Goal: Task Accomplishment & Management: Manage account settings

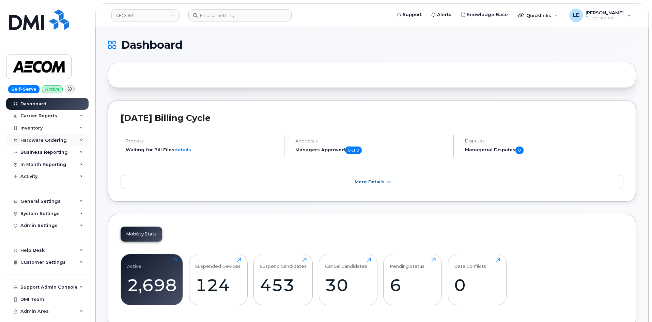
click at [55, 138] on div "Hardware Ordering" at bounding box center [43, 140] width 46 height 5
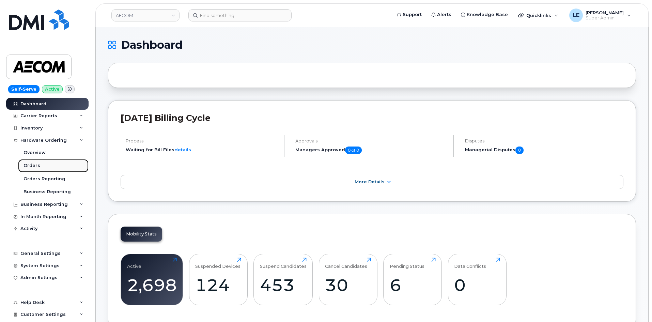
click at [58, 164] on link "Orders" at bounding box center [53, 165] width 70 height 13
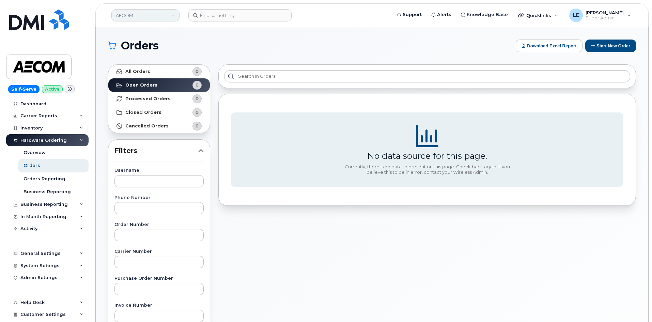
click at [151, 15] on link "AECOM" at bounding box center [145, 15] width 68 height 12
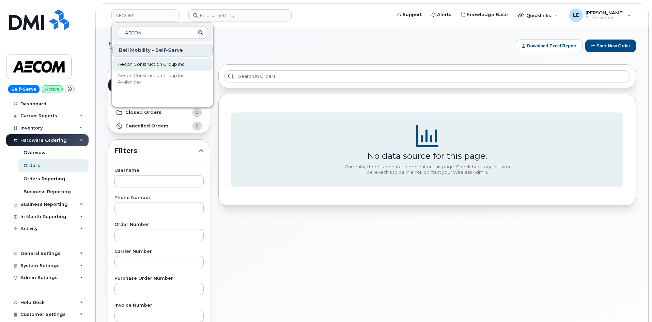
type input "AECON"
click at [153, 65] on span "Aecon Construction Group Inc" at bounding box center [151, 64] width 67 height 7
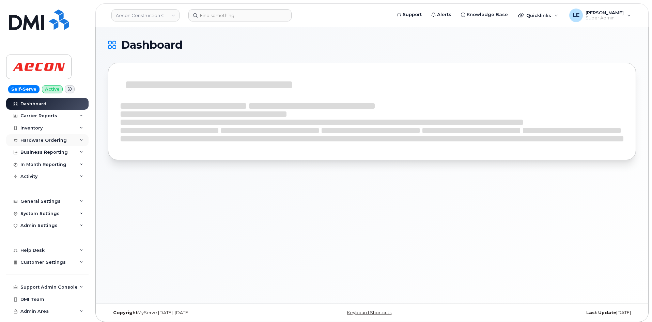
click at [61, 142] on div "Hardware Ordering" at bounding box center [43, 140] width 46 height 5
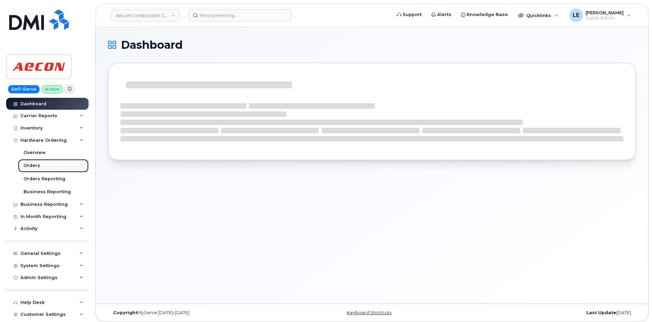
click at [51, 163] on link "Orders" at bounding box center [53, 165] width 70 height 13
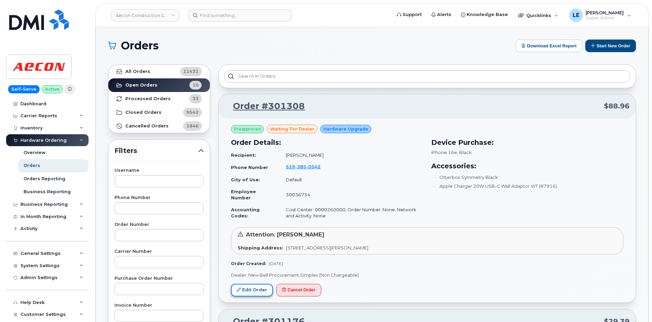
click at [255, 293] on link "Edit Order" at bounding box center [252, 290] width 42 height 13
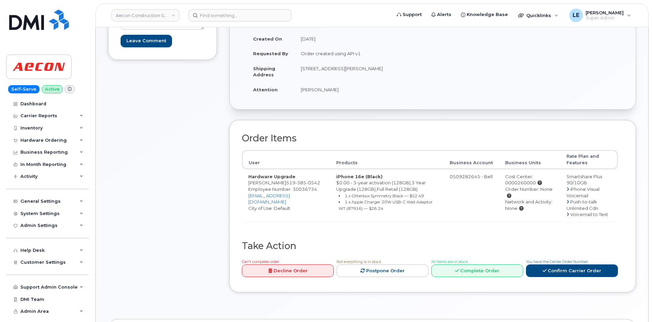
scroll to position [136, 0]
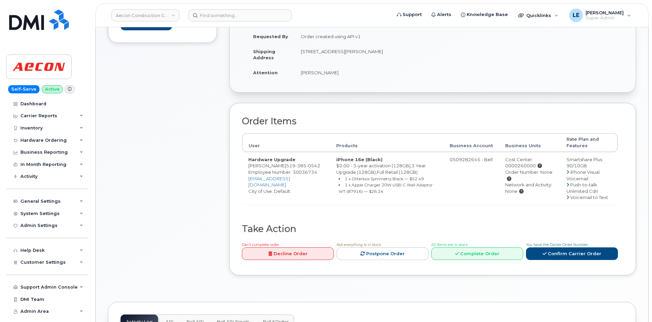
drag, startPoint x: 441, startPoint y: 160, endPoint x: 467, endPoint y: 162, distance: 25.6
click at [467, 162] on td "0509282645 - Bell" at bounding box center [470, 178] width 55 height 53
click at [453, 160] on td "0509282645 - Bell" at bounding box center [470, 178] width 55 height 53
drag, startPoint x: 466, startPoint y: 161, endPoint x: 457, endPoint y: 163, distance: 9.0
click at [457, 163] on td "0509282645 - Bell" at bounding box center [470, 178] width 55 height 53
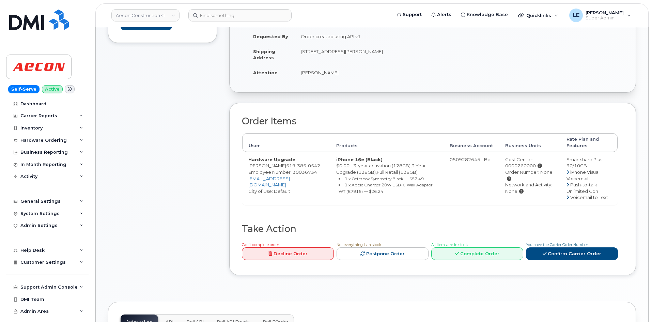
click at [457, 163] on td "0509282645 - Bell" at bounding box center [470, 178] width 55 height 53
click at [456, 160] on td "0509282645 - Bell" at bounding box center [470, 178] width 55 height 53
drag, startPoint x: 382, startPoint y: 146, endPoint x: 365, endPoint y: 155, distance: 19.2
click at [365, 155] on td "iPhone 16e (Black) $0.00 - 3-year activation (128GB),3 Year Upgrade (128GB),Ful…" at bounding box center [386, 178] width 113 height 53
drag, startPoint x: 45, startPoint y: 204, endPoint x: 169, endPoint y: 237, distance: 128.6
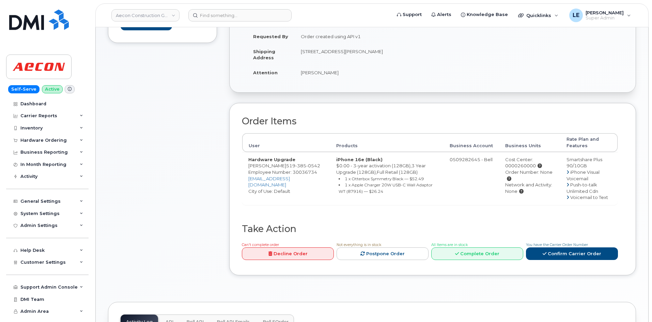
click at [167, 253] on div "Comments Leave Comment" at bounding box center [162, 124] width 109 height 324
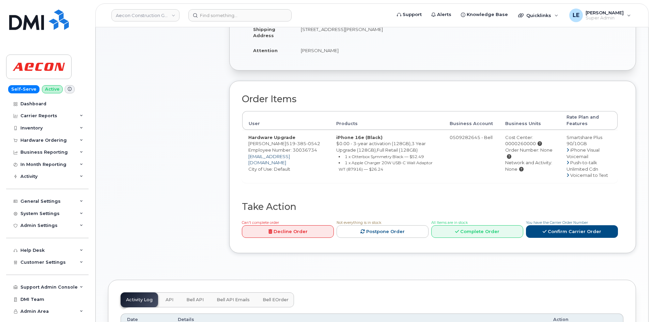
scroll to position [170, 0]
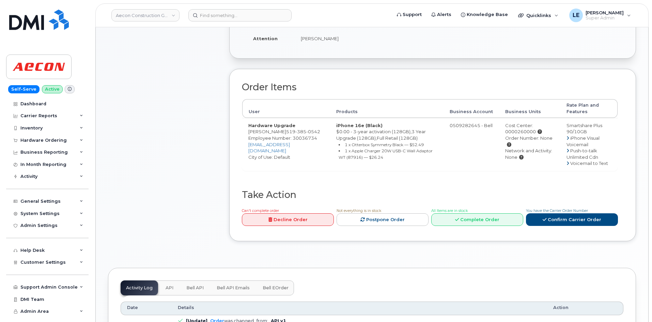
drag, startPoint x: 248, startPoint y: 127, endPoint x: 428, endPoint y: 161, distance: 183.6
click at [428, 161] on tr "Hardware Upgrade Sarah Gregg 519 385 0542 Employee Number: 30036734 sgregg@aeco…" at bounding box center [429, 144] width 375 height 53
drag, startPoint x: 257, startPoint y: 160, endPoint x: 240, endPoint y: 167, distance: 19.0
click at [257, 160] on td "Hardware Upgrade Sarah Gregg 519 385 0542 Employee Number: 30036734 sgregg@aeco…" at bounding box center [286, 144] width 88 height 53
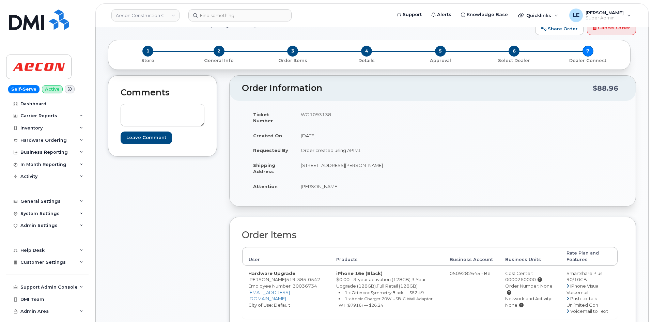
scroll to position [34, 0]
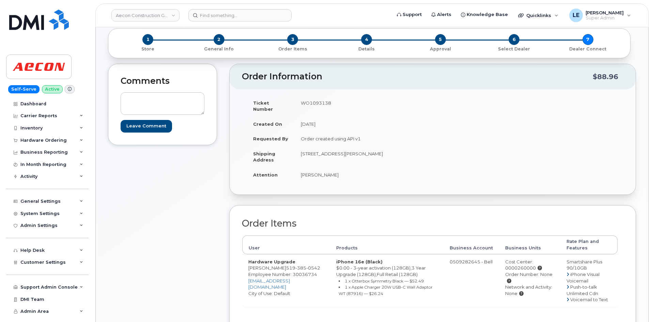
click at [341, 262] on td "iPhone 16e (Black) $0.00 - 3-year activation (128GB),3 Year Upgrade (128GB),Ful…" at bounding box center [386, 280] width 113 height 53
drag, startPoint x: 336, startPoint y: 262, endPoint x: 341, endPoint y: 261, distance: 5.5
click at [341, 261] on td "iPhone 16e (Black) $0.00 - 3-year activation (128GB),3 Year Upgrade (128GB),Ful…" at bounding box center [386, 280] width 113 height 53
click at [342, 261] on td "iPhone 16e (Black) $0.00 - 3-year activation (128GB),3 Year Upgrade (128GB),Ful…" at bounding box center [386, 280] width 113 height 53
drag, startPoint x: 248, startPoint y: 256, endPoint x: 297, endPoint y: 256, distance: 48.7
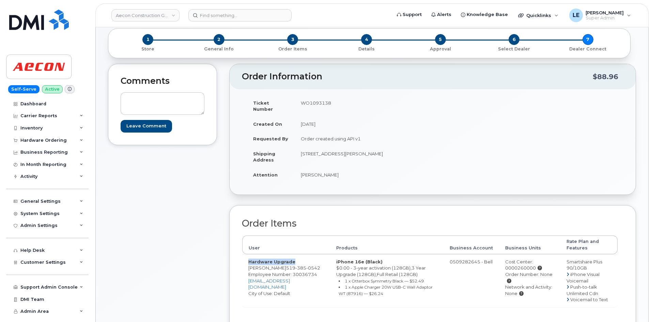
click at [297, 256] on td "Hardware Upgrade Sarah Gregg 519 385 0542 Employee Number: 30036734 sgregg@aeco…" at bounding box center [286, 280] width 88 height 53
click at [384, 148] on td "665 Philip Place, Unit 7 Kincardine ON N2Z2E3" at bounding box center [360, 156] width 133 height 21
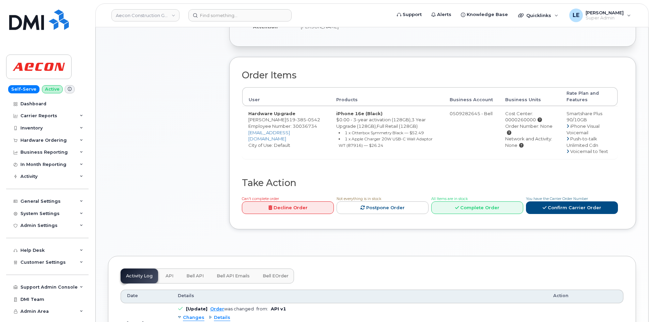
scroll to position [170, 0]
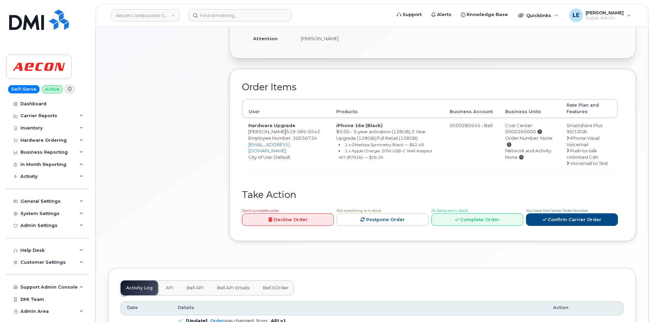
click at [277, 126] on td "Hardware Upgrade Sarah Gregg 519 385 0542 Employee Number: 30036734 sgregg@aeco…" at bounding box center [286, 144] width 88 height 53
click at [286, 129] on span "519 385 0542" at bounding box center [303, 131] width 34 height 5
drag, startPoint x: 277, startPoint y: 126, endPoint x: 263, endPoint y: 131, distance: 15.3
click at [264, 132] on td "Hardware Upgrade Sarah Gregg 519 385 0542 Employee Number: 30036734 sgregg@aeco…" at bounding box center [286, 144] width 88 height 53
copy span "519 385 0542"
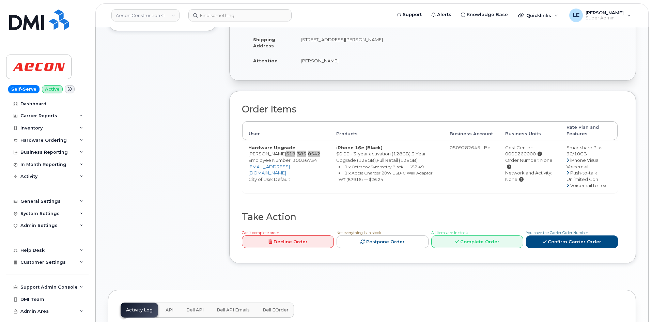
scroll to position [136, 0]
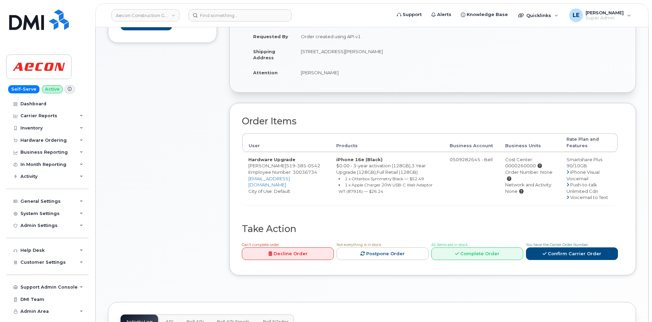
click at [246, 159] on td "Hardware Upgrade Sarah Gregg 519 385 0542 Employee Number: 30036734 sgregg@aeco…" at bounding box center [286, 178] width 88 height 53
drag, startPoint x: 248, startPoint y: 185, endPoint x: 295, endPoint y: 186, distance: 47.3
click at [294, 187] on td "Hardware Upgrade Sarah Gregg 519 385 0542 Employee Number: 30036734 sgregg@aeco…" at bounding box center [286, 178] width 88 height 53
drag, startPoint x: 249, startPoint y: 177, endPoint x: 275, endPoint y: 177, distance: 26.6
click at [275, 177] on td "Hardware Upgrade Sarah Gregg 519 385 0542 Employee Number: 30036734 sgregg@aeco…" at bounding box center [286, 178] width 88 height 53
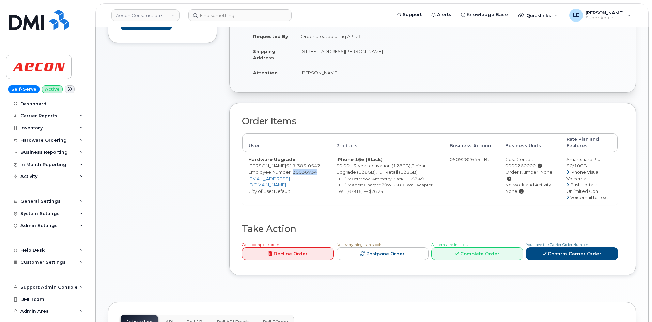
copy span "30036734"
drag, startPoint x: 562, startPoint y: 153, endPoint x: 593, endPoint y: 159, distance: 32.4
click at [593, 159] on td "Smartshare Plus 90/10GB iPhone Visual Voicemail Push-to-talk Unlimited Cdn Voic…" at bounding box center [588, 178] width 57 height 53
drag, startPoint x: 338, startPoint y: 176, endPoint x: 369, endPoint y: 175, distance: 31.7
click at [369, 175] on ul "1 x Otterbox Symmetry Black — $52.49 1 x Apple Charger 20W USB-C Wall Adaptor W…" at bounding box center [386, 184] width 101 height 19
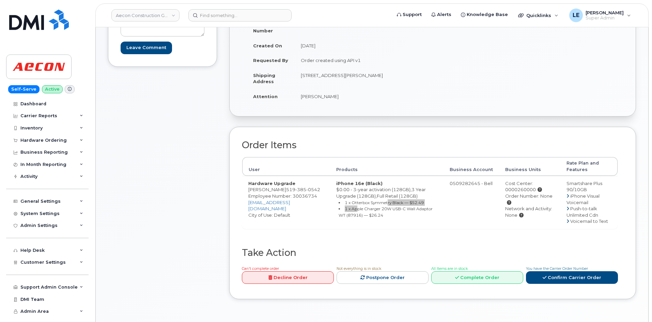
scroll to position [102, 0]
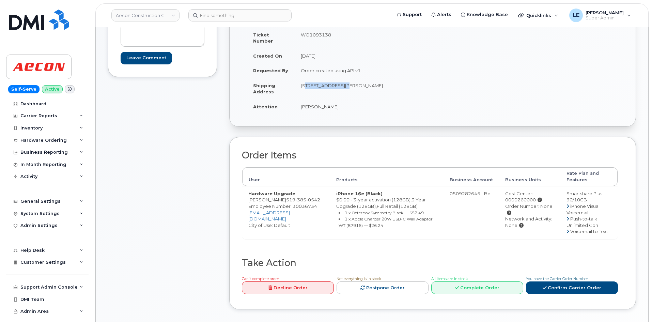
drag, startPoint x: 300, startPoint y: 79, endPoint x: 336, endPoint y: 80, distance: 36.1
click at [336, 80] on td "665 Philip Place, Unit 7 Kincardine ON N2Z2E3" at bounding box center [360, 88] width 133 height 21
copy td "665 Philip Place"
drag, startPoint x: 340, startPoint y: 79, endPoint x: 352, endPoint y: 81, distance: 12.6
click at [352, 81] on td "665 Philip Place, Unit 7 Kincardine ON N2Z2E3" at bounding box center [360, 88] width 133 height 21
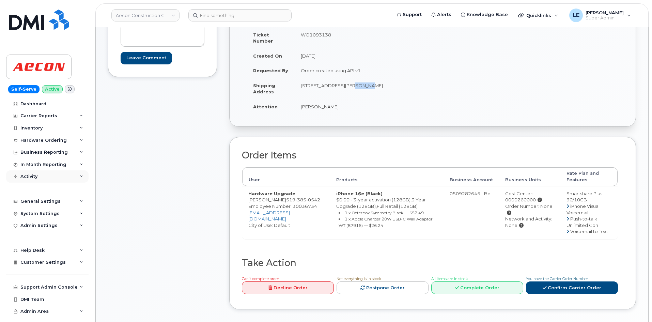
copy td "Unit 7"
drag, startPoint x: 388, startPoint y: 78, endPoint x: 411, endPoint y: 78, distance: 23.5
click at [411, 78] on td "665 Philip Place, Unit 7 Kincardine ON N2Z2E3" at bounding box center [360, 88] width 133 height 21
copy td "N2Z2E3"
drag, startPoint x: 335, startPoint y: 103, endPoint x: 301, endPoint y: 105, distance: 33.7
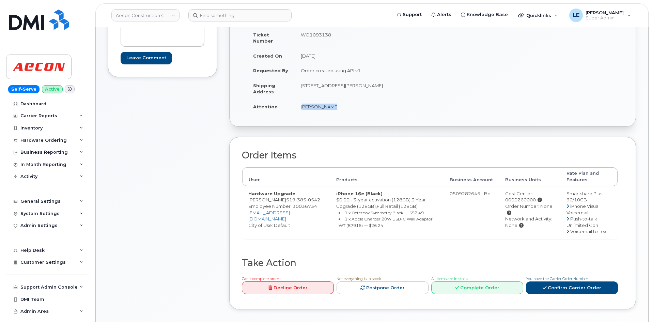
click at [301, 105] on td "Sarah Gregg" at bounding box center [360, 106] width 133 height 15
copy td "Sarah Gregg"
drag, startPoint x: 277, startPoint y: 194, endPoint x: 281, endPoint y: 198, distance: 5.3
click at [281, 198] on td "Hardware Upgrade Sarah Gregg 519 385 0542 Employee Number: 30036734 sgregg@aeco…" at bounding box center [286, 212] width 88 height 53
drag, startPoint x: 300, startPoint y: 100, endPoint x: 328, endPoint y: 105, distance: 28.4
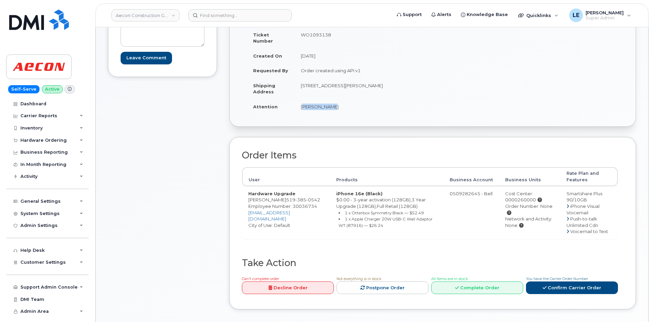
click at [328, 105] on td "Sarah Gregg" at bounding box center [360, 106] width 133 height 15
copy td "Sarah Gregg"
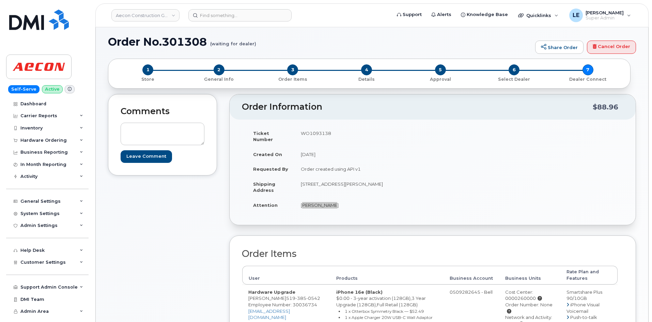
scroll to position [0, 0]
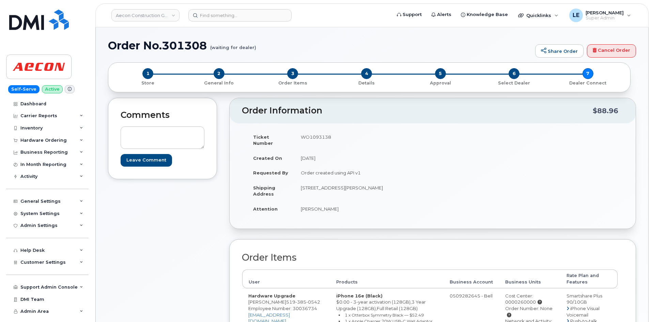
click at [305, 139] on td "WO1093138" at bounding box center [360, 139] width 133 height 21
drag, startPoint x: 299, startPoint y: 139, endPoint x: 332, endPoint y: 138, distance: 33.0
click at [332, 138] on td "WO1093138" at bounding box center [360, 139] width 133 height 21
drag, startPoint x: 163, startPoint y: 49, endPoint x: 206, endPoint y: 52, distance: 43.0
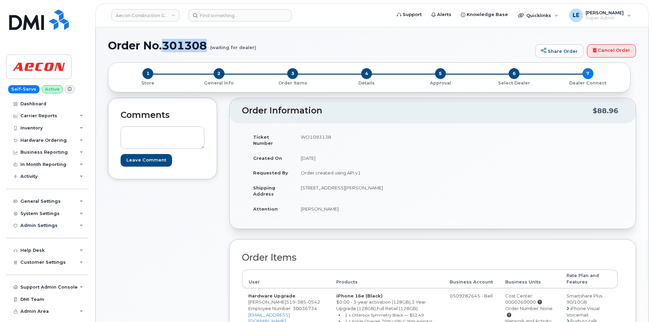
click at [206, 51] on h1 "Order No.301308 (waiting for dealer)" at bounding box center [320, 45] width 424 height 12
copy h1 "301308"
click at [305, 138] on td "WO1093138" at bounding box center [360, 139] width 133 height 21
click at [303, 137] on td "WO1093138" at bounding box center [360, 139] width 133 height 21
drag, startPoint x: 303, startPoint y: 137, endPoint x: 339, endPoint y: 137, distance: 36.1
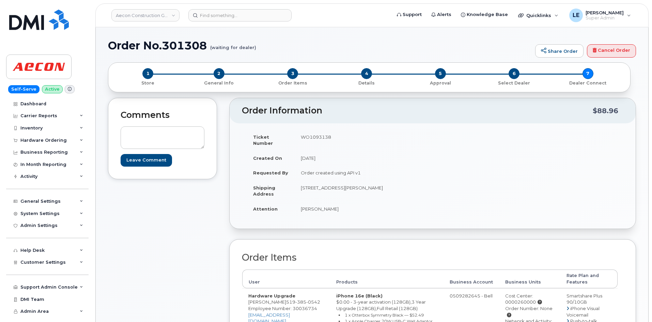
click at [339, 137] on td "WO1093138" at bounding box center [360, 139] width 133 height 21
copy td "WO1093138"
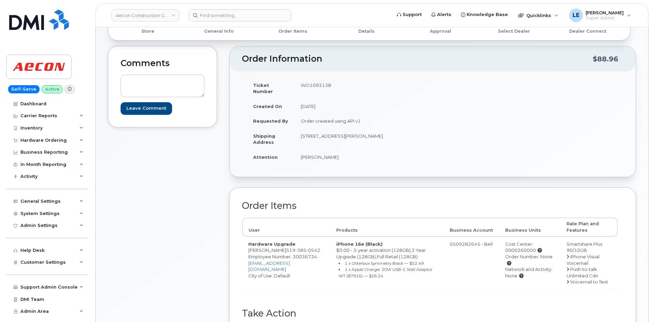
scroll to position [68, 0]
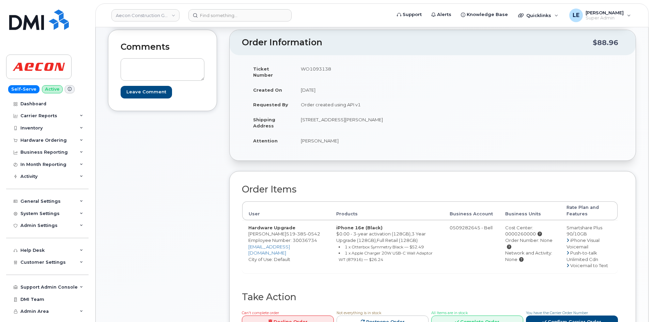
drag, startPoint x: 499, startPoint y: 227, endPoint x: 527, endPoint y: 229, distance: 28.7
click at [527, 229] on div "Cost Center: 0000260000" at bounding box center [529, 230] width 49 height 13
copy div "0000260000"
drag, startPoint x: 275, startPoint y: 246, endPoint x: 248, endPoint y: 249, distance: 26.7
click at [248, 249] on td "Hardware Upgrade Sarah Gregg 519 385 0542 Employee Number: 30036734 sgregg@aeco…" at bounding box center [286, 246] width 88 height 53
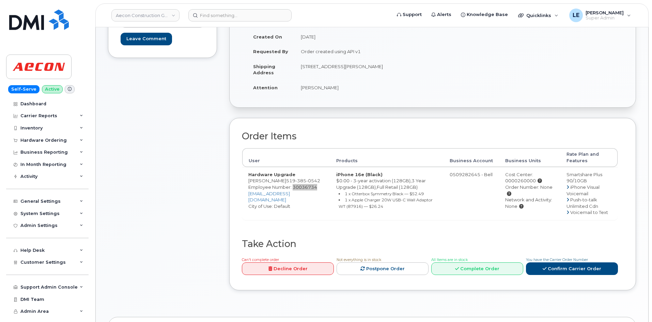
scroll to position [136, 0]
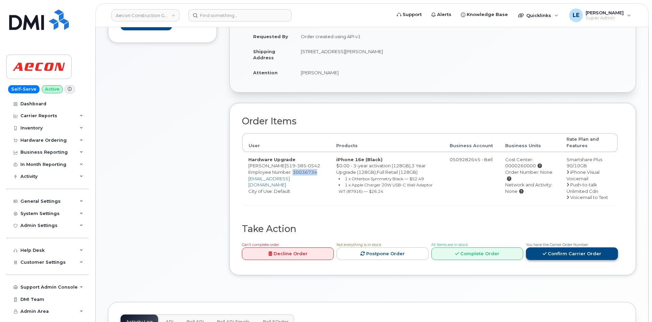
click at [569, 249] on link "Confirm Carrier Order" at bounding box center [572, 253] width 92 height 13
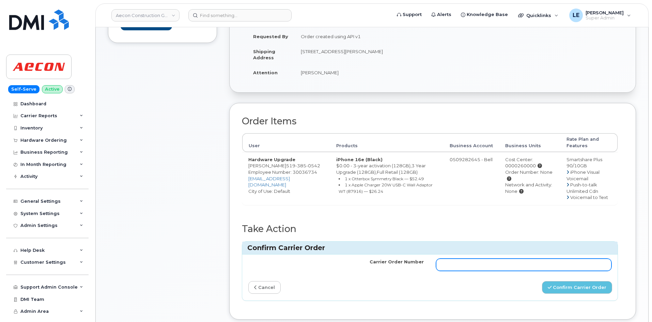
click at [543, 261] on input "Carrier Order Number" at bounding box center [523, 264] width 175 height 12
paste input "3019339"
type input "3019339"
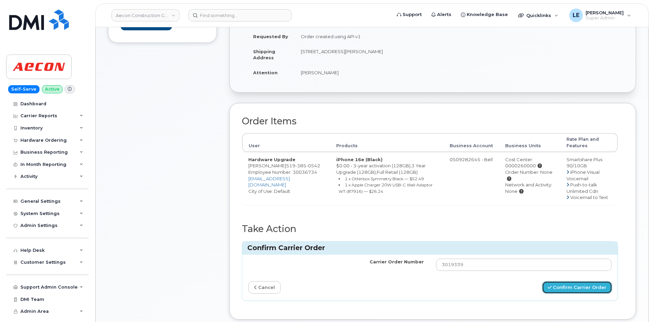
click at [564, 281] on button "Confirm Carrier Order" at bounding box center [577, 287] width 70 height 13
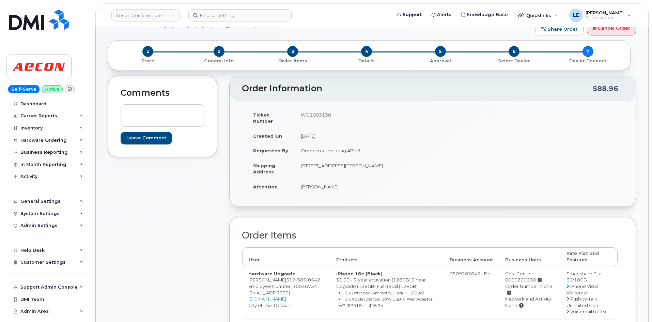
scroll to position [34, 0]
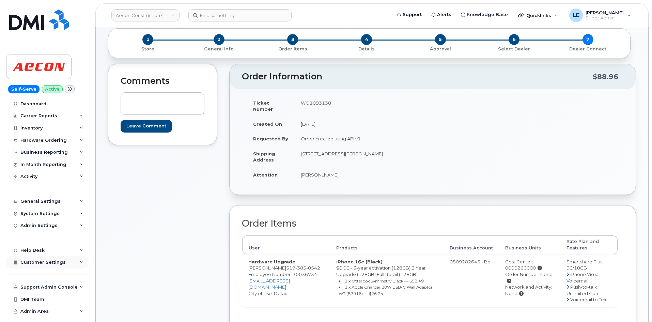
click at [44, 264] on span "Customer Settings" at bounding box center [42, 261] width 45 height 5
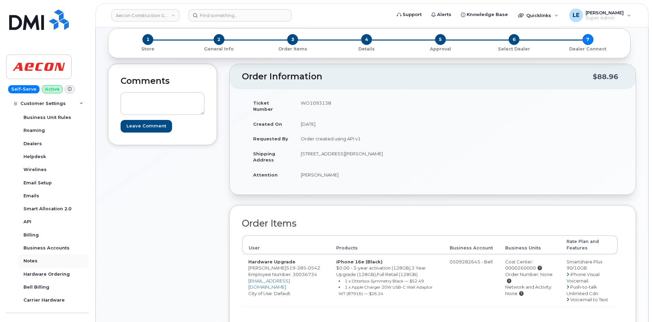
scroll to position [204, 0]
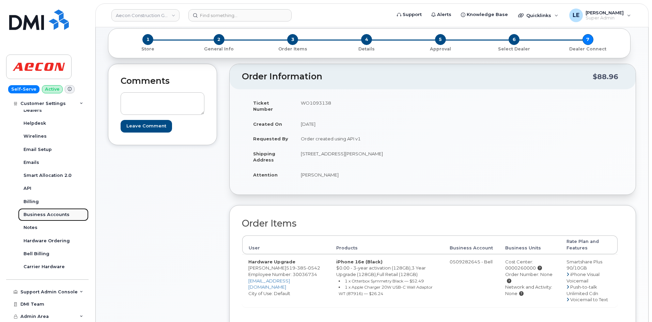
click at [50, 216] on div "Business Accounts" at bounding box center [46, 214] width 46 height 6
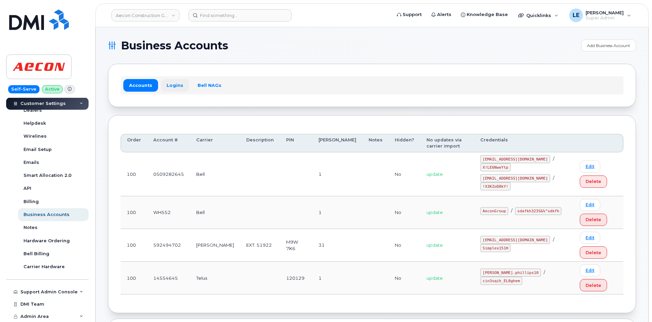
click at [172, 86] on link "Logins" at bounding box center [175, 85] width 28 height 12
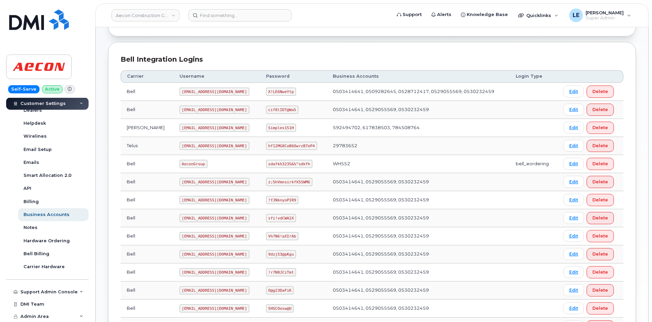
scroll to position [136, 0]
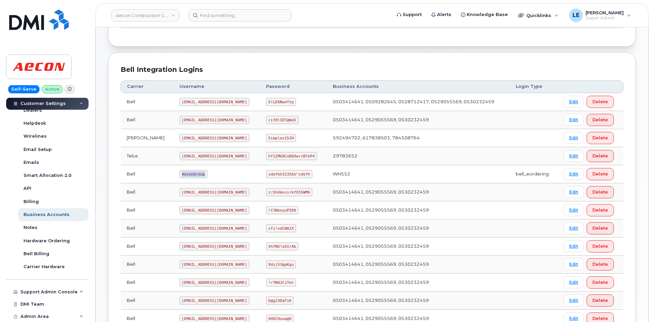
drag, startPoint x: 159, startPoint y: 174, endPoint x: 181, endPoint y: 174, distance: 21.8
click at [181, 174] on code "AeconGroup" at bounding box center [193, 174] width 28 height 8
copy code "AeconGroup"
drag, startPoint x: 258, startPoint y: 176, endPoint x: 301, endPoint y: 175, distance: 43.2
click at [301, 175] on td "sdafkh323S&%^sdkfh" at bounding box center [293, 174] width 67 height 18
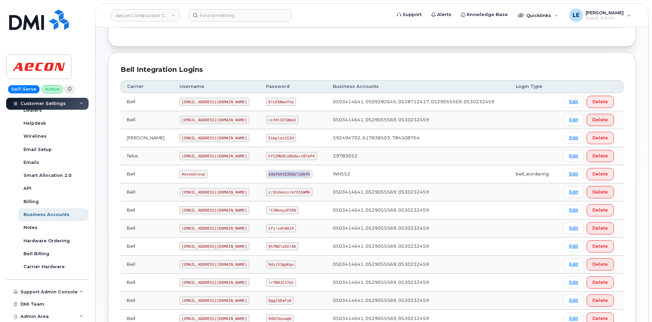
copy code "sdafkh323S&%^sdkfh"
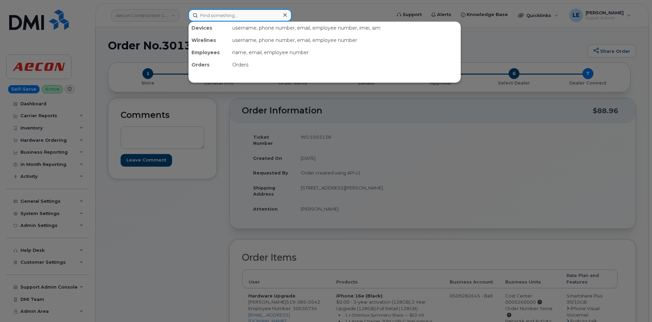
click at [225, 12] on input at bounding box center [239, 15] width 103 height 12
paste input "301221"
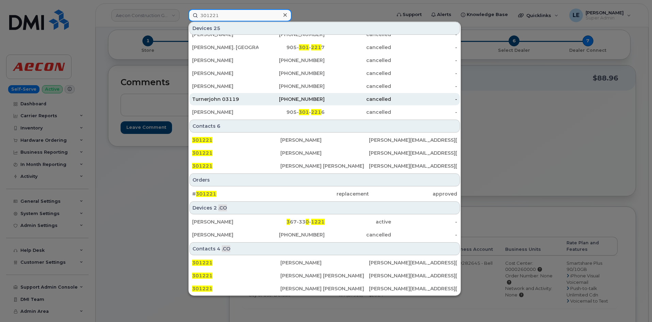
scroll to position [34, 0]
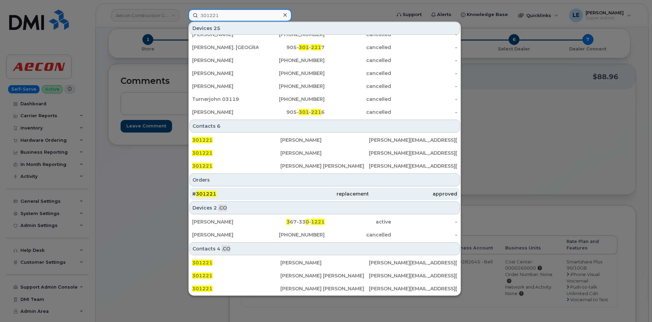
type input "301221"
click at [224, 195] on div "# 301221" at bounding box center [236, 193] width 88 height 7
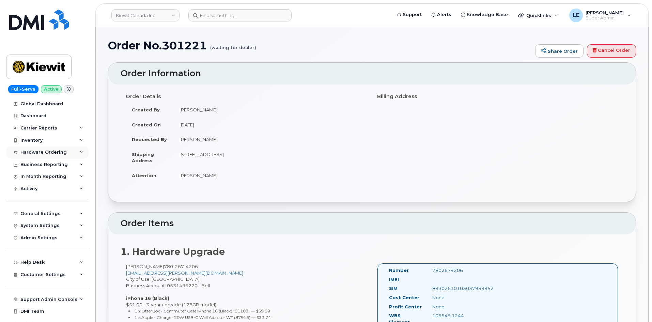
click at [52, 150] on div "Hardware Ordering" at bounding box center [43, 151] width 46 height 5
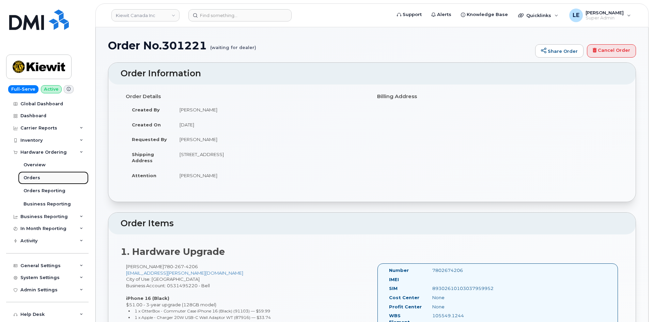
click at [57, 177] on link "Orders" at bounding box center [53, 177] width 70 height 13
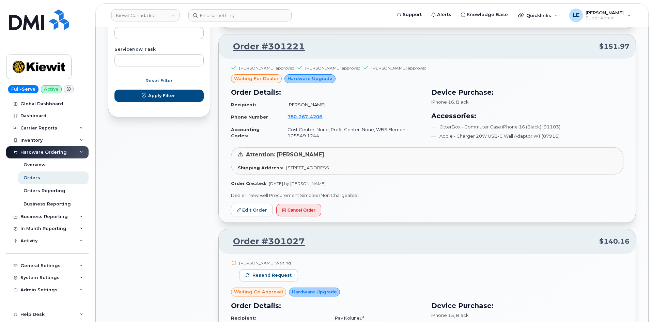
scroll to position [439, 0]
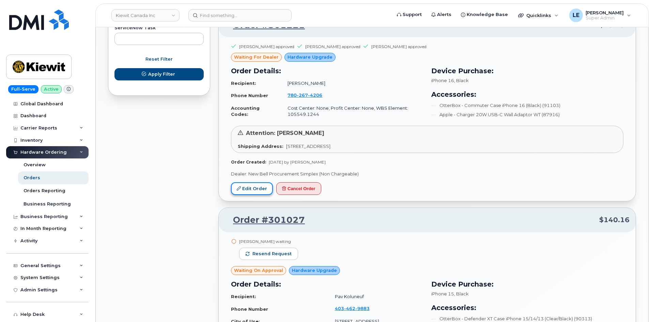
click at [248, 192] on link "Edit Order" at bounding box center [252, 188] width 42 height 13
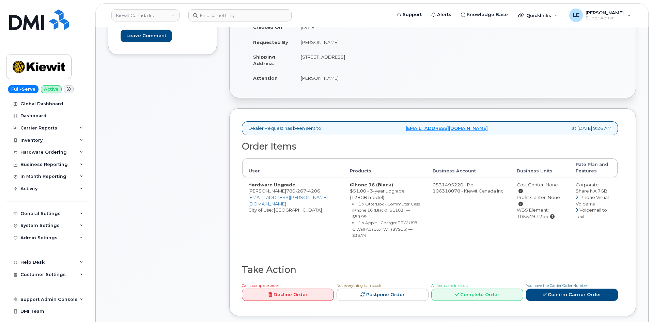
scroll to position [136, 0]
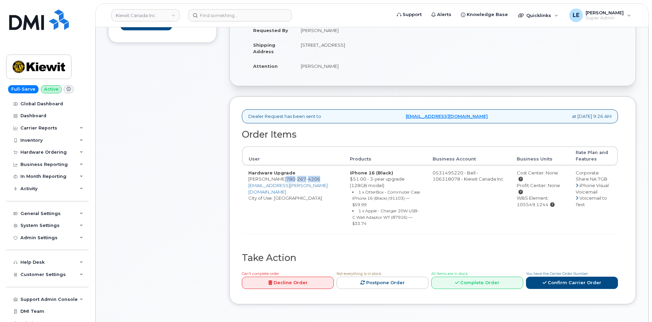
drag, startPoint x: 289, startPoint y: 178, endPoint x: 324, endPoint y: 179, distance: 35.1
click at [324, 179] on td "Hardware Upgrade Jacob Strasbourg [PHONE_NUMBER] [EMAIL_ADDRESS][PERSON_NAME][D…" at bounding box center [292, 199] width 101 height 68
copy span "[PHONE_NUMBER]"
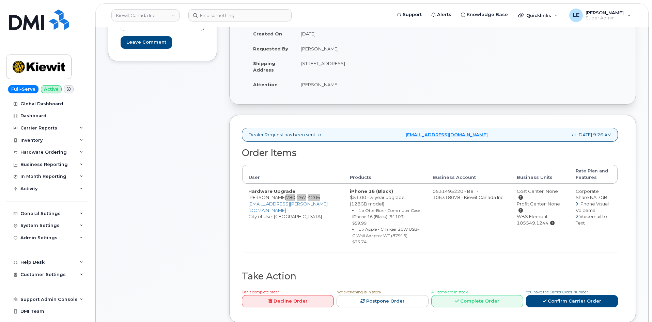
scroll to position [102, 0]
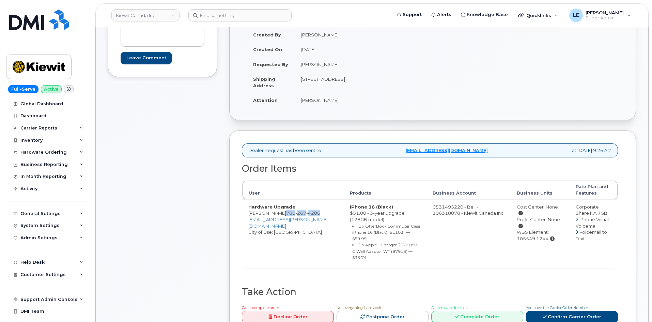
drag, startPoint x: 374, startPoint y: 79, endPoint x: 379, endPoint y: 79, distance: 4.4
click at [379, 79] on td "[STREET_ADDRESS]" at bounding box center [360, 81] width 133 height 21
drag, startPoint x: 248, startPoint y: 220, endPoint x: 332, endPoint y: 219, distance: 84.8
click at [332, 219] on td "Hardware Upgrade Jacob Strasbourg [PHONE_NUMBER] [EMAIL_ADDRESS][PERSON_NAME][D…" at bounding box center [292, 233] width 101 height 68
copy link "[EMAIL_ADDRESS][PERSON_NAME][DOMAIN_NAME]"
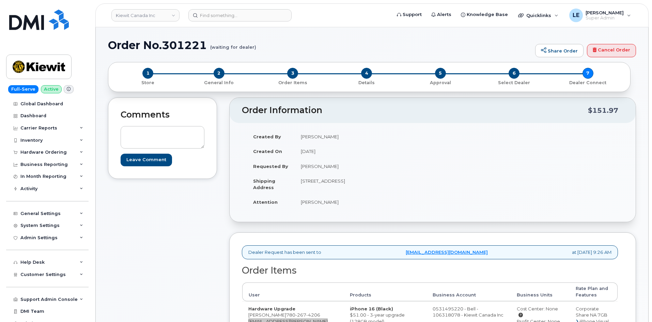
scroll to position [0, 0]
drag, startPoint x: 297, startPoint y: 200, endPoint x: 340, endPoint y: 204, distance: 43.7
click at [340, 204] on td "[PERSON_NAME]" at bounding box center [360, 202] width 133 height 15
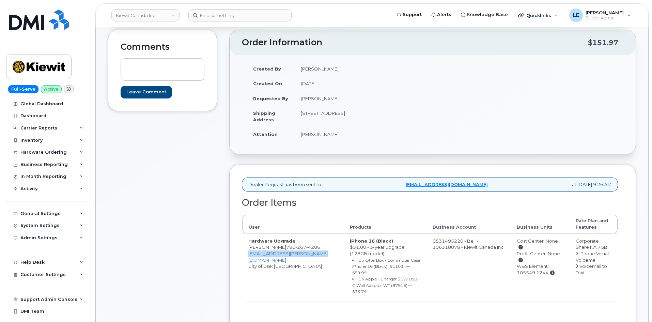
scroll to position [102, 0]
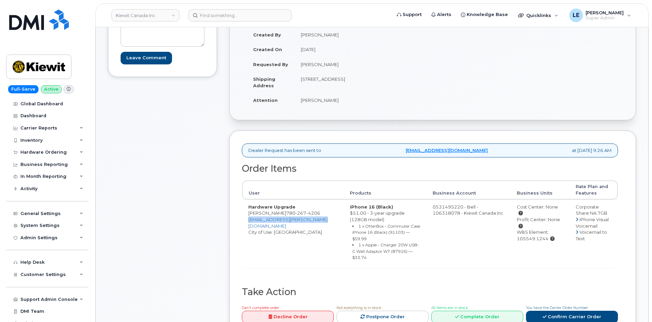
drag, startPoint x: 575, startPoint y: 207, endPoint x: 609, endPoint y: 215, distance: 35.6
click at [609, 215] on td "Corporate Share NA 7GB iPhone Visual Voicemail Voicemail to Text" at bounding box center [593, 233] width 48 height 68
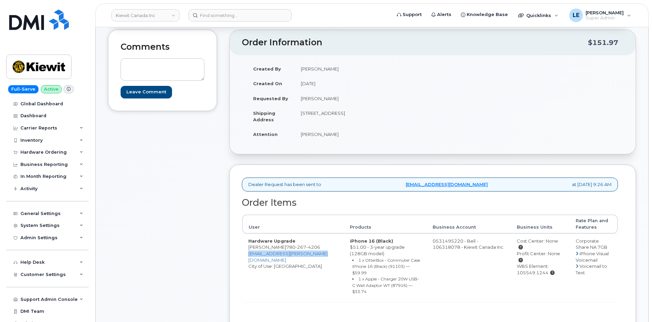
drag, startPoint x: 300, startPoint y: 114, endPoint x: 347, endPoint y: 116, distance: 47.7
click at [347, 116] on td "[STREET_ADDRESS]" at bounding box center [360, 116] width 133 height 21
copy td "10516 52 Street NW"
drag, startPoint x: 381, startPoint y: 113, endPoint x: 400, endPoint y: 115, distance: 19.5
click at [400, 115] on td "[STREET_ADDRESS]" at bounding box center [360, 116] width 133 height 21
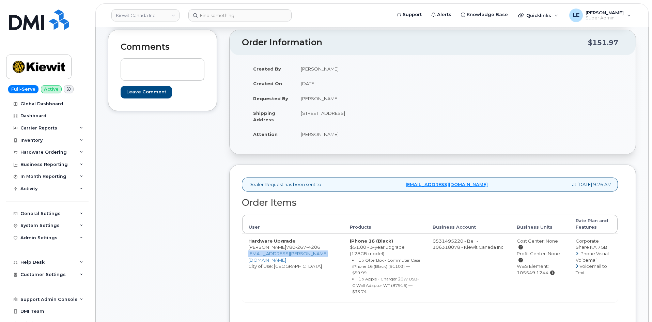
copy td "T6A 2G9"
drag, startPoint x: 355, startPoint y: 132, endPoint x: 301, endPoint y: 134, distance: 54.5
click at [301, 134] on td "[PERSON_NAME]" at bounding box center [360, 134] width 133 height 15
copy td "[PERSON_NAME]"
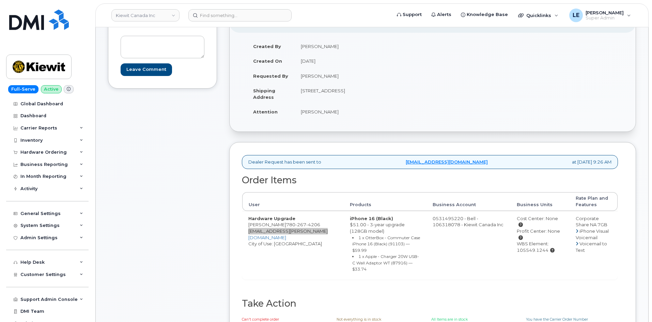
scroll to position [102, 0]
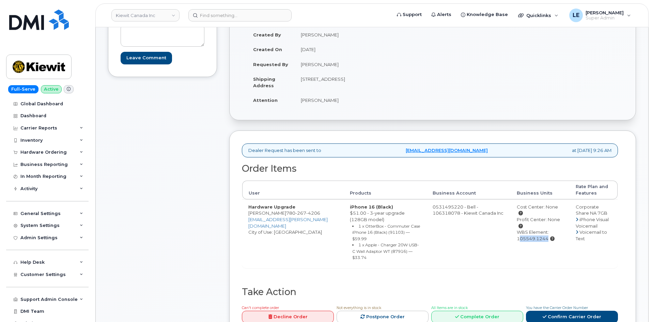
drag, startPoint x: 516, startPoint y: 232, endPoint x: 548, endPoint y: 234, distance: 32.1
click at [548, 234] on div "WBS Element: 105549.1244" at bounding box center [539, 235] width 47 height 13
copy div "105549.1244"
drag, startPoint x: 338, startPoint y: 99, endPoint x: 301, endPoint y: 101, distance: 37.8
click at [301, 101] on td "[PERSON_NAME]" at bounding box center [360, 100] width 133 height 15
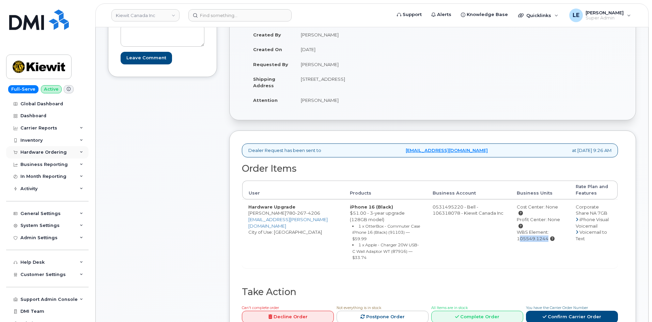
copy td "[PERSON_NAME]"
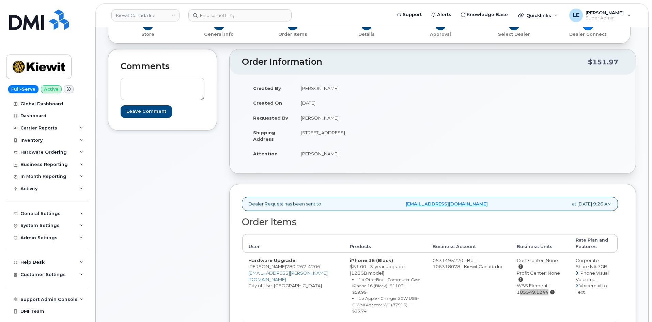
scroll to position [0, 0]
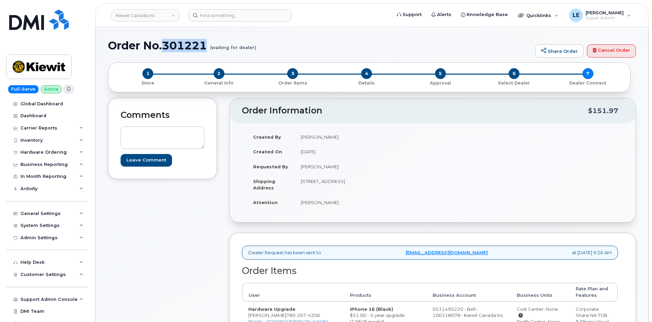
drag, startPoint x: 209, startPoint y: 48, endPoint x: 163, endPoint y: 50, distance: 46.7
click at [163, 50] on h1 "Order No.301221 (waiting for dealer)" at bounding box center [320, 45] width 424 height 12
copy h1 "301221"
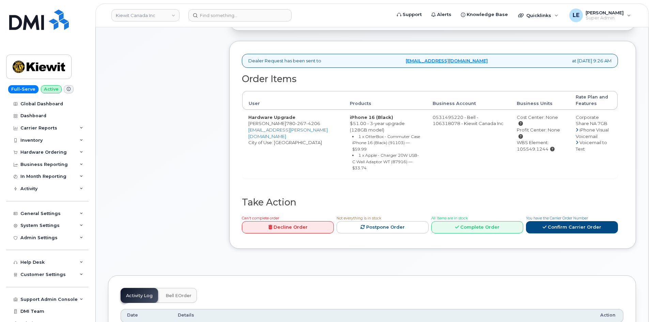
scroll to position [204, 0]
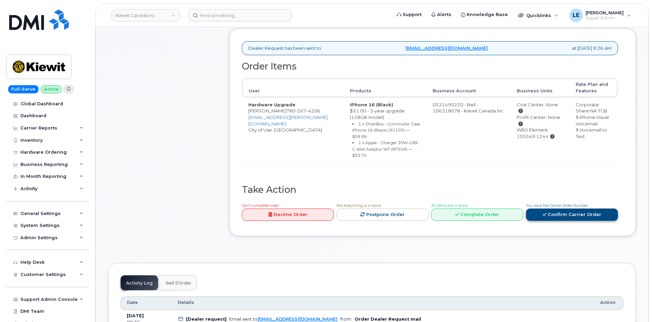
click at [580, 214] on link "Confirm Carrier Order" at bounding box center [572, 214] width 92 height 13
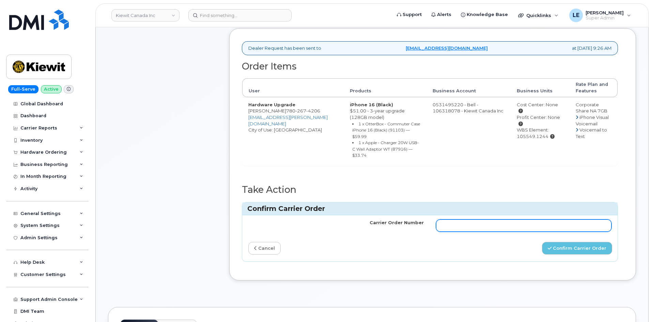
click at [538, 225] on input "Carrier Order Number" at bounding box center [523, 225] width 175 height 12
paste input "3019350"
click at [441, 226] on input "3019350" at bounding box center [523, 225] width 175 height 12
type input "3019350"
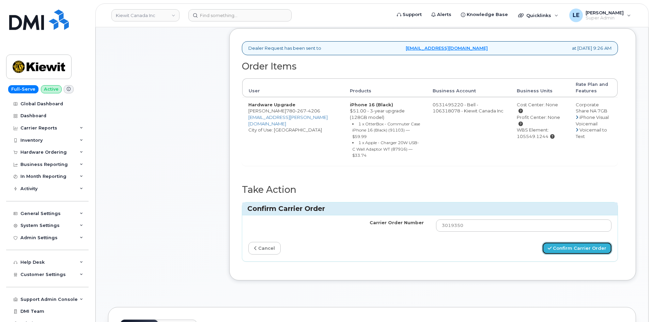
click at [556, 250] on button "Confirm Carrier Order" at bounding box center [577, 248] width 70 height 13
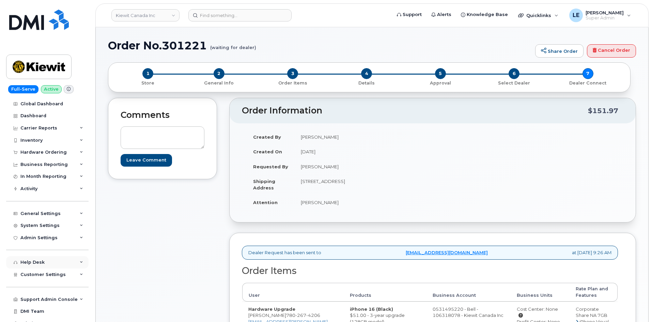
click at [47, 262] on div "Help Desk" at bounding box center [47, 262] width 82 height 12
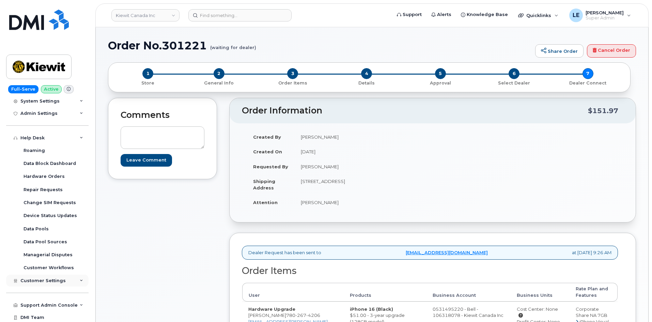
scroll to position [136, 0]
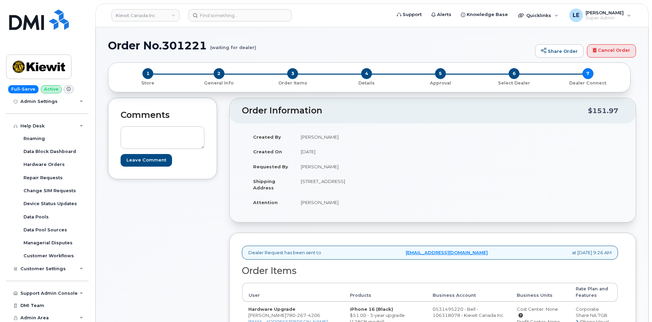
drag, startPoint x: 55, startPoint y: 123, endPoint x: 55, endPoint y: 127, distance: 3.7
click at [55, 123] on div "Help Desk" at bounding box center [47, 126] width 82 height 12
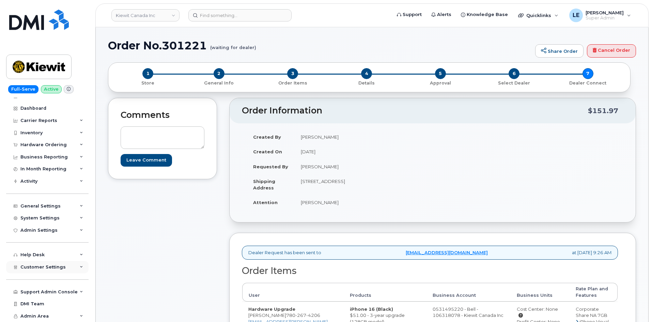
click at [51, 264] on span "Customer Settings" at bounding box center [42, 266] width 45 height 5
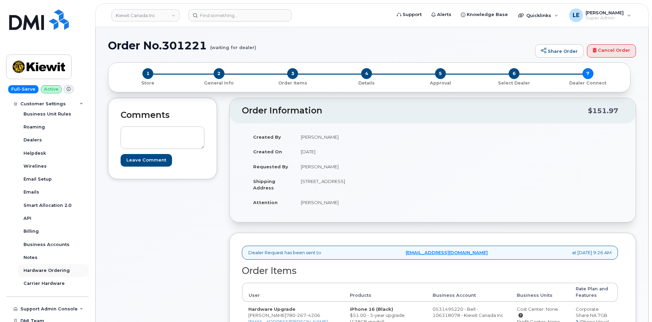
scroll to position [203, 0]
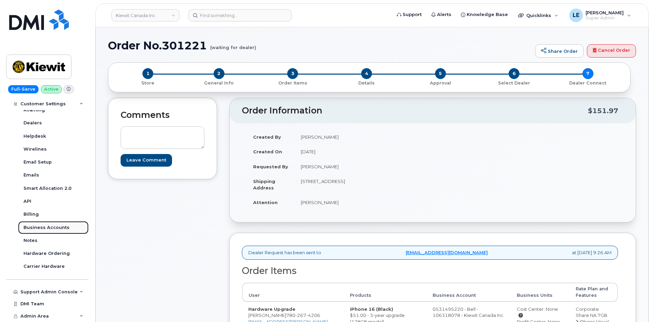
click at [54, 229] on div "Business Accounts" at bounding box center [46, 227] width 46 height 6
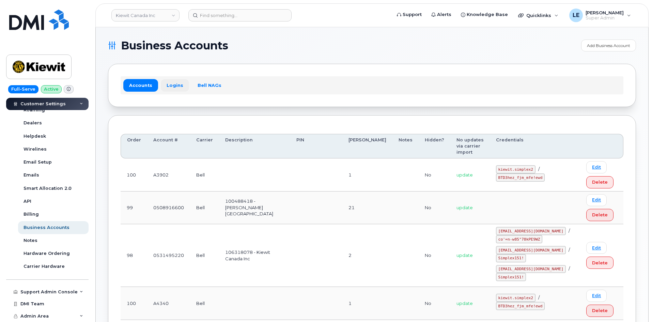
click at [174, 86] on link "Logins" at bounding box center [175, 85] width 28 height 12
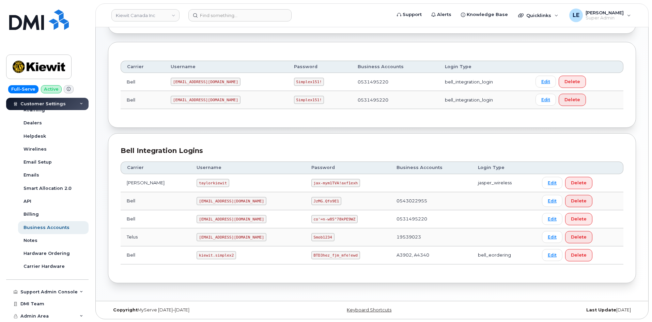
scroll to position [74, 0]
drag, startPoint x: 184, startPoint y: 255, endPoint x: 218, endPoint y: 255, distance: 33.4
click at [218, 255] on code "kiewit.simplex2" at bounding box center [215, 254] width 39 height 8
copy code "kiewit.simplex2"
drag, startPoint x: 288, startPoint y: 256, endPoint x: 330, endPoint y: 258, distance: 41.6
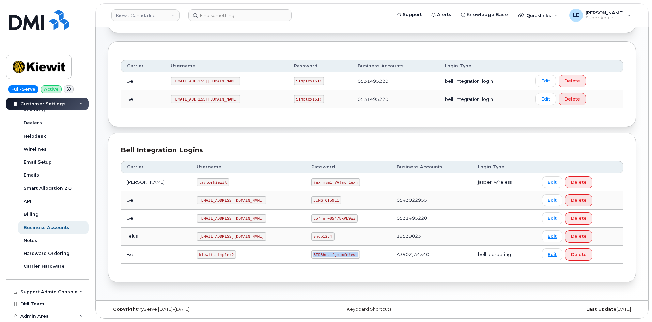
click at [330, 258] on code "BTD3hez_fjm_mfe!ewd" at bounding box center [335, 254] width 49 height 8
copy code "BTD3hez_fjm_mfe!ewd"
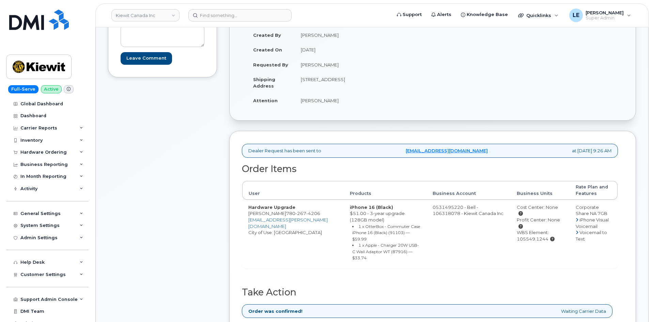
scroll to position [102, 0]
drag, startPoint x: 345, startPoint y: 99, endPoint x: 299, endPoint y: 103, distance: 46.1
click at [299, 103] on td "[PERSON_NAME]" at bounding box center [360, 100] width 133 height 15
copy td "[PERSON_NAME]"
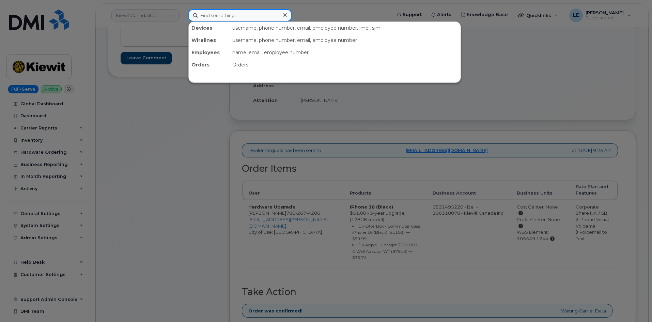
click at [211, 20] on input at bounding box center [239, 15] width 103 height 12
paste input "7808933216"
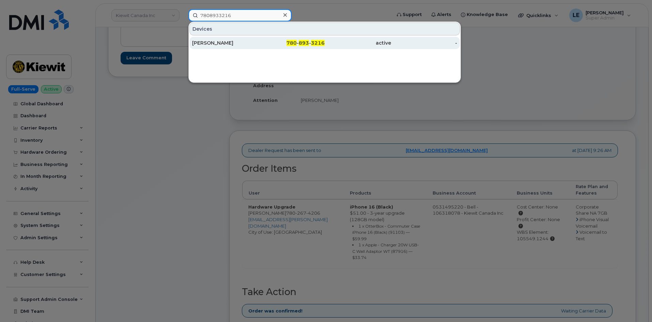
type input "7808933216"
click at [242, 45] on div "[PERSON_NAME]" at bounding box center [225, 42] width 66 height 7
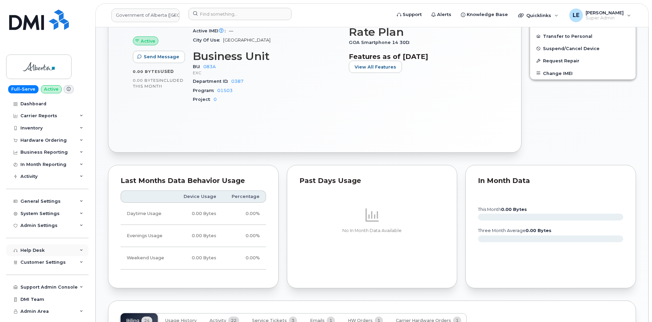
scroll to position [340, 0]
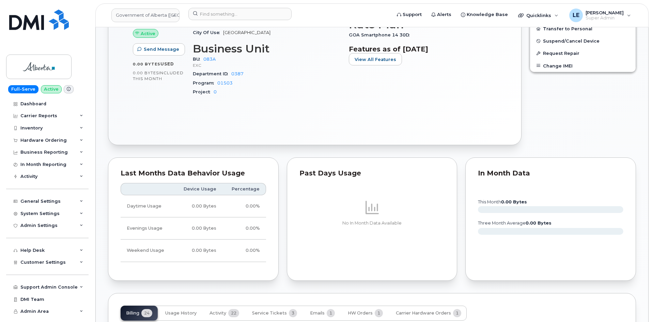
click at [129, 159] on div "Last Months Data Behavior Usage Device Usage Percentage Daytime Usage 0.00 Byte…" at bounding box center [193, 218] width 171 height 123
click at [46, 177] on div "Activity" at bounding box center [47, 176] width 82 height 12
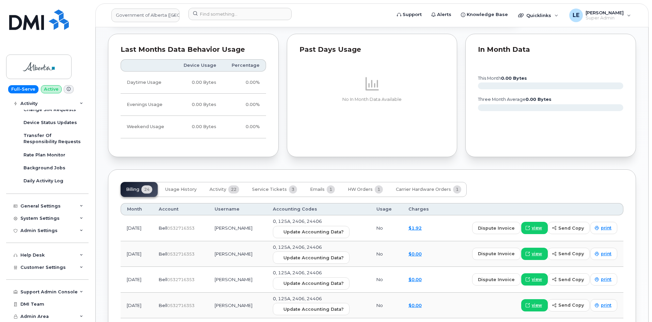
scroll to position [477, 0]
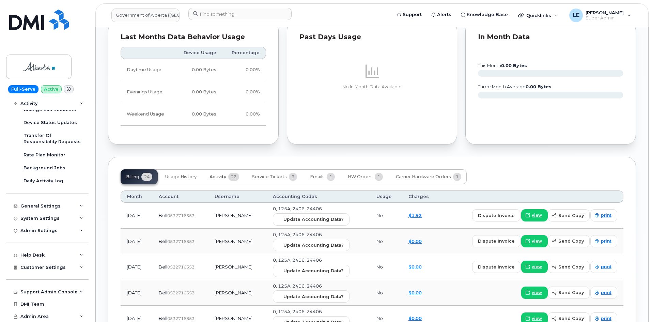
click at [212, 175] on button "Activity 22" at bounding box center [224, 176] width 41 height 15
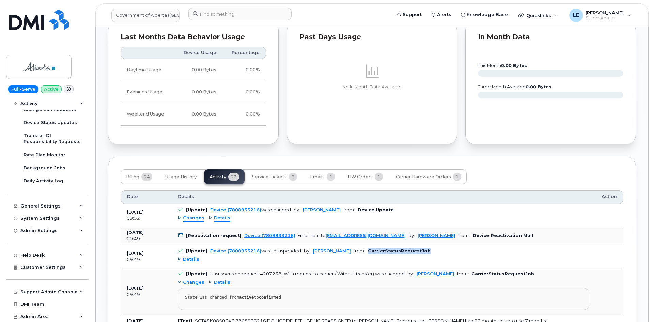
drag, startPoint x: 349, startPoint y: 244, endPoint x: 405, endPoint y: 245, distance: 56.2
click at [405, 248] on b "CarrierStatusRequestJob" at bounding box center [399, 250] width 63 height 5
click at [408, 254] on div "Details" at bounding box center [383, 259] width 411 height 11
drag, startPoint x: 454, startPoint y: 268, endPoint x: 514, endPoint y: 268, distance: 59.9
click at [514, 268] on td "[Update] Unsuspension request #207238 (With request to carrier / Without transf…" at bounding box center [384, 291] width 424 height 47
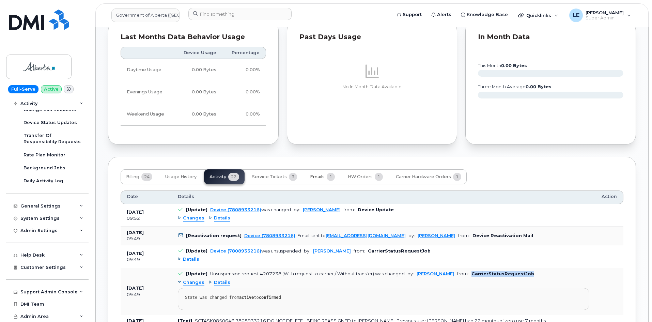
click at [330, 173] on span "1" at bounding box center [330, 177] width 8 height 8
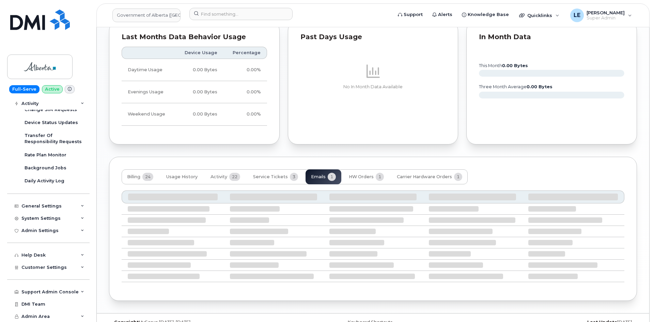
scroll to position [416, 0]
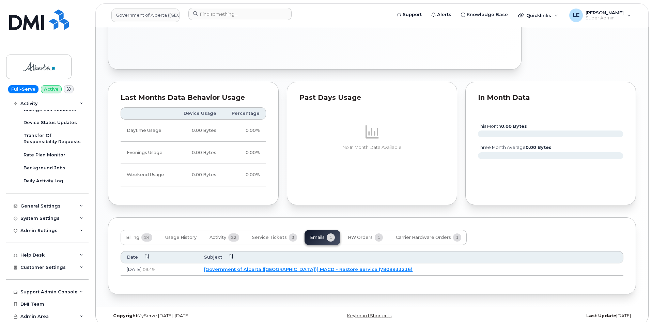
click at [307, 266] on link "[Government of Alberta (GOA)] MACD - Restore Service (7808933216)" at bounding box center [308, 268] width 208 height 5
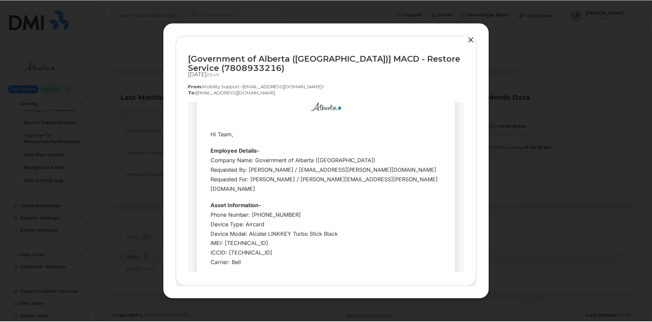
scroll to position [18, 0]
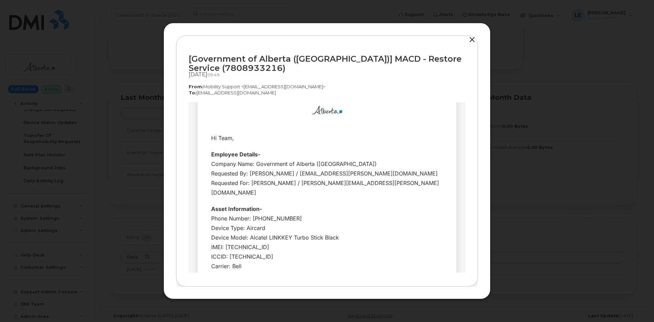
drag, startPoint x: 190, startPoint y: 87, endPoint x: 280, endPoint y: 93, distance: 90.0
click at [280, 93] on div "[Government of Alberta (GOA)] MACD - Restore Service (7808933216) Sep 22, 2025 …" at bounding box center [327, 75] width 276 height 54
click at [280, 93] on p "To:  helpdesk@simplexmobility.com" at bounding box center [327, 93] width 276 height 6
click at [281, 93] on p "To:  helpdesk@simplexmobility.com" at bounding box center [327, 93] width 276 height 6
click at [276, 111] on td at bounding box center [327, 110] width 124 height 26
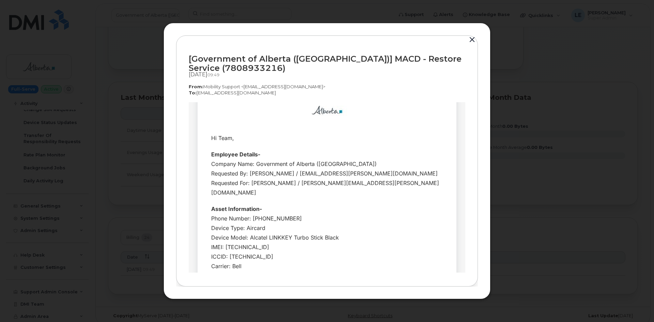
click at [280, 90] on p "To:  helpdesk@simplexmobility.com" at bounding box center [327, 93] width 276 height 6
click at [288, 124] on div at bounding box center [327, 126] width 124 height 7
click at [269, 155] on div "Employee Details-" at bounding box center [327, 154] width 232 height 10
click at [251, 182] on div "Company Name: Government of Alberta (GOA) Requested By: Yen Vong / yen.vong@gov…" at bounding box center [327, 178] width 232 height 38
click at [278, 64] on div "[Government of Alberta (GOA)] MACD - Restore Service (7808933216)" at bounding box center [327, 63] width 276 height 18
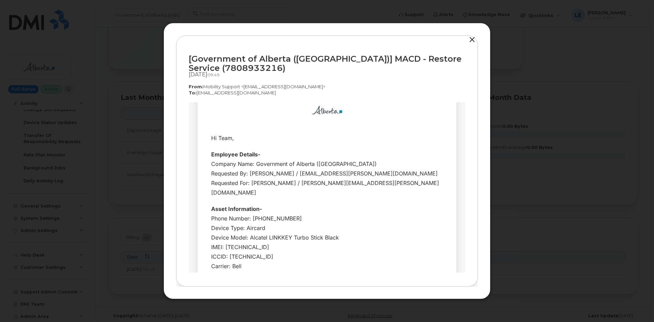
click at [471, 41] on button "button" at bounding box center [472, 40] width 10 height 10
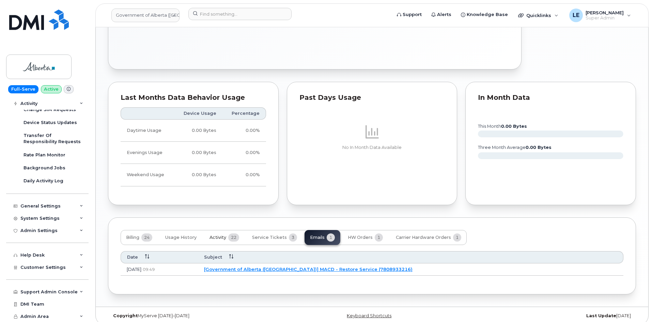
click at [224, 235] on span "Activity" at bounding box center [217, 237] width 17 height 5
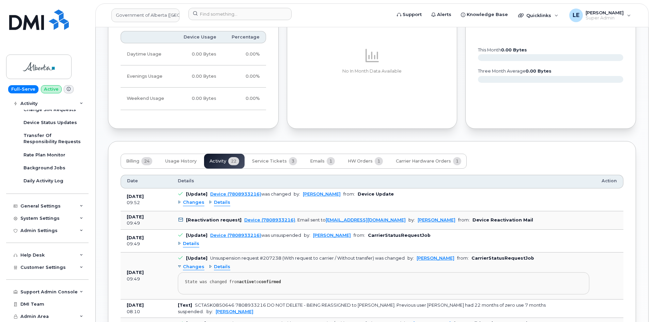
scroll to position [518, 0]
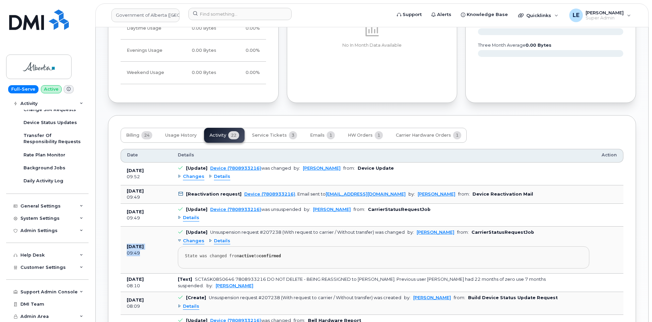
drag, startPoint x: 148, startPoint y: 248, endPoint x: 125, endPoint y: 242, distance: 23.3
click at [125, 242] on td "Sep 22, 2025 09:49" at bounding box center [146, 249] width 51 height 47
click at [145, 250] on td "Sep 22, 2025 09:49" at bounding box center [146, 249] width 51 height 47
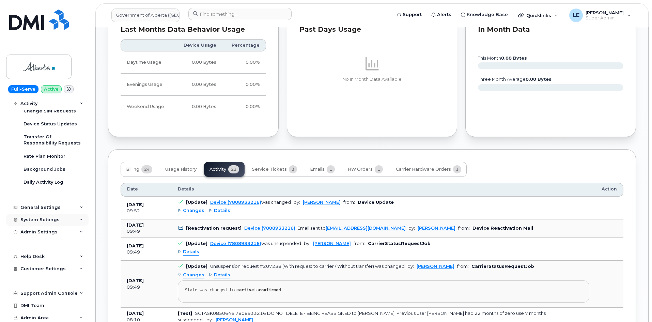
scroll to position [106, 0]
click at [52, 266] on span "Customer Settings" at bounding box center [42, 267] width 45 height 5
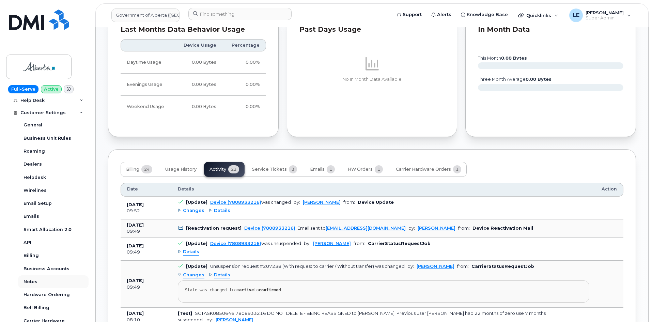
scroll to position [276, 0]
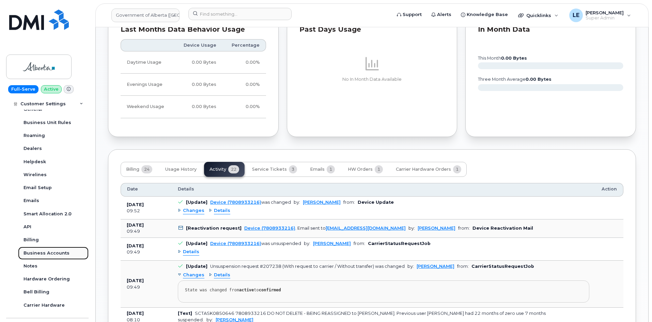
click at [55, 255] on div "Business Accounts" at bounding box center [46, 253] width 46 height 6
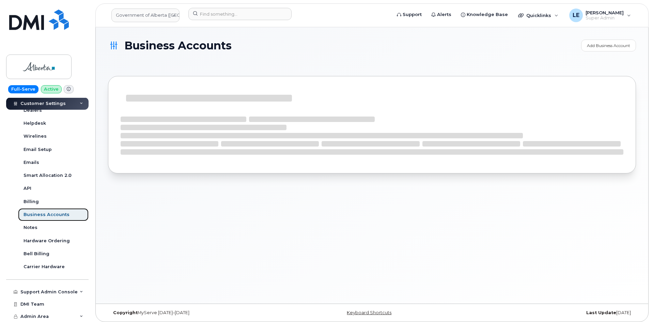
scroll to position [165, 0]
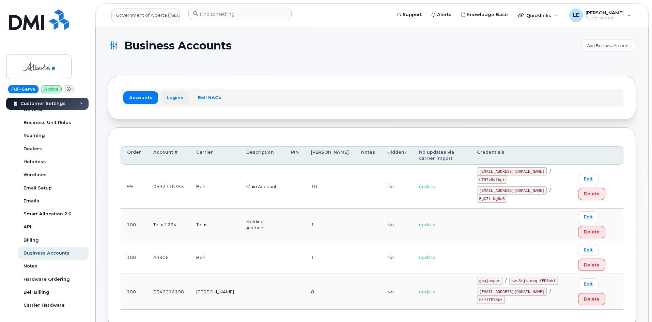
click at [173, 99] on link "Logins" at bounding box center [175, 97] width 28 height 12
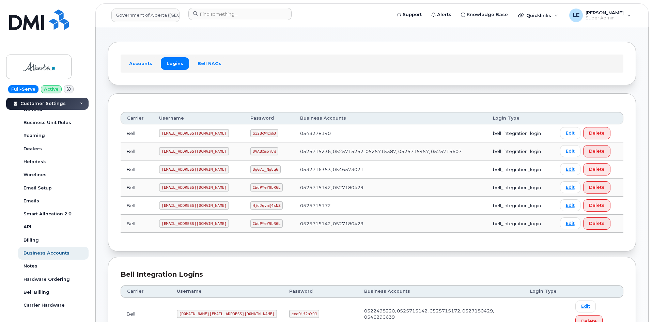
scroll to position [68, 0]
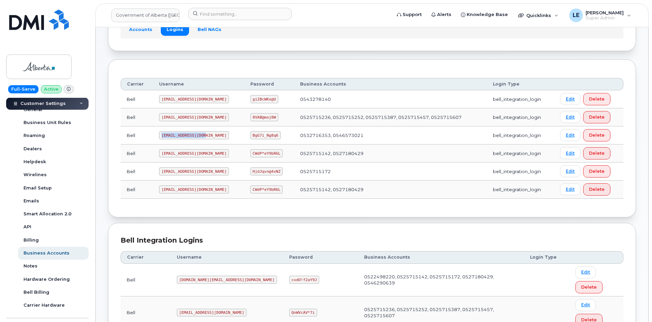
drag, startPoint x: 160, startPoint y: 134, endPoint x: 204, endPoint y: 137, distance: 43.6
click at [204, 137] on code "goa482E2@myserve.ca" at bounding box center [194, 135] width 70 height 8
copy code "goa482E2@myserve.ca"
drag, startPoint x: 236, startPoint y: 135, endPoint x: 261, endPoint y: 135, distance: 24.9
click at [261, 135] on code "BgG7i_Ng8q6" at bounding box center [265, 135] width 30 height 8
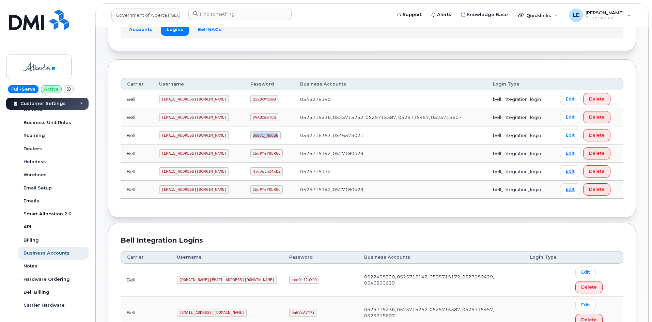
copy code "BgG7i_Ng8q6"
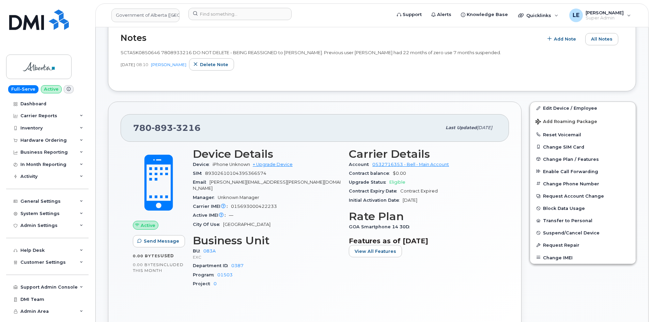
scroll to position [170, 0]
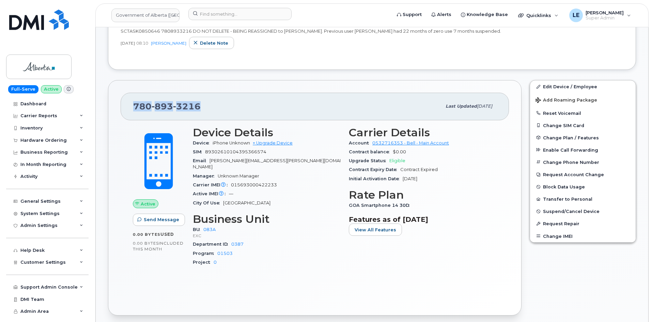
drag, startPoint x: 205, startPoint y: 107, endPoint x: 134, endPoint y: 110, distance: 70.9
click at [134, 110] on div "[PHONE_NUMBER]" at bounding box center [287, 106] width 308 height 14
copy span "[PHONE_NUMBER]"
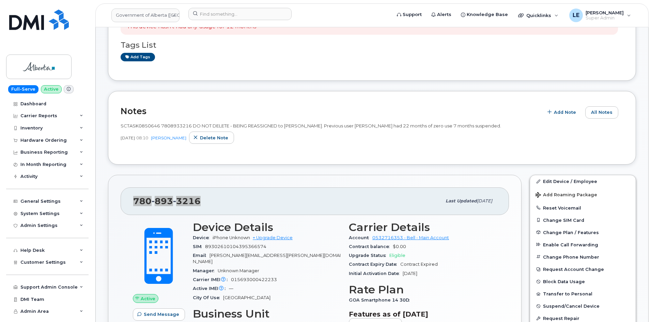
scroll to position [0, 0]
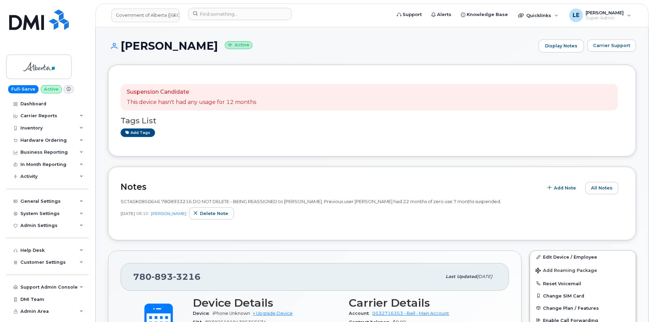
click at [230, 102] on p "This device hasn't had any usage for 12 months" at bounding box center [191, 102] width 129 height 8
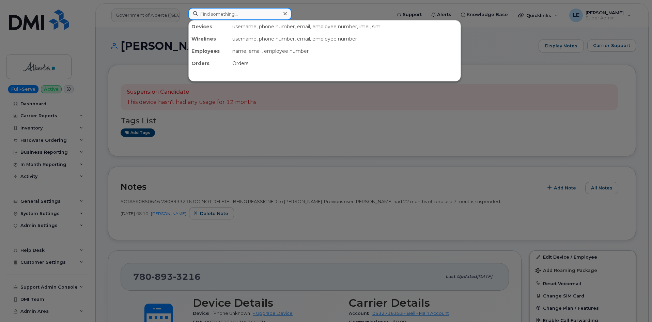
click at [214, 15] on input at bounding box center [239, 14] width 103 height 12
paste input "7806670686"
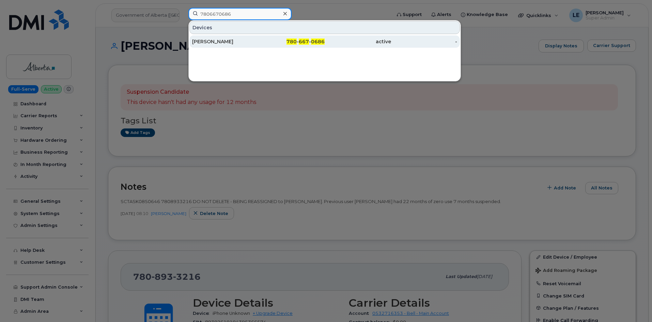
type input "7806670686"
click at [230, 45] on div "[PERSON_NAME]" at bounding box center [225, 41] width 66 height 7
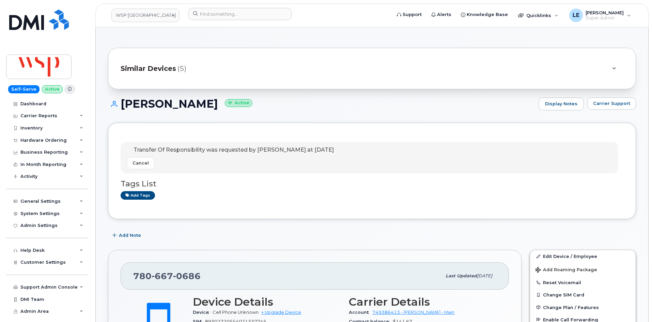
click at [194, 75] on div "Similar Devices (5)" at bounding box center [362, 68] width 483 height 16
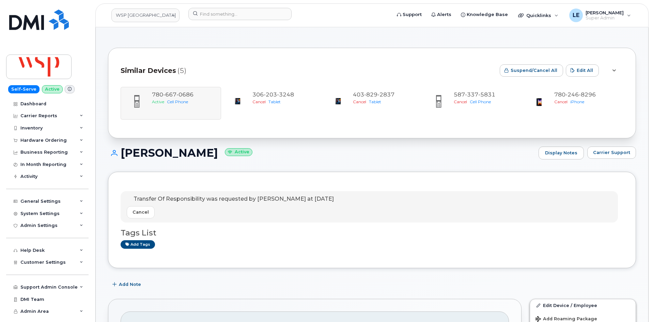
click at [193, 69] on div "Similar Devices (5)" at bounding box center [307, 70] width 373 height 20
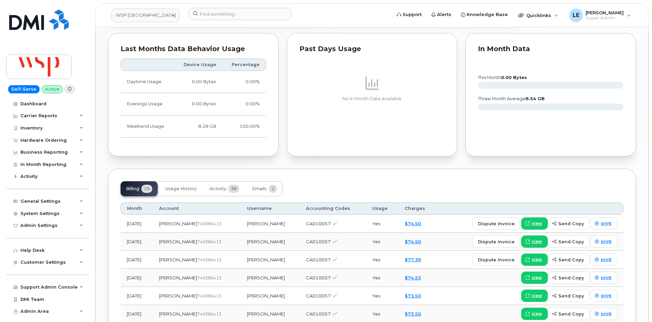
scroll to position [511, 0]
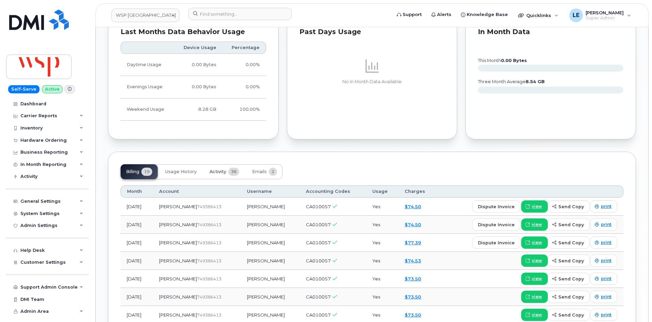
click at [222, 170] on span "Activity" at bounding box center [217, 171] width 17 height 5
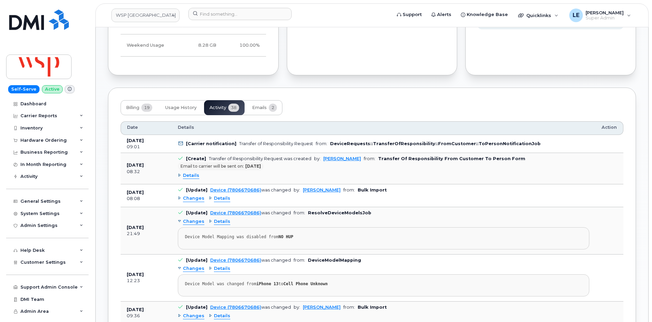
scroll to position [587, 0]
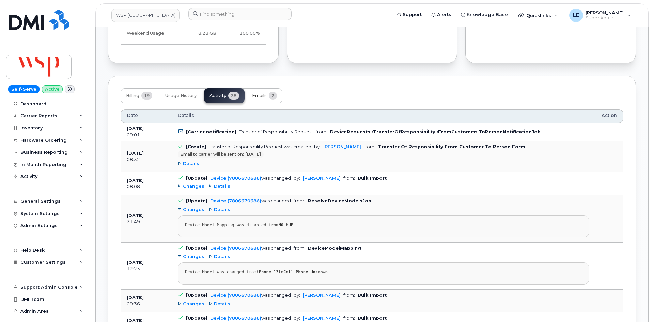
click at [265, 99] on button "Emails 2" at bounding box center [264, 95] width 36 height 15
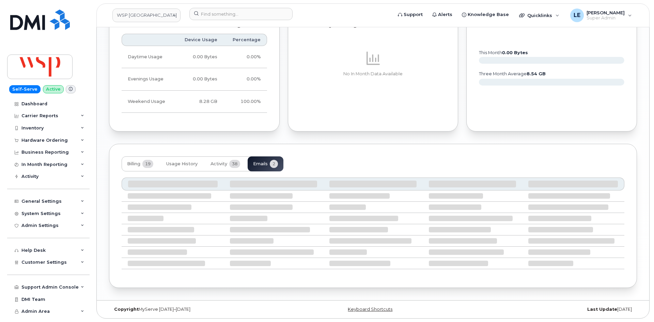
scroll to position [463, 0]
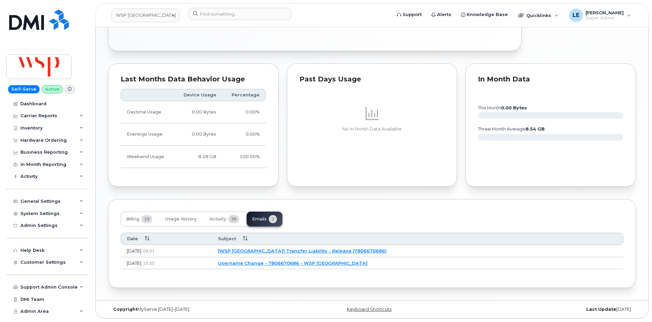
click at [308, 252] on link "[WSP [GEOGRAPHIC_DATA]] Transfer Liability - Release (7806670686)" at bounding box center [302, 250] width 169 height 5
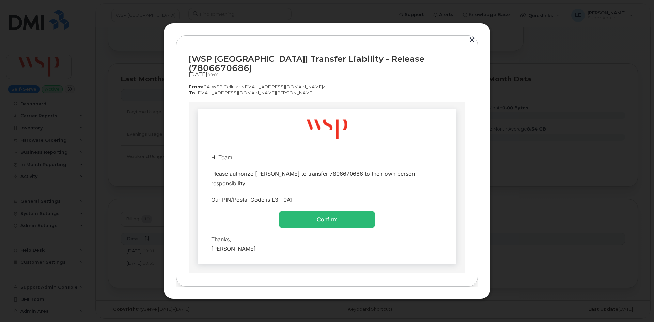
scroll to position [0, 0]
drag, startPoint x: 252, startPoint y: 89, endPoint x: 217, endPoint y: 88, distance: 35.1
click at [217, 90] on p "To:  [EMAIL_ADDRESS][DOMAIN_NAME][PERSON_NAME]" at bounding box center [327, 93] width 276 height 6
click at [210, 122] on td "Hi Team, Confirm" at bounding box center [326, 186] width 259 height 155
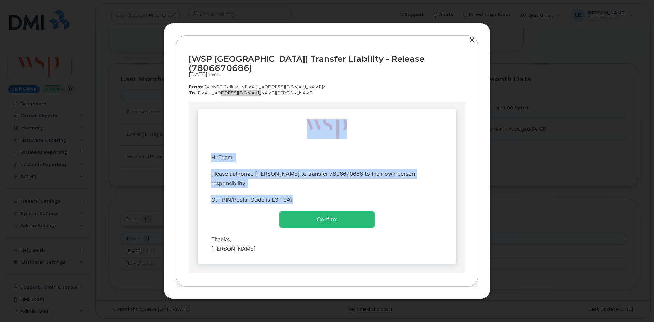
drag, startPoint x: 204, startPoint y: 118, endPoint x: 393, endPoint y: 219, distance: 214.0
click at [393, 219] on td "Hi Team, Confirm" at bounding box center [326, 186] width 259 height 155
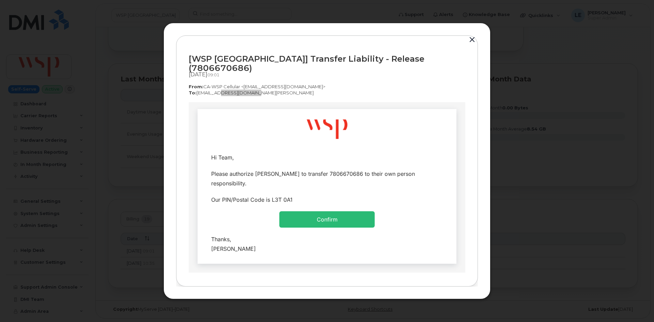
click at [245, 143] on td "Hi Team, Confirm" at bounding box center [326, 186] width 259 height 155
drag, startPoint x: 205, startPoint y: 119, endPoint x: 296, endPoint y: 148, distance: 95.1
click at [309, 151] on td "Hi Team, Confirm" at bounding box center [326, 186] width 259 height 155
click at [214, 123] on td "Hi Team, Confirm" at bounding box center [326, 186] width 259 height 155
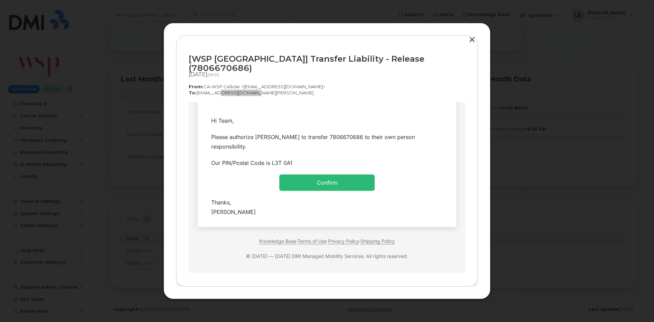
scroll to position [42, 0]
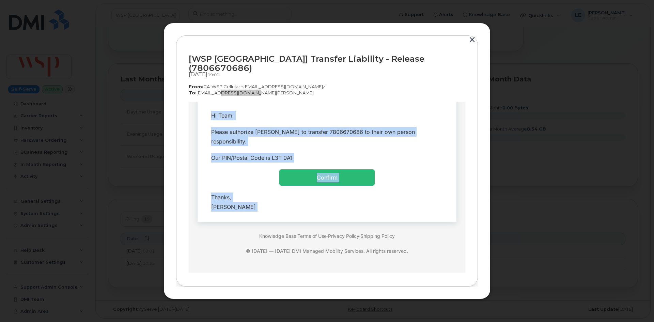
drag, startPoint x: 211, startPoint y: 120, endPoint x: 346, endPoint y: 222, distance: 169.3
click at [346, 222] on td at bounding box center [326, 166] width 259 height 212
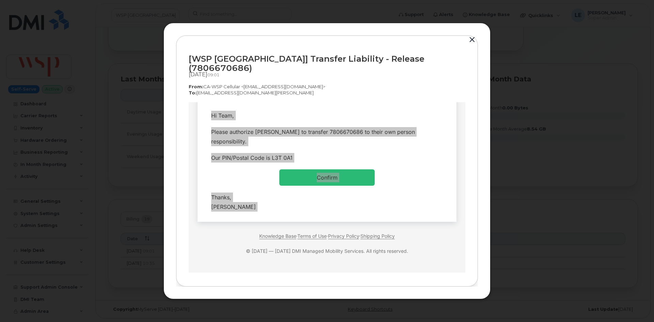
click at [202, 75] on div "[WSP [GEOGRAPHIC_DATA]] Transfer Liability - Release (7806670686) [DATE]  09:01…" at bounding box center [327, 75] width 276 height 54
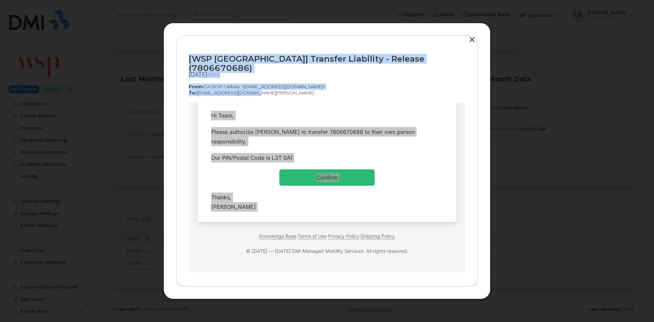
drag, startPoint x: 182, startPoint y: 56, endPoint x: 294, endPoint y: 93, distance: 117.6
click at [294, 93] on div "[WSP [GEOGRAPHIC_DATA]] Transfer Liability - Release (7806670686) [DATE]  09:01…" at bounding box center [327, 160] width 302 height 251
copy div "[WSP [GEOGRAPHIC_DATA]] Transfer Liability - Release (7806670686) [DATE]  09:01…"
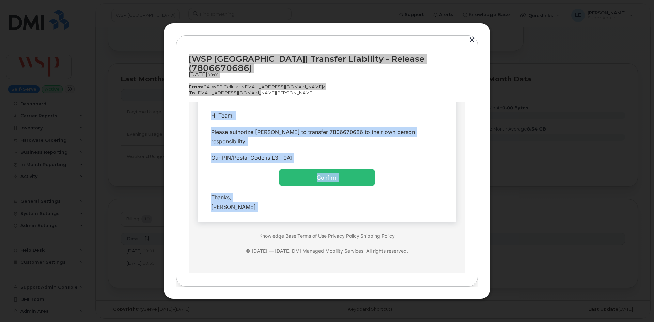
click at [246, 125] on td "Please authorize [PERSON_NAME] to transfer 7806670686 to their own person respo…" at bounding box center [327, 136] width 249 height 26
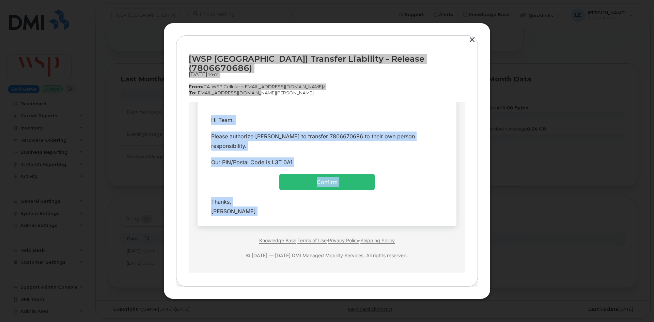
scroll to position [1, 0]
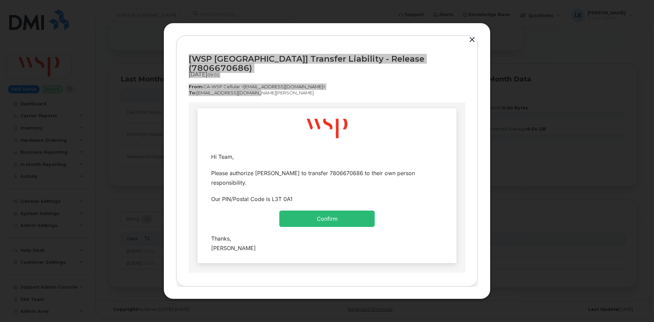
click at [220, 129] on td "Hi Team, Confirm" at bounding box center [326, 185] width 259 height 155
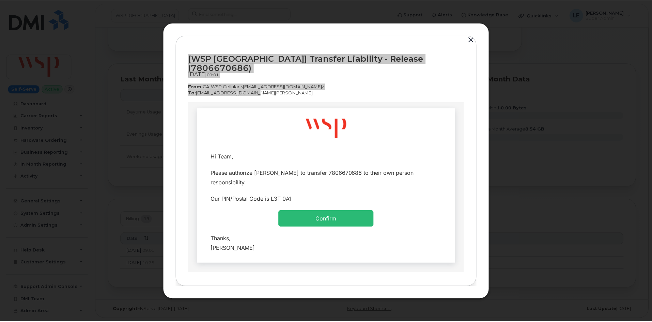
scroll to position [0, 0]
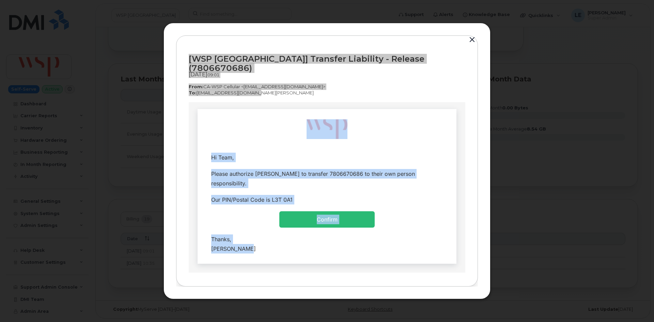
drag, startPoint x: 209, startPoint y: 113, endPoint x: 372, endPoint y: 249, distance: 212.0
click at [372, 249] on td "Hi Team, Confirm" at bounding box center [326, 186] width 259 height 155
copy td "Hi Team, Please authorize PATRICIA BURGSMA to transfer 7806670686 to their own …"
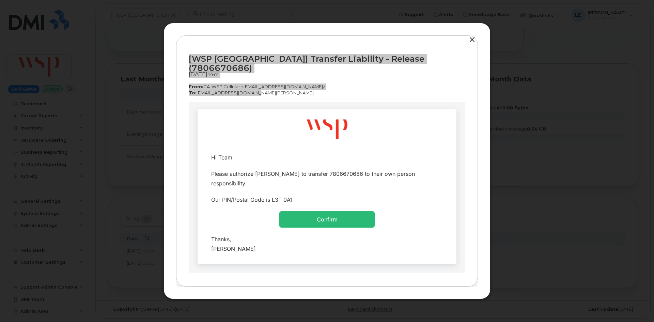
click at [231, 138] on td "Hi Team, Confirm" at bounding box center [326, 186] width 259 height 155
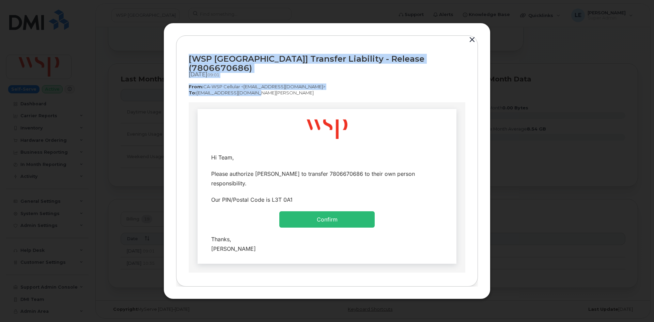
click at [472, 43] on button "button" at bounding box center [472, 40] width 10 height 10
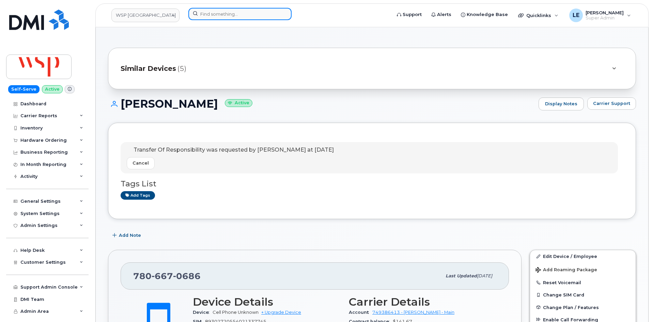
click at [240, 9] on input at bounding box center [239, 14] width 103 height 12
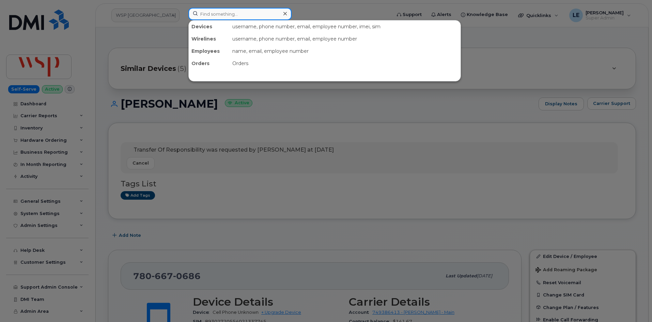
paste input "Colin Deery"
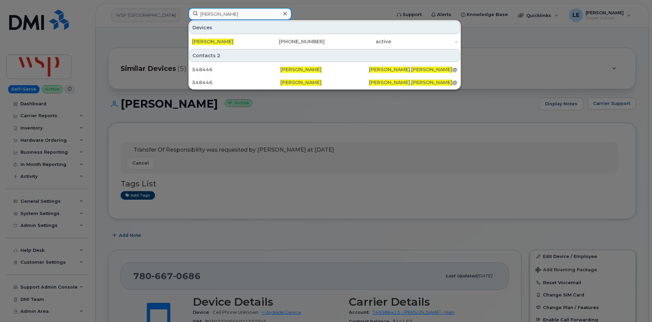
type input "Colin Deery"
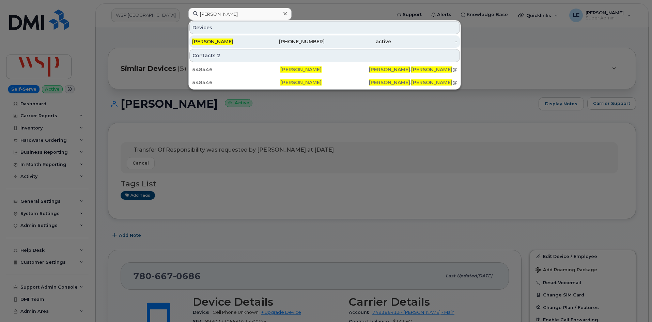
click at [239, 39] on div "COLIN DEERY" at bounding box center [225, 41] width 66 height 7
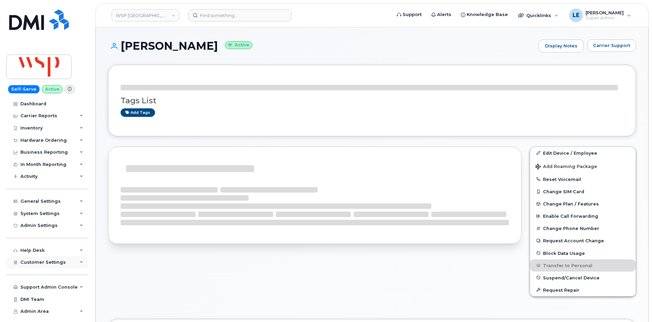
click at [45, 261] on span "Customer Settings" at bounding box center [42, 261] width 45 height 5
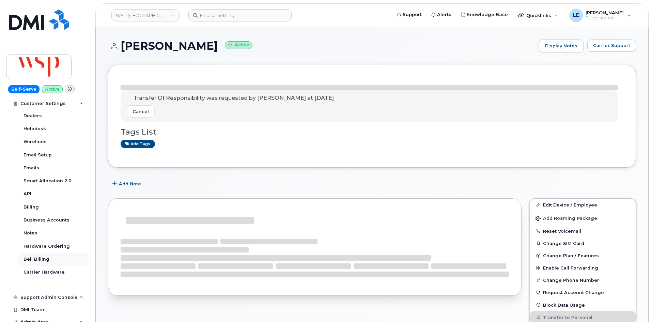
scroll to position [204, 0]
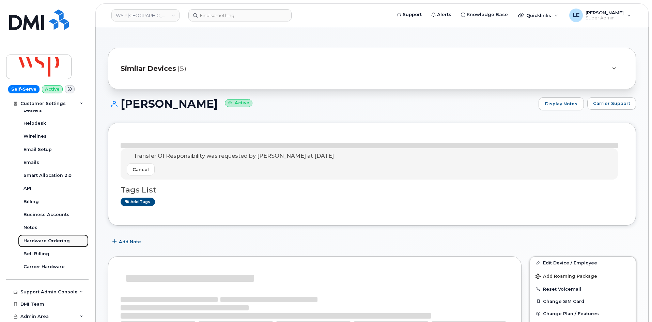
click at [52, 239] on div "Hardware Ordering" at bounding box center [46, 241] width 46 height 6
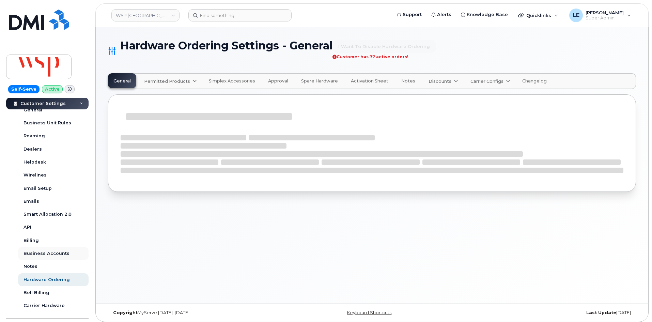
scroll to position [170, 0]
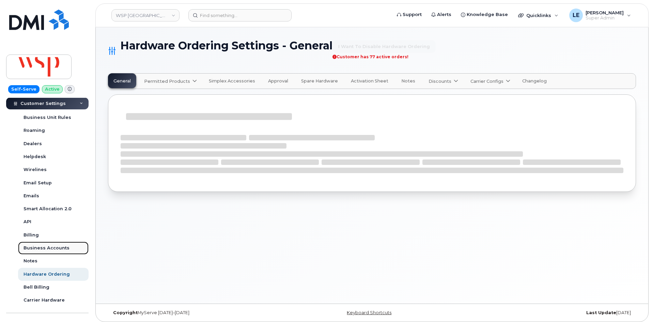
click at [50, 249] on div "Business Accounts" at bounding box center [46, 248] width 46 height 6
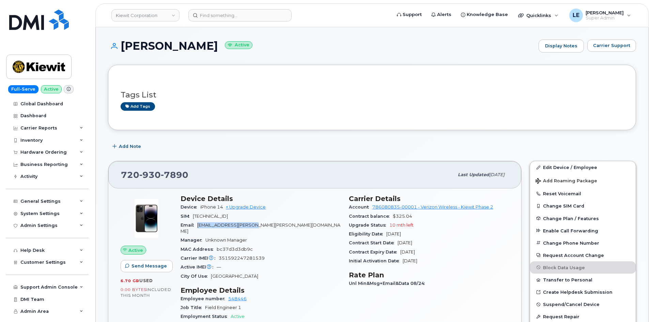
drag, startPoint x: 263, startPoint y: 225, endPoint x: 198, endPoint y: 222, distance: 65.5
click at [198, 222] on div "Email COLIN.DEERY@KIEWIT.COM" at bounding box center [260, 228] width 160 height 15
copy span "[EMAIL_ADDRESS][PERSON_NAME][PERSON_NAME][DOMAIN_NAME]"
click at [581, 168] on link "Edit Device / Employee" at bounding box center [583, 167] width 106 height 12
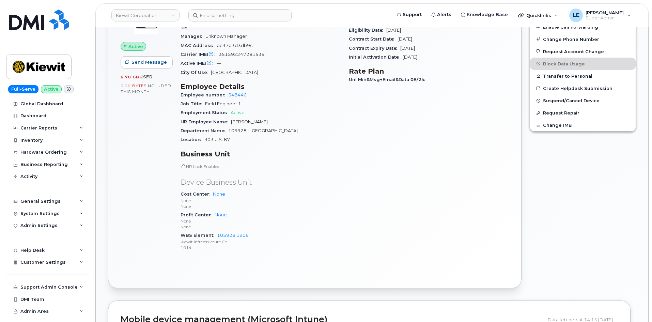
scroll to position [204, 0]
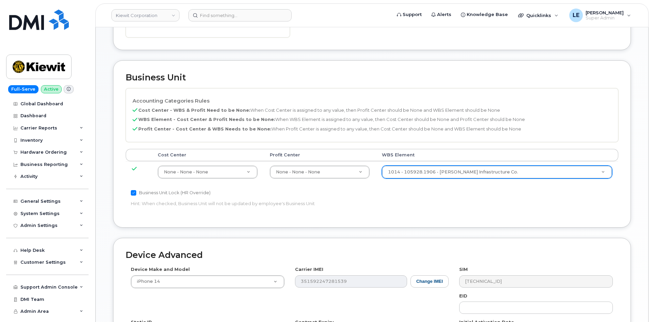
scroll to position [272, 0]
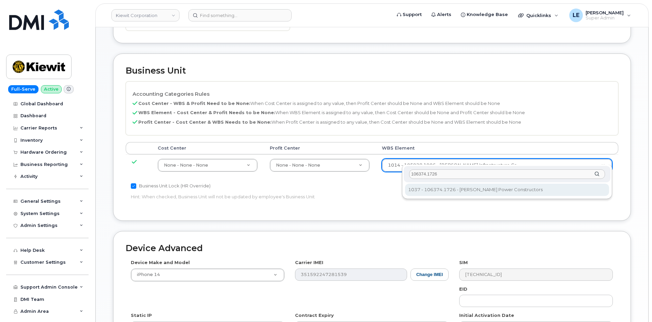
type input "106374.1726"
type input "35415742"
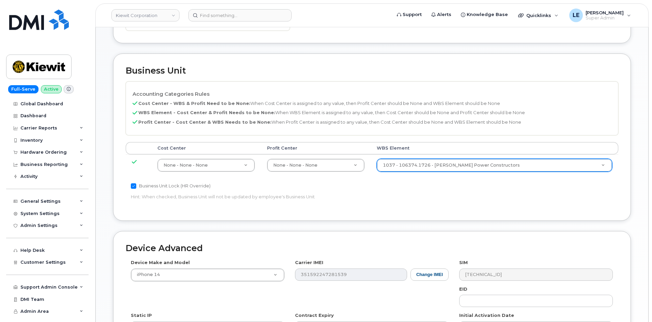
click at [459, 193] on div "Accounting Categories Rules Cost Center - WBS & Profit Need to be None: When Co…" at bounding box center [372, 144] width 492 height 127
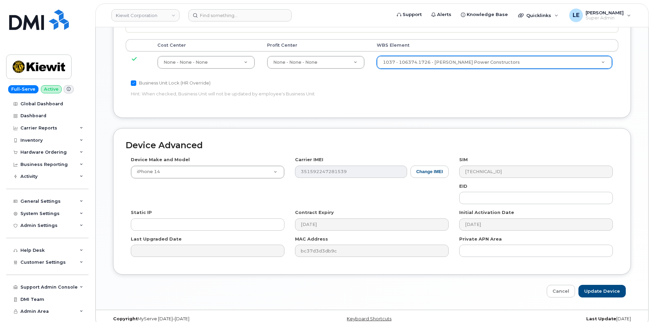
scroll to position [378, 0]
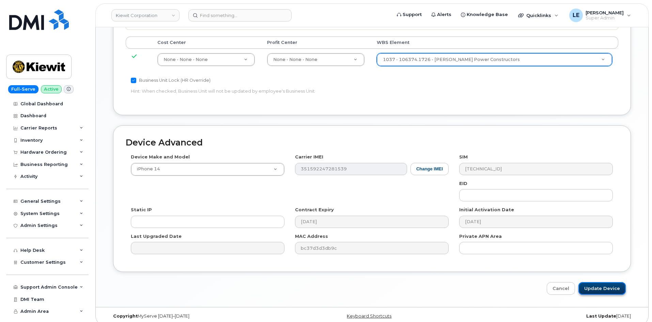
click at [594, 282] on input "Update Device" at bounding box center [601, 288] width 47 height 13
type input "Saving..."
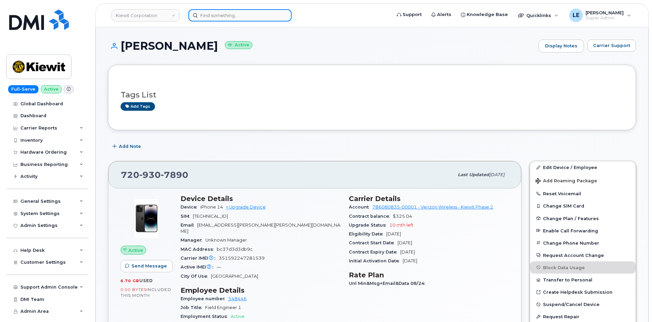
click at [218, 20] on input at bounding box center [239, 15] width 103 height 12
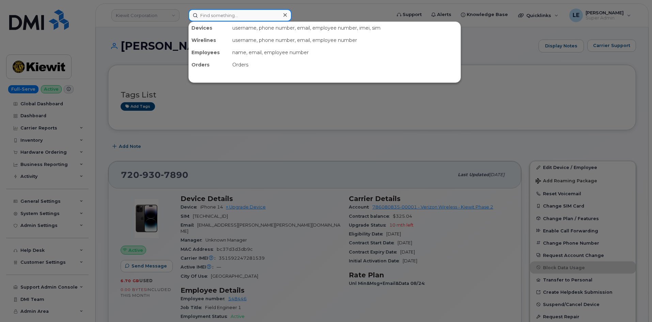
paste input "[PERSON_NAME][EMAIL_ADDRESS][PERSON_NAME][PERSON_NAME][DOMAIN_NAME]"
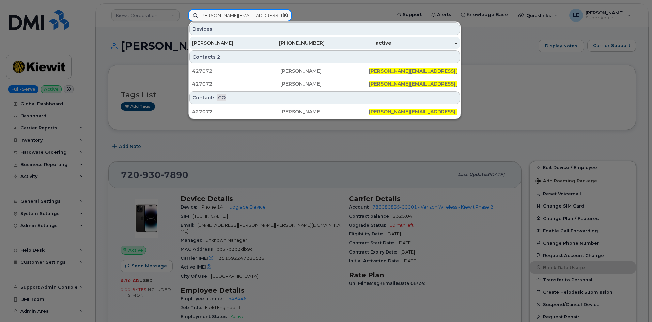
type input "[PERSON_NAME][EMAIL_ADDRESS][PERSON_NAME][PERSON_NAME][DOMAIN_NAME]"
click at [233, 42] on div "[PERSON_NAME]" at bounding box center [225, 42] width 66 height 7
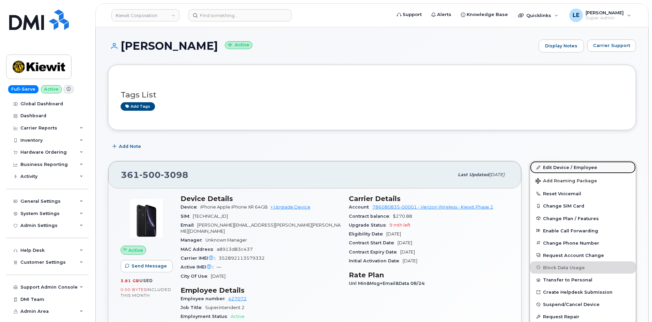
click at [568, 162] on link "Edit Device / Employee" at bounding box center [583, 167] width 106 height 12
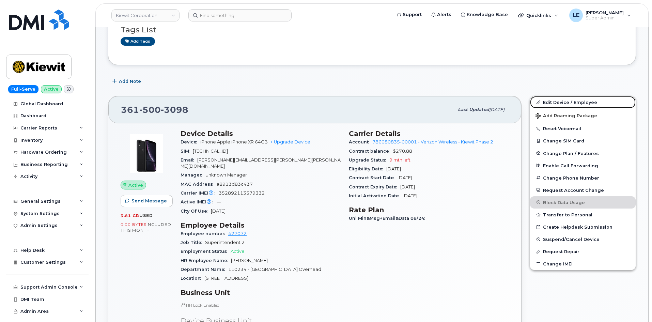
scroll to position [238, 0]
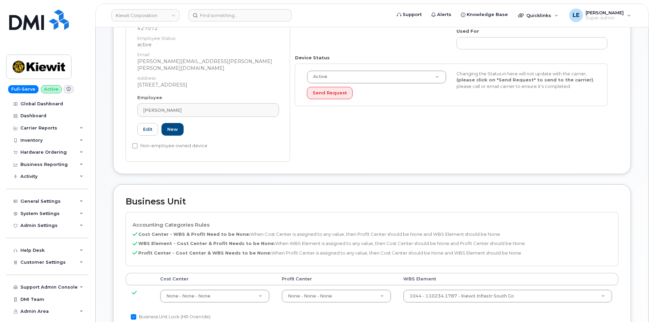
scroll to position [238, 0]
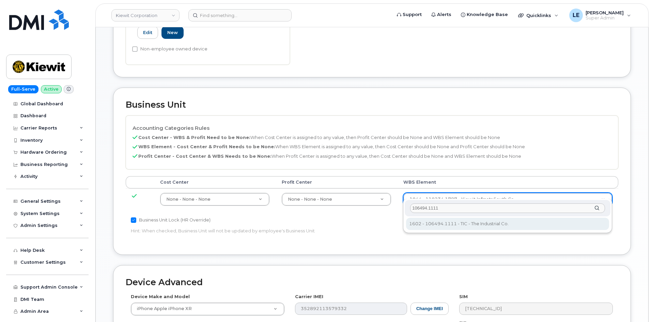
type input "106494.1111"
type input "35946483"
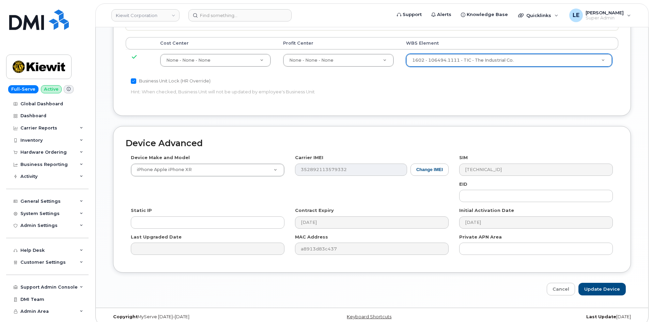
scroll to position [378, 0]
click at [596, 282] on input "Update Device" at bounding box center [601, 288] width 47 height 13
type input "Saving..."
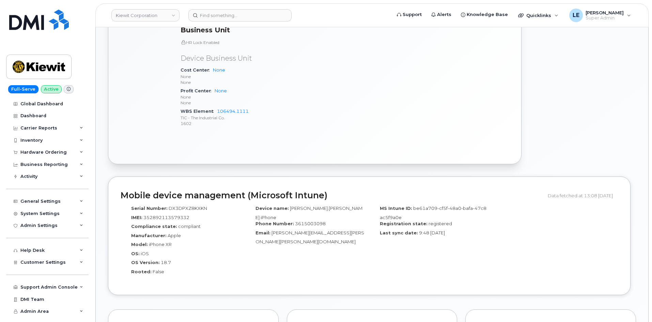
scroll to position [238, 0]
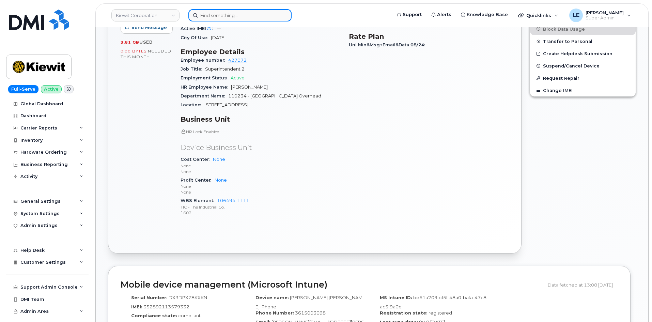
click at [229, 16] on input at bounding box center [239, 15] width 103 height 12
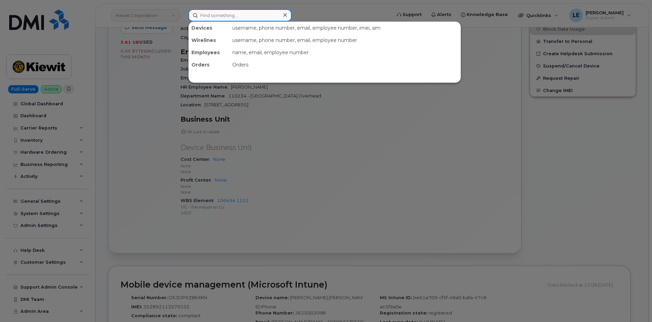
paste input "ALEXANDRA.SWITALSKI@MASSELEC.COM"
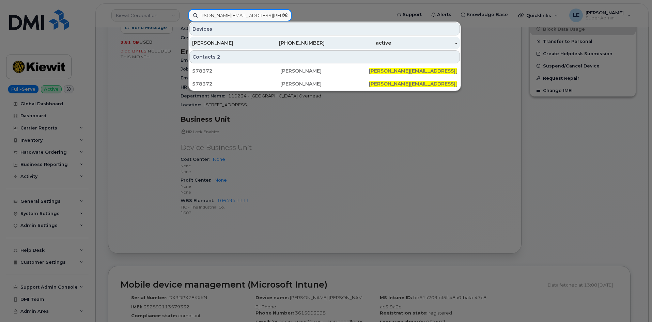
type input "ALEXANDRA.SWITALSKI@MASSELEC.COM"
click at [259, 37] on div "502-780-2594" at bounding box center [291, 43] width 66 height 12
click at [259, 39] on div "502-780-2594" at bounding box center [291, 43] width 66 height 12
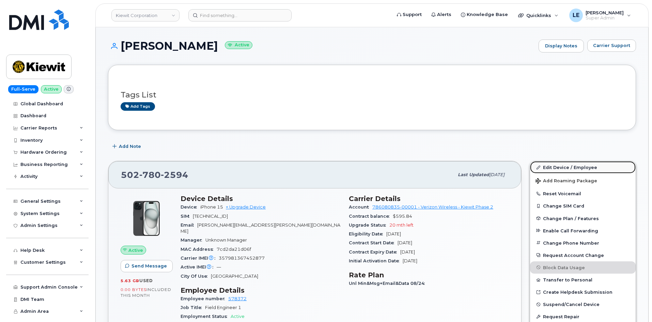
click at [586, 166] on link "Edit Device / Employee" at bounding box center [583, 167] width 106 height 12
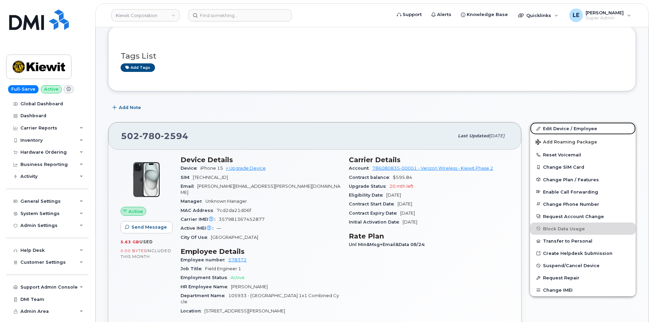
scroll to position [193, 0]
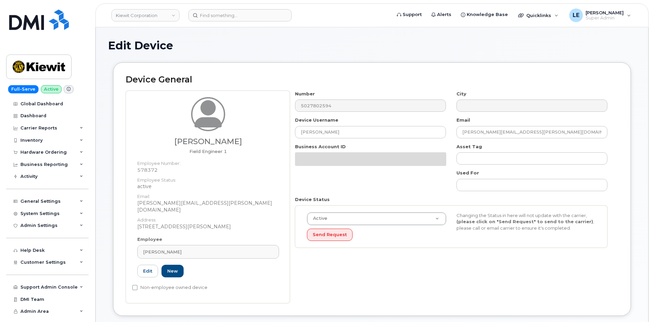
scroll to position [238, 0]
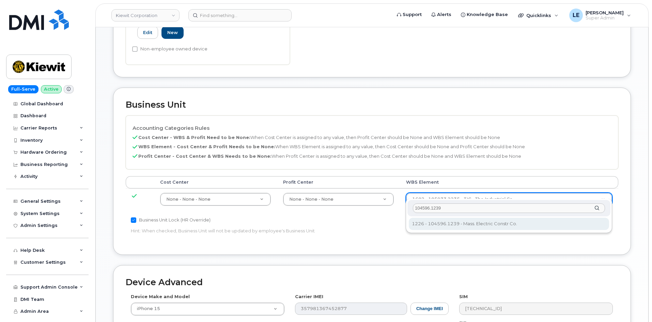
type input "104596.1239"
type input "35381357"
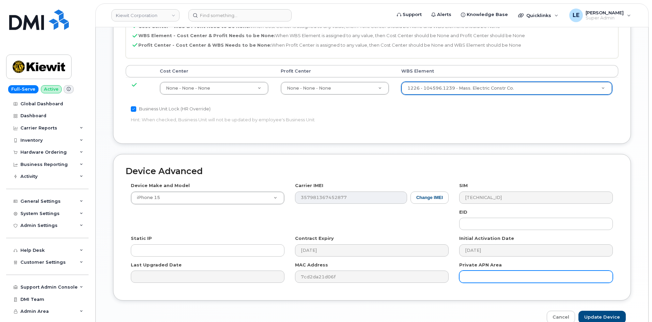
scroll to position [378, 0]
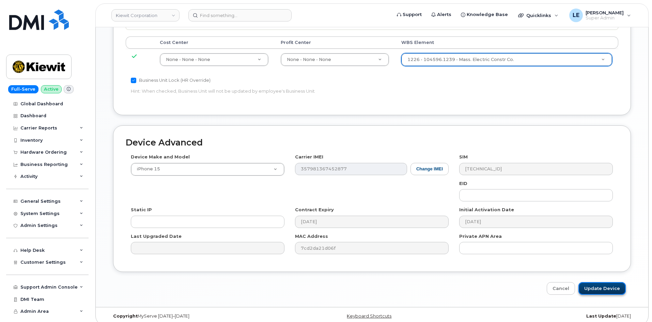
click at [601, 284] on input "Update Device" at bounding box center [601, 288] width 47 height 13
type input "Saving..."
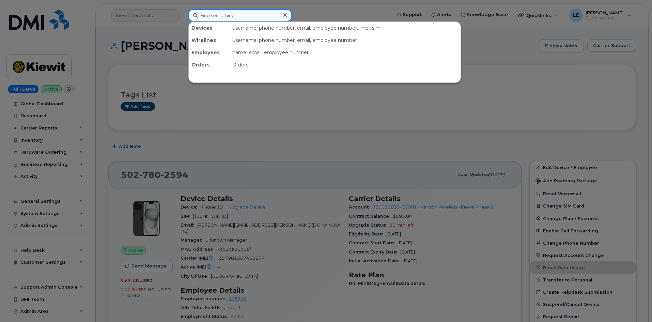
click at [222, 13] on input at bounding box center [239, 15] width 103 height 12
paste input "[PERSON_NAME][EMAIL_ADDRESS][PERSON_NAME][PERSON_NAME][DOMAIN_NAME]"
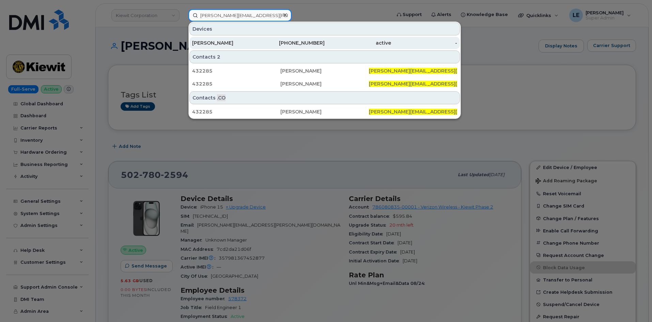
type input "[PERSON_NAME][EMAIL_ADDRESS][PERSON_NAME][PERSON_NAME][DOMAIN_NAME]"
click at [246, 46] on div "[PERSON_NAME]" at bounding box center [225, 42] width 66 height 7
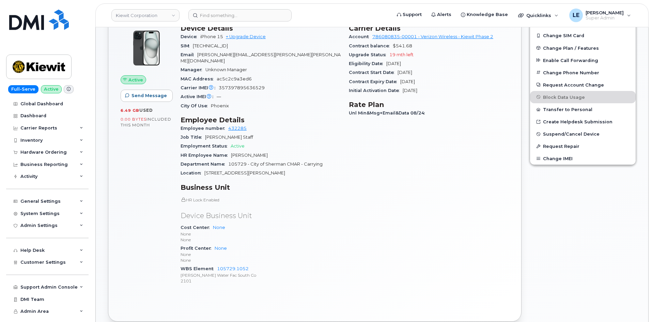
scroll to position [102, 0]
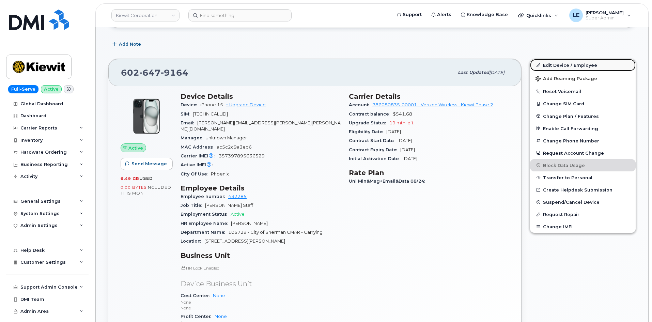
click at [541, 62] on link "Edit Device / Employee" at bounding box center [583, 65] width 106 height 12
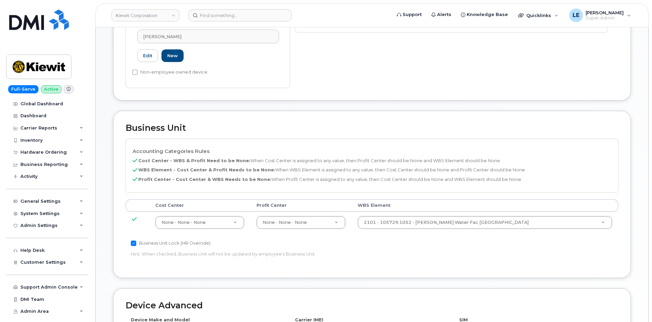
scroll to position [238, 0]
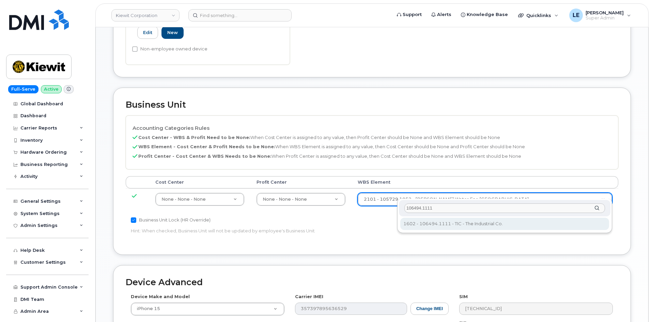
type input "106494.1111"
type input "35946483"
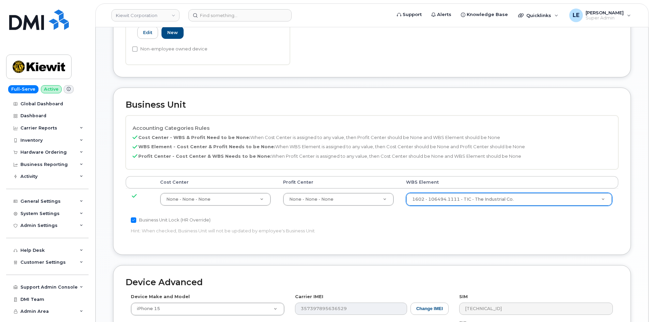
click at [420, 218] on div "Business Unit Lock (HR Override) Hint: When checked, Business Unit will not be …" at bounding box center [290, 226] width 328 height 21
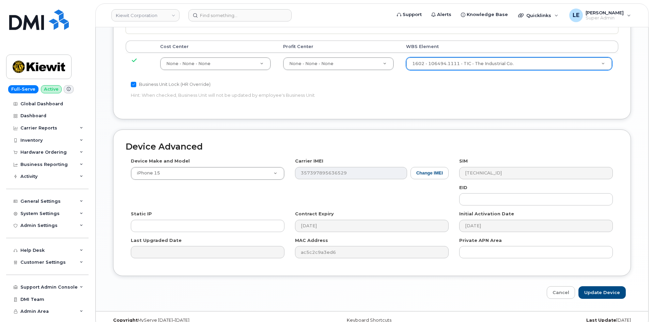
scroll to position [378, 0]
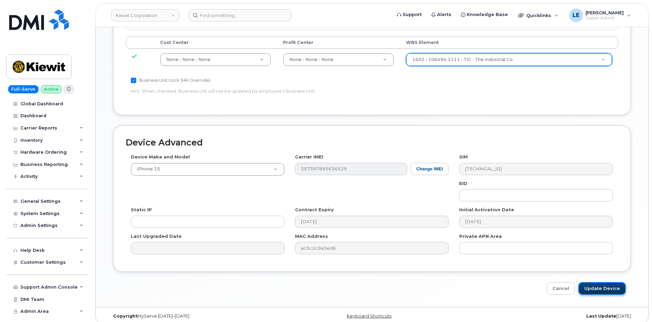
click at [597, 282] on input "Update Device" at bounding box center [601, 288] width 47 height 13
type input "Saving..."
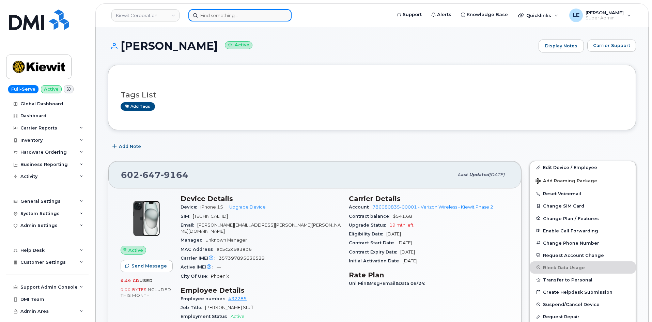
click at [214, 16] on input at bounding box center [239, 15] width 103 height 12
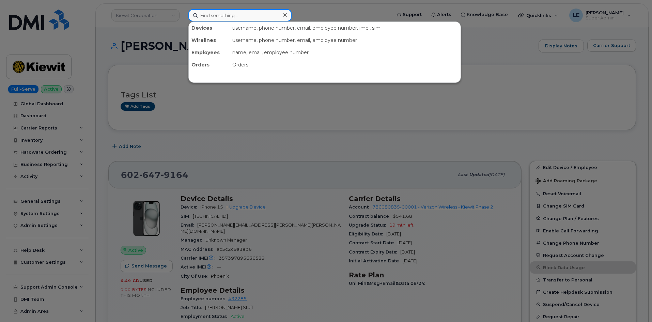
paste input "[PERSON_NAME]"
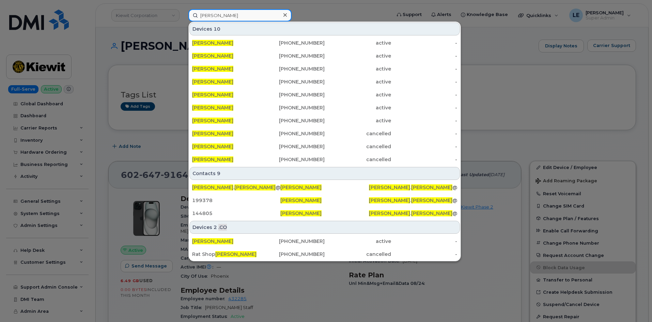
click at [226, 17] on input "[PERSON_NAME]" at bounding box center [239, 15] width 103 height 12
click at [226, 16] on input "[PERSON_NAME]" at bounding box center [239, 15] width 103 height 12
click at [227, 16] on input "[PERSON_NAME]" at bounding box center [239, 15] width 103 height 12
click at [236, 16] on input "[PERSON_NAME]" at bounding box center [239, 15] width 103 height 12
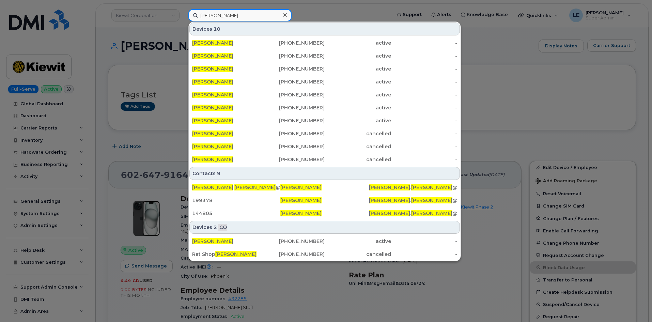
drag, startPoint x: 242, startPoint y: 17, endPoint x: 130, endPoint y: 17, distance: 111.7
click at [183, 17] on div "[PERSON_NAME] Devices 10 [PERSON_NAME] [PHONE_NUMBER] active - [PERSON_NAME] [P…" at bounding box center [287, 15] width 209 height 12
paste input "00540619"
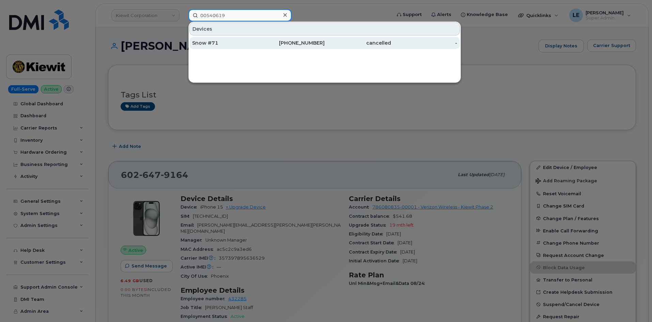
type input "00540619"
click at [301, 43] on div "[PHONE_NUMBER]" at bounding box center [291, 42] width 66 height 7
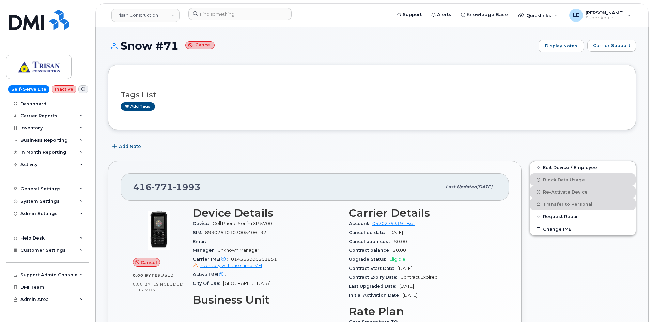
scroll to position [34, 0]
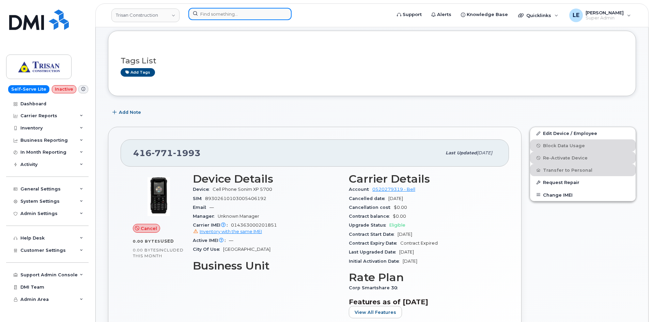
click at [253, 17] on input at bounding box center [239, 14] width 103 height 12
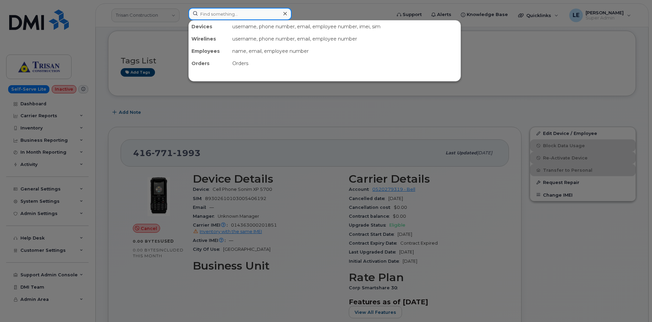
paste input "[PERSON_NAME]"
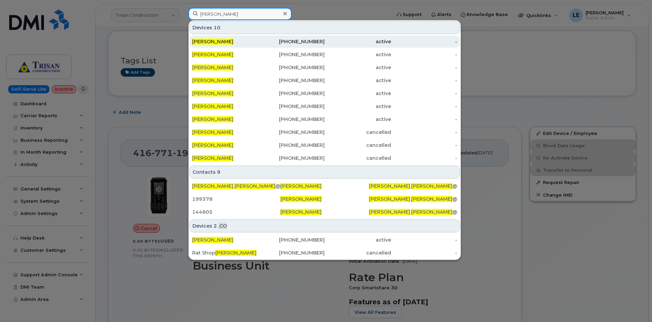
type input "[PERSON_NAME]"
click at [235, 40] on div "[PERSON_NAME]" at bounding box center [225, 41] width 66 height 7
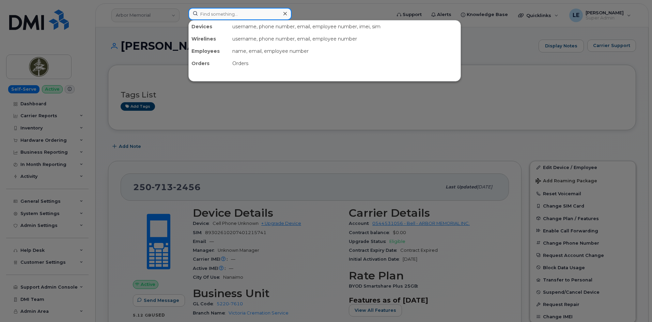
click at [229, 19] on input at bounding box center [239, 14] width 103 height 12
paste input "[PERSON_NAME]"
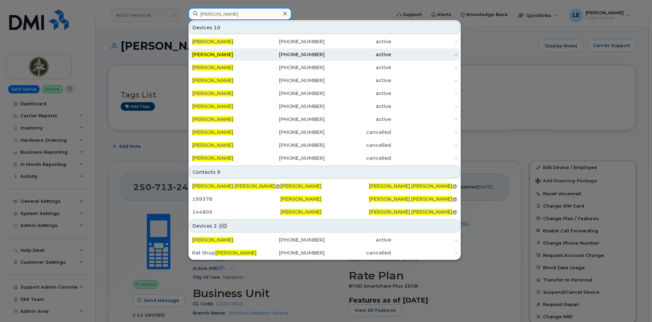
type input "[PERSON_NAME]"
click at [232, 52] on div "[PERSON_NAME]" at bounding box center [225, 54] width 66 height 7
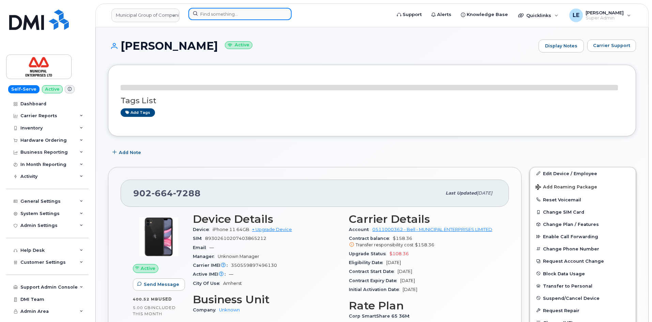
click at [242, 13] on input at bounding box center [239, 14] width 103 height 12
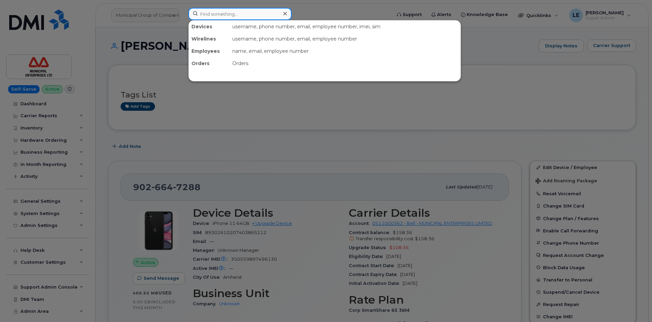
paste input "[PERSON_NAME]"
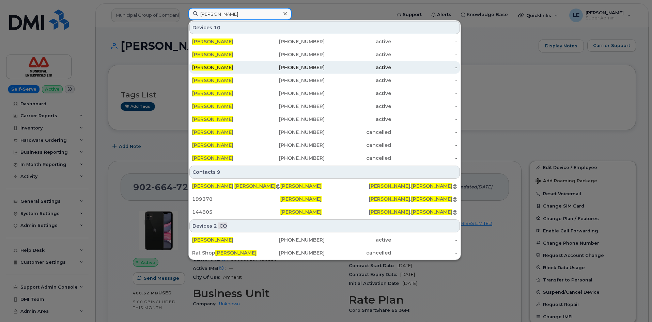
type input "[PERSON_NAME]"
click at [226, 64] on div "[PERSON_NAME]" at bounding box center [225, 67] width 66 height 12
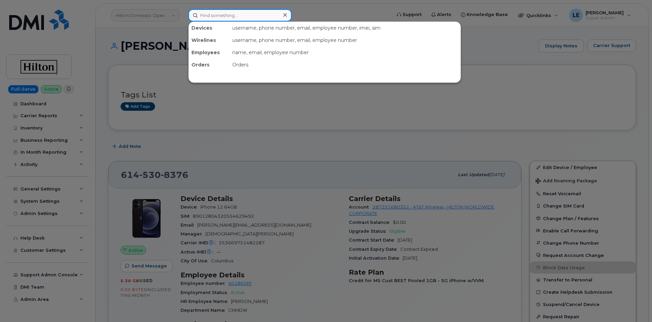
click at [229, 21] on input at bounding box center [239, 15] width 103 height 12
click at [230, 17] on input at bounding box center [239, 15] width 103 height 12
paste input "[PERSON_NAME]"
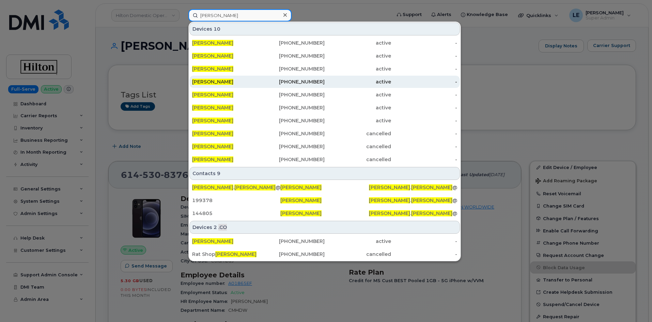
type input "[PERSON_NAME]"
click at [229, 80] on div "[PERSON_NAME]" at bounding box center [225, 81] width 66 height 7
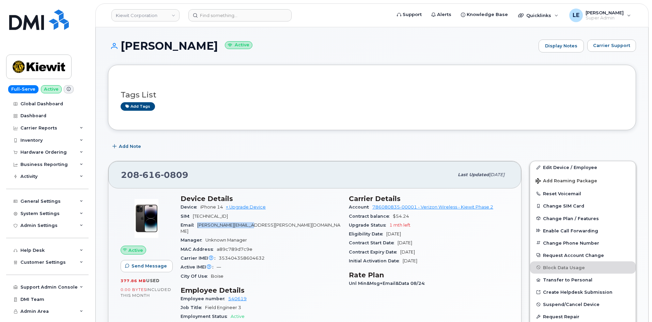
drag, startPoint x: 198, startPoint y: 225, endPoint x: 258, endPoint y: 224, distance: 60.3
click at [259, 224] on div "Email SARAH.SMITH@TICUS.COM" at bounding box center [260, 228] width 160 height 15
copy span "SARAH.SMITH@TICUS.COM"
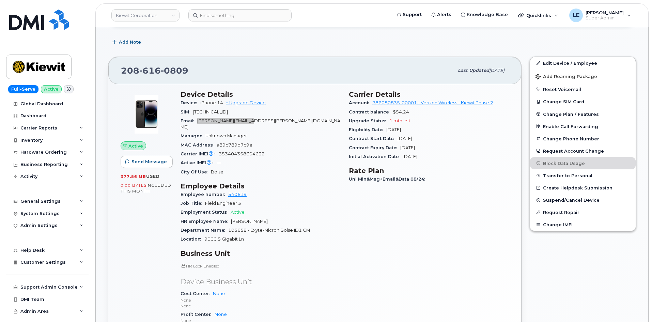
scroll to position [102, 0]
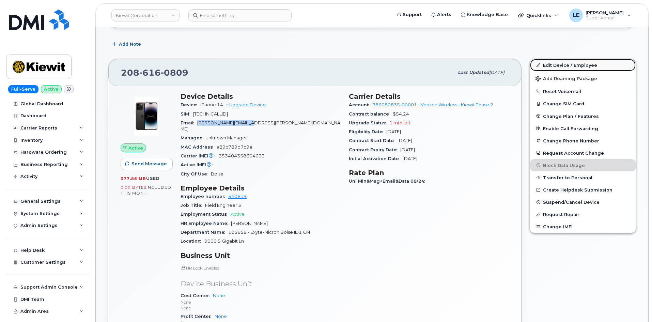
click at [563, 63] on link "Edit Device / Employee" at bounding box center [583, 65] width 106 height 12
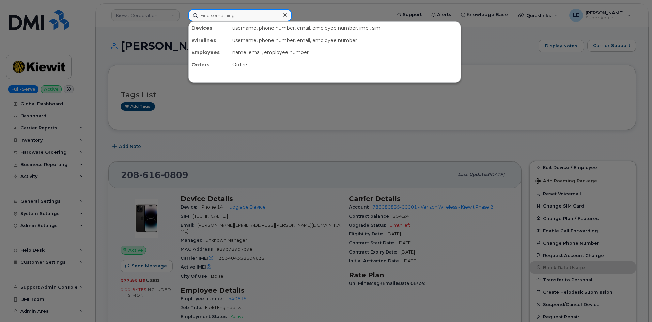
click at [222, 18] on input at bounding box center [239, 15] width 103 height 12
paste input "[PERSON_NAME]"
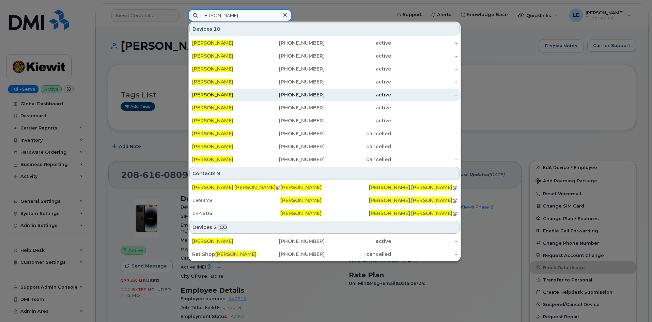
type input "[PERSON_NAME]"
click at [229, 93] on div "[PERSON_NAME]" at bounding box center [225, 94] width 66 height 7
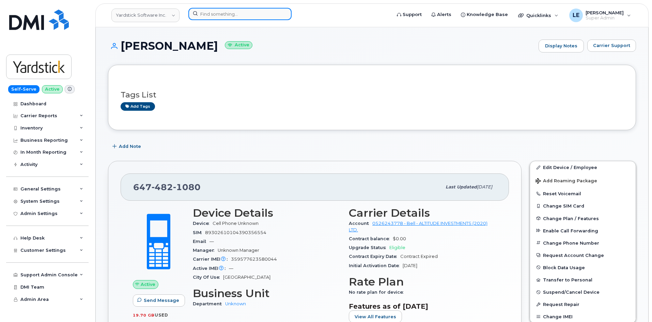
click at [198, 17] on input at bounding box center [239, 14] width 103 height 12
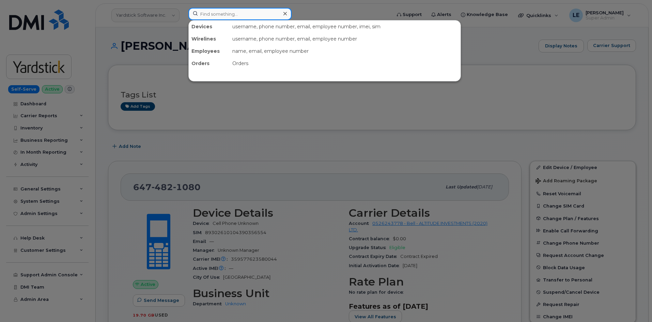
paste input "[PERSON_NAME]"
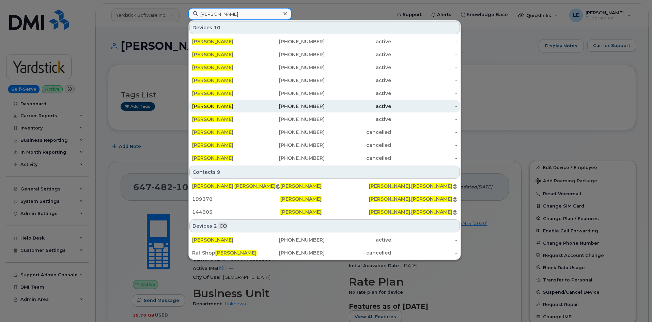
type input "[PERSON_NAME]"
click at [235, 102] on div "[PERSON_NAME]" at bounding box center [225, 106] width 66 height 12
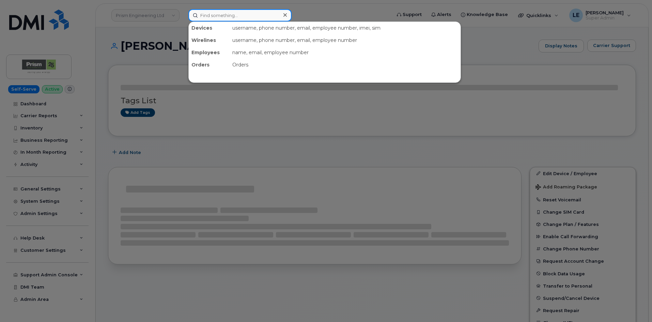
click at [230, 20] on div "Devices username, phone number, email, employee number, imei, sim Wirelines use…" at bounding box center [287, 15] width 198 height 12
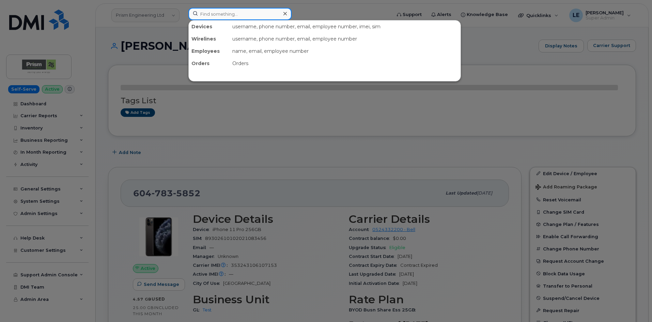
paste input "[PERSON_NAME]"
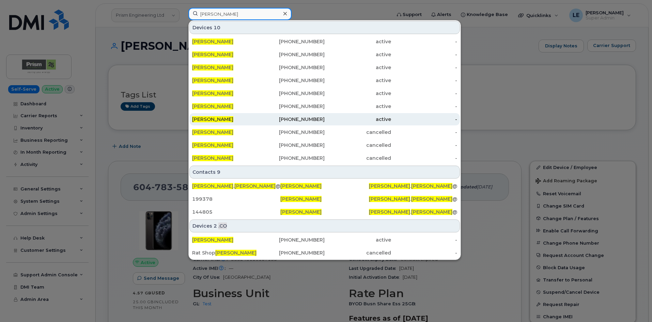
type input "[PERSON_NAME]"
click at [222, 114] on div "[PERSON_NAME]" at bounding box center [225, 119] width 66 height 12
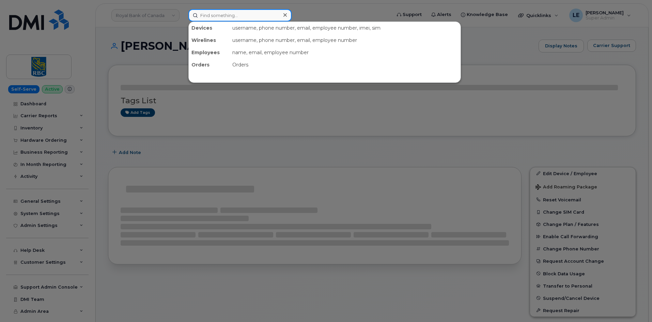
click at [219, 10] on input at bounding box center [239, 15] width 103 height 12
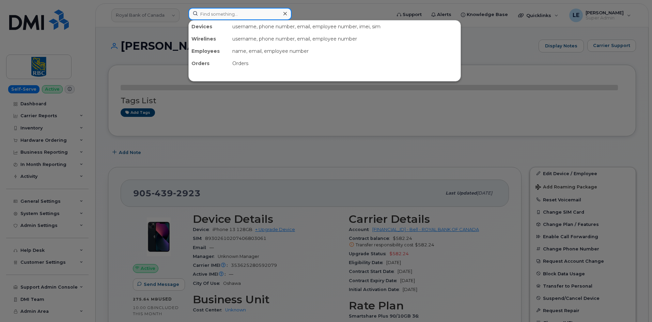
paste input "[PERSON_NAME]"
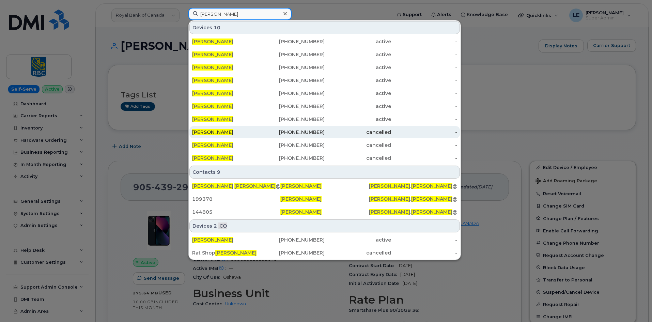
type input "[PERSON_NAME]"
click at [304, 127] on div "[PHONE_NUMBER]" at bounding box center [291, 132] width 66 height 12
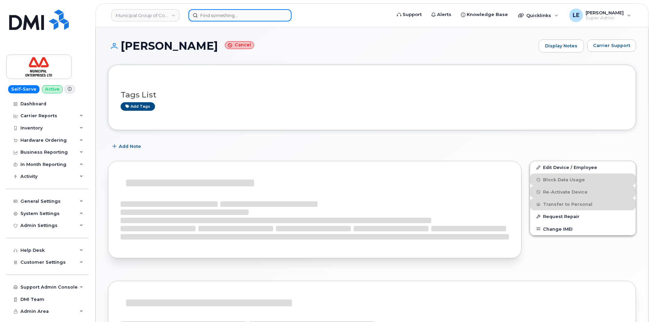
click at [246, 15] on input at bounding box center [239, 15] width 103 height 12
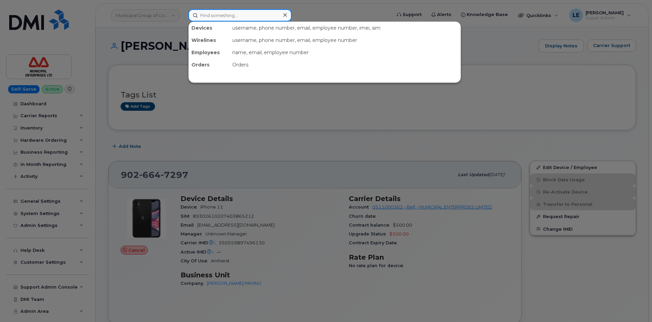
paste input "[PERSON_NAME]"
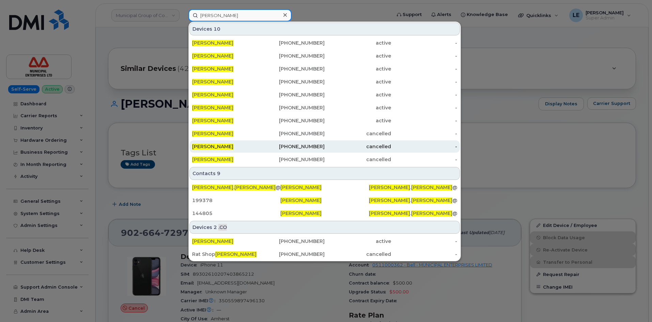
type input "[PERSON_NAME]"
click at [285, 146] on div "[PHONE_NUMBER]" at bounding box center [291, 146] width 66 height 7
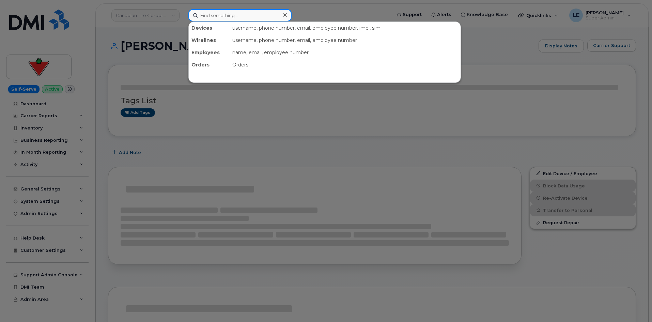
click at [235, 19] on input at bounding box center [239, 15] width 103 height 12
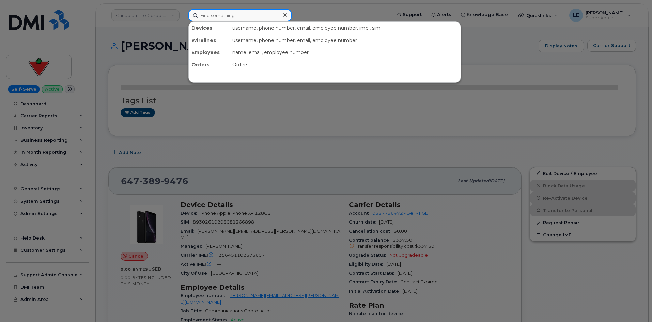
paste input "[PERSON_NAME]"
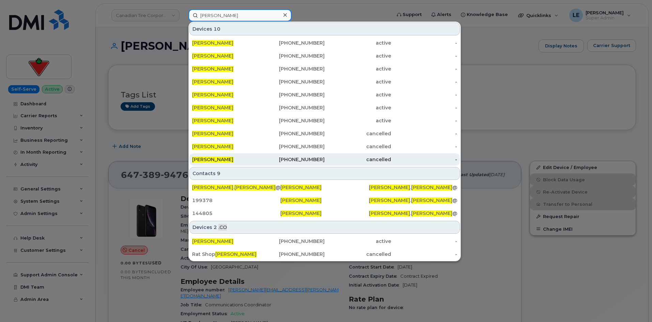
type input "[PERSON_NAME]"
click at [237, 156] on div "[PERSON_NAME]" at bounding box center [225, 159] width 66 height 12
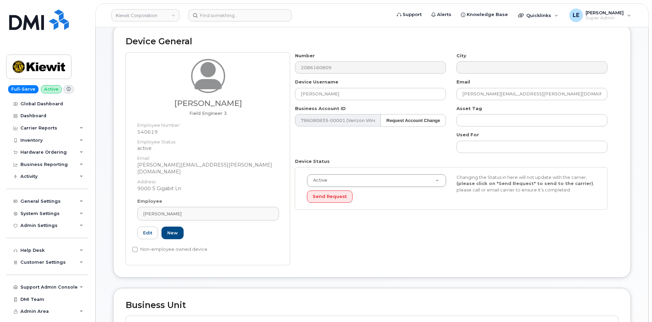
scroll to position [306, 0]
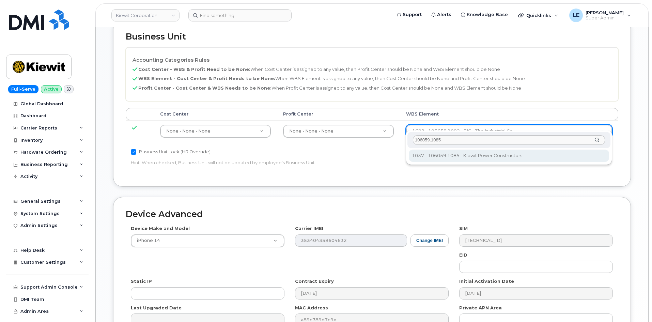
type input "106059.1085"
type input "29973553"
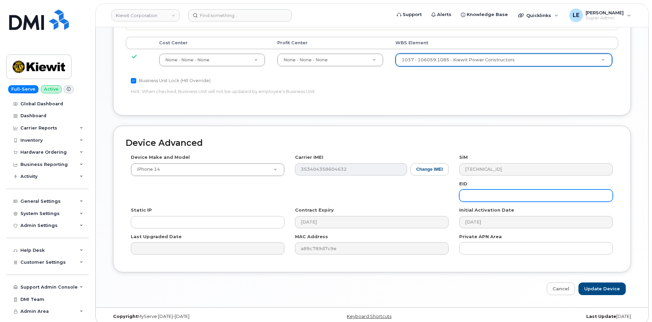
scroll to position [378, 0]
click at [598, 282] on input "Update Device" at bounding box center [601, 288] width 47 height 13
type input "Saving..."
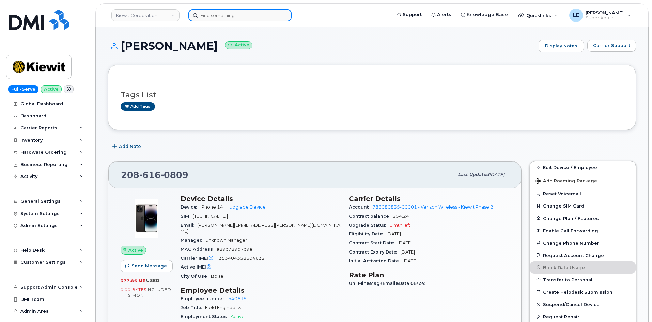
click at [252, 15] on input at bounding box center [239, 15] width 103 height 12
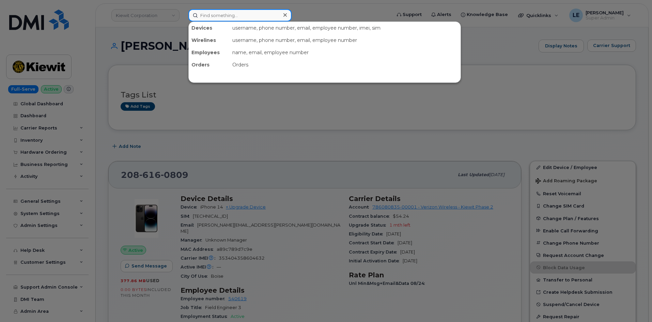
paste input "[PERSON_NAME][EMAIL_ADDRESS][PERSON_NAME][PERSON_NAME][DOMAIN_NAME]"
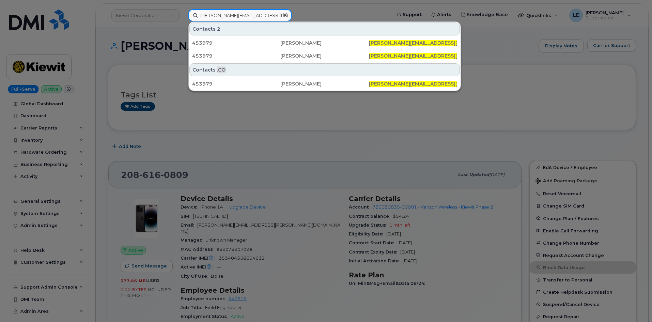
drag, startPoint x: 252, startPoint y: 18, endPoint x: 235, endPoint y: 18, distance: 17.0
click at [235, 18] on input "[PERSON_NAME][EMAIL_ADDRESS][PERSON_NAME][PERSON_NAME][DOMAIN_NAME]" at bounding box center [239, 15] width 103 height 12
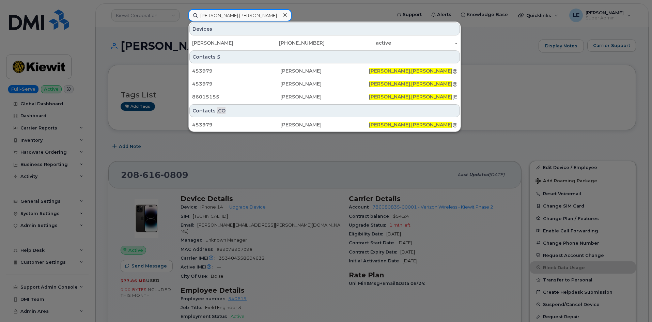
click at [216, 17] on input "HUGO.MORA" at bounding box center [239, 15] width 103 height 12
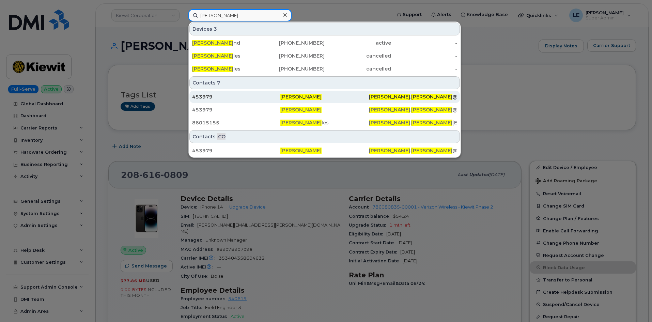
type input "HUGO MORA"
click at [218, 96] on div "453979" at bounding box center [236, 96] width 88 height 7
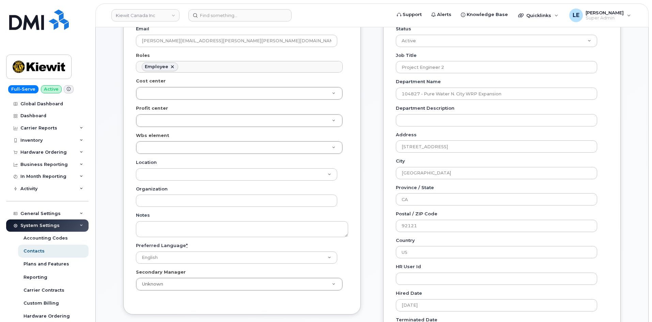
scroll to position [170, 0]
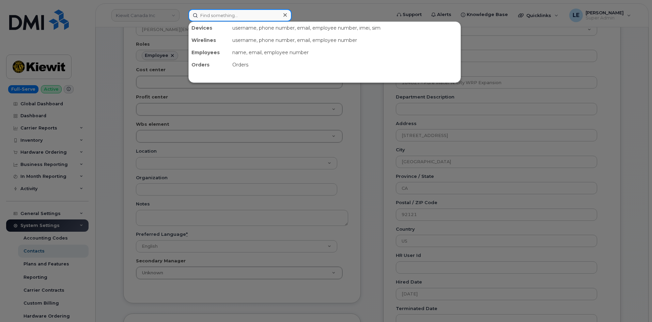
click at [212, 15] on input at bounding box center [239, 15] width 103 height 12
paste input "[PERSON_NAME][EMAIL_ADDRESS][PERSON_NAME][PERSON_NAME][DOMAIN_NAME]"
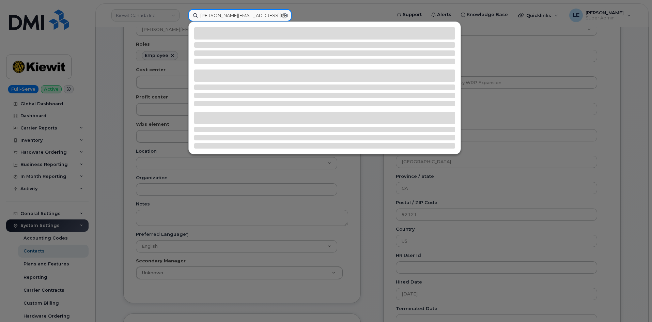
type input "[PERSON_NAME][EMAIL_ADDRESS][PERSON_NAME][PERSON_NAME][DOMAIN_NAME]"
click at [315, 9] on div at bounding box center [326, 161] width 652 height 322
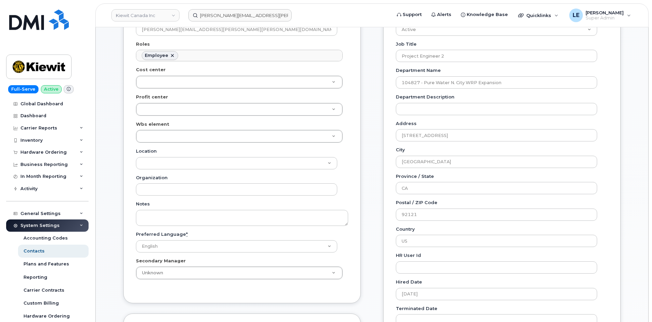
click at [162, 129] on div "Wbs element" at bounding box center [242, 132] width 212 height 22
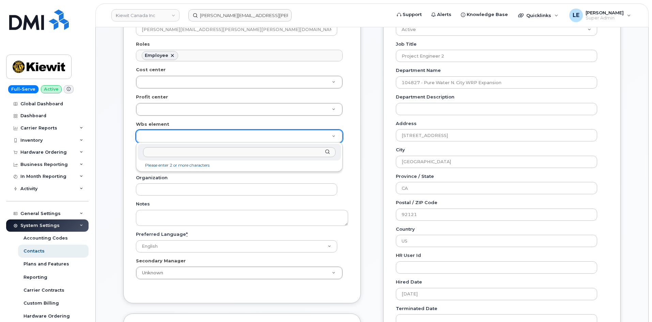
click at [163, 150] on input "text" at bounding box center [239, 152] width 192 height 10
paste input "106494.1111"
type input "106494.1111"
type input "35940632"
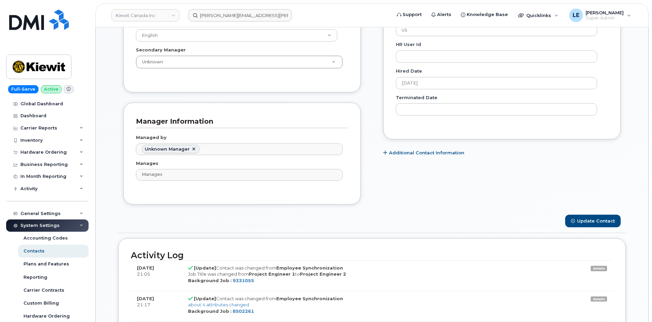
scroll to position [409, 0]
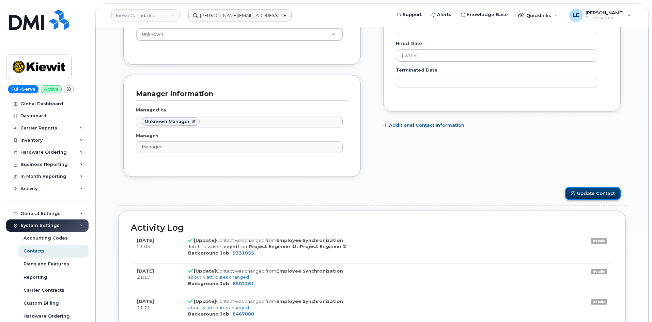
click at [581, 195] on button "Update Contact" at bounding box center [592, 193] width 55 height 13
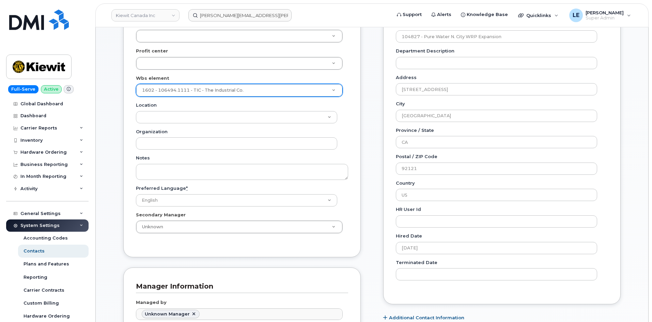
scroll to position [204, 0]
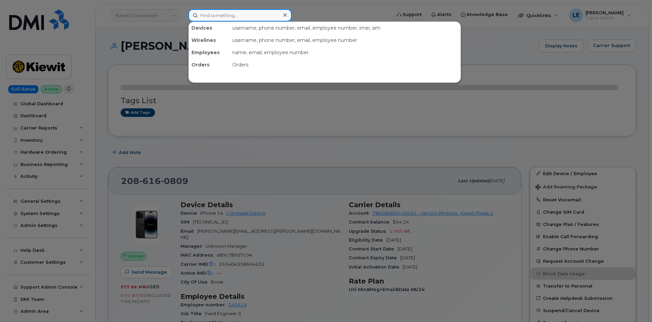
click at [204, 17] on input at bounding box center [239, 15] width 103 height 12
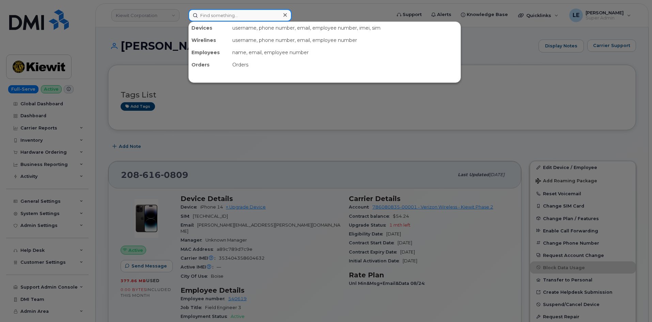
paste input "106494.1111"
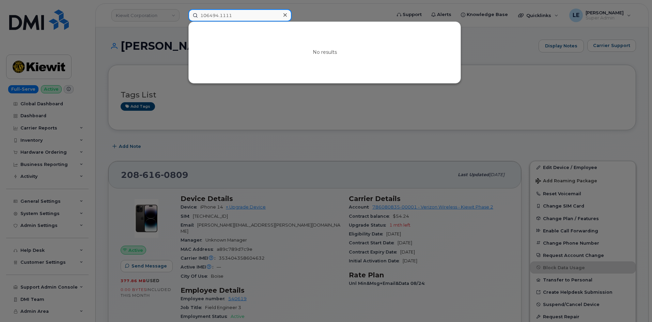
type input "106494.1111"
click at [285, 14] on icon at bounding box center [284, 14] width 3 height 5
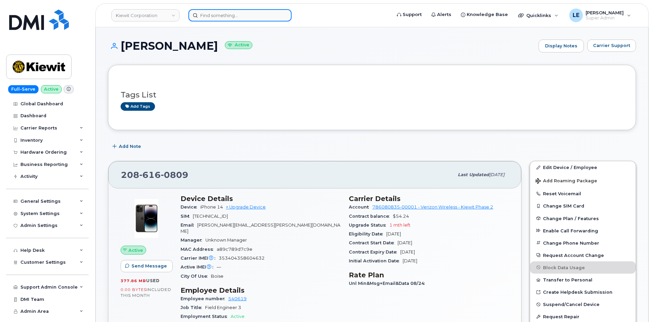
click at [269, 15] on input at bounding box center [239, 15] width 103 height 12
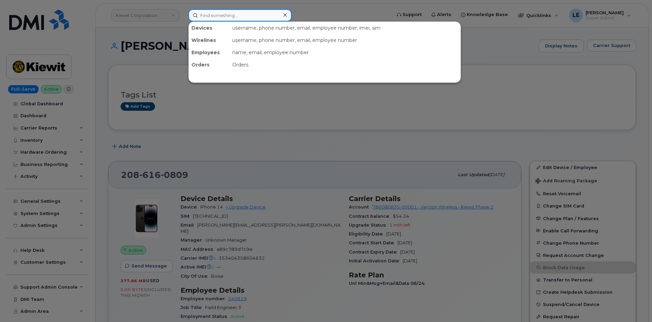
paste input "HUGO.MORA@KIEWIT.COM"
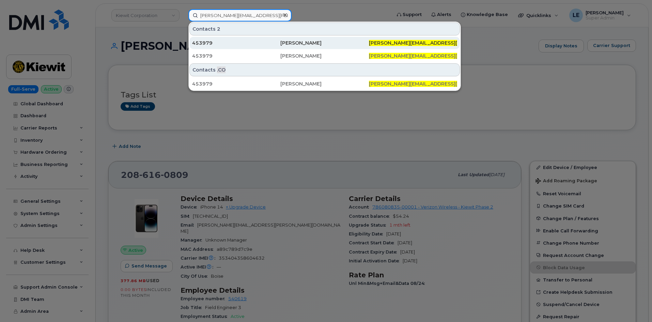
type input "HUGO.MORA@KIEWIT.COM"
click at [292, 43] on div "Hugo Mora" at bounding box center [324, 42] width 88 height 7
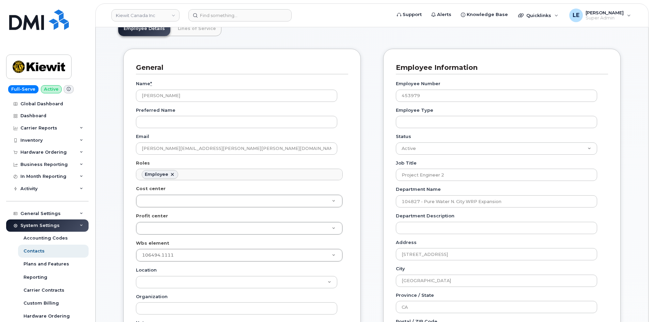
scroll to position [68, 0]
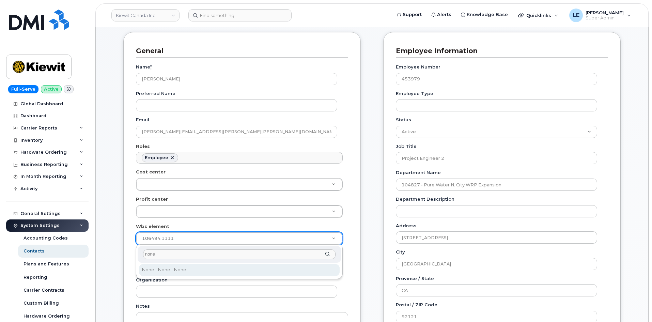
type input "none"
type input "13384"
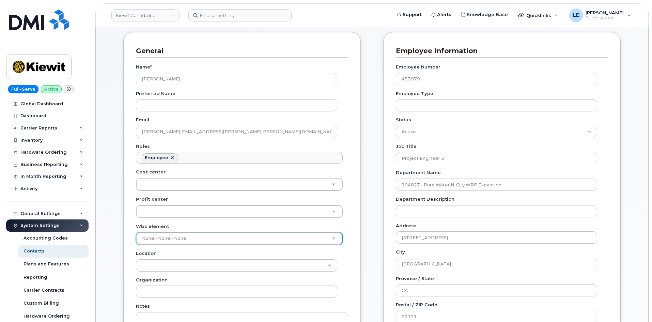
click at [349, 240] on div "General Name * [PERSON_NAME] Preferred Name Email [EMAIL_ADDRESS][PERSON_NAME][…" at bounding box center [241, 218] width 237 height 373
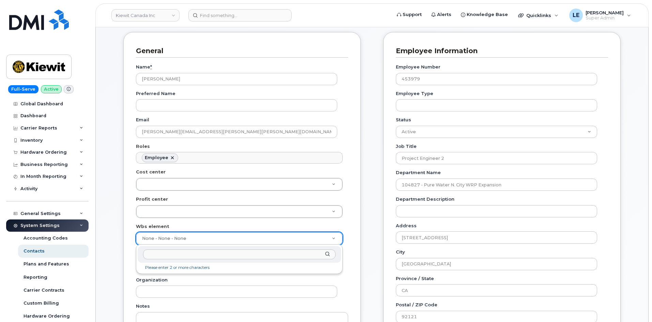
click at [170, 267] on li "Please enter 2 or more characters" at bounding box center [239, 267] width 201 height 7
click at [181, 256] on input "text" at bounding box center [239, 254] width 192 height 10
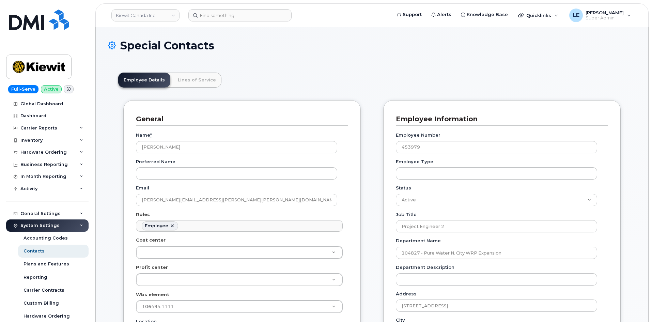
scroll to position [38, 0]
drag, startPoint x: 176, startPoint y: 145, endPoint x: 122, endPoint y: 148, distance: 54.9
click at [226, 16] on input at bounding box center [239, 15] width 103 height 12
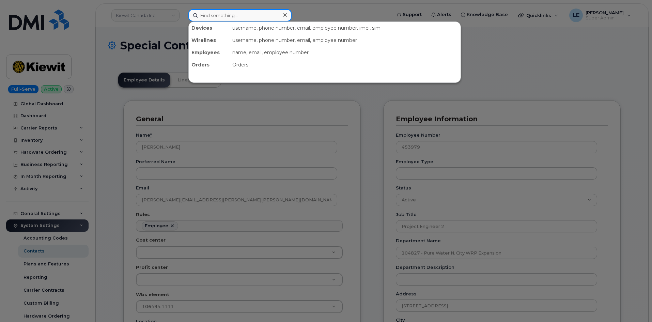
paste input "[PERSON_NAME]"
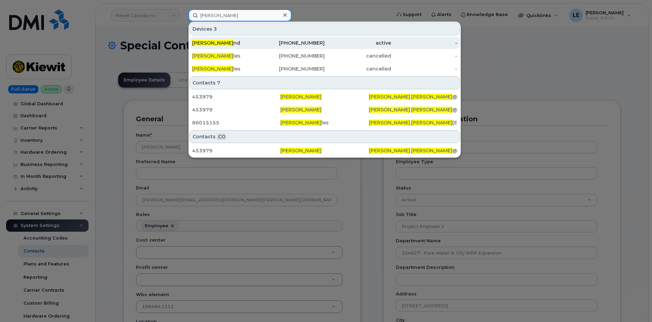
type input "[PERSON_NAME]"
click at [236, 43] on div "Hugo Mora nd" at bounding box center [225, 42] width 66 height 7
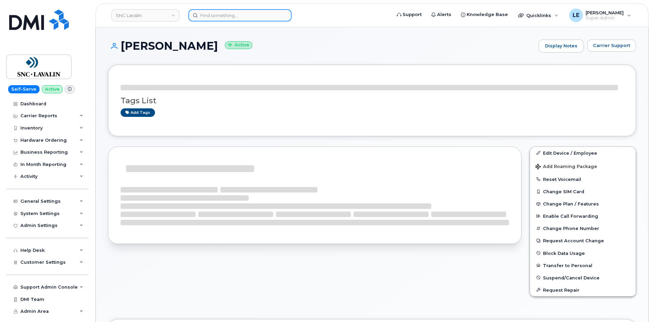
click at [231, 17] on input at bounding box center [239, 15] width 103 height 12
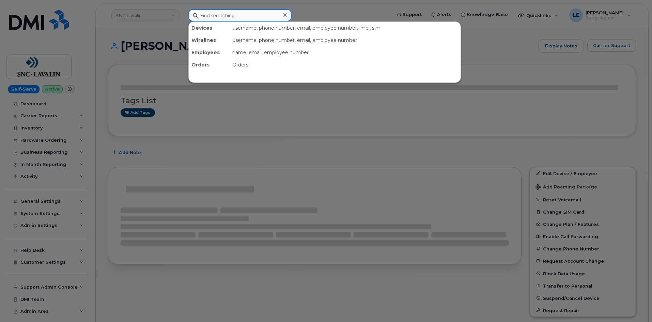
paste input "[PERSON_NAME]"
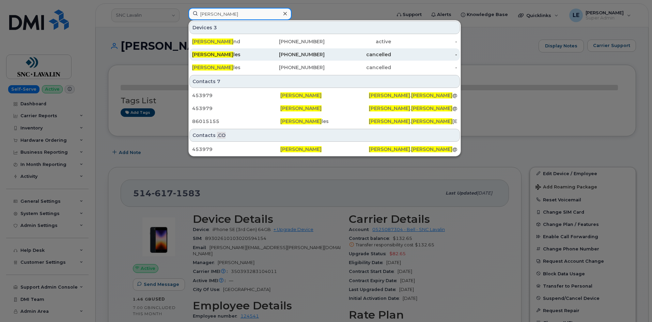
type input "[PERSON_NAME]"
click at [226, 54] on div "[PERSON_NAME] les" at bounding box center [225, 54] width 66 height 7
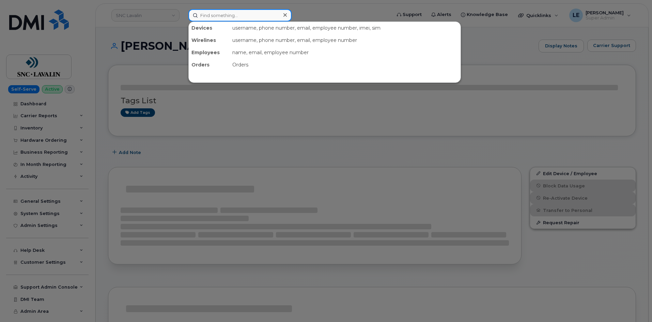
click at [243, 17] on input at bounding box center [239, 15] width 103 height 12
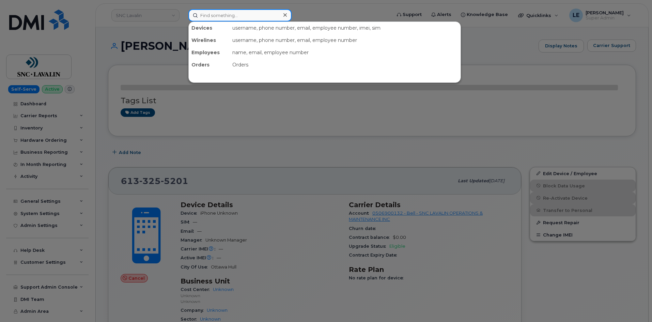
paste input "Hugo Mora"
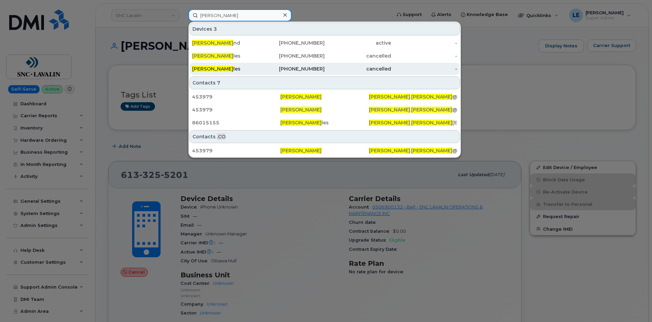
type input "Hugo Mora"
click at [234, 70] on div "Hugo Mora les" at bounding box center [225, 68] width 66 height 7
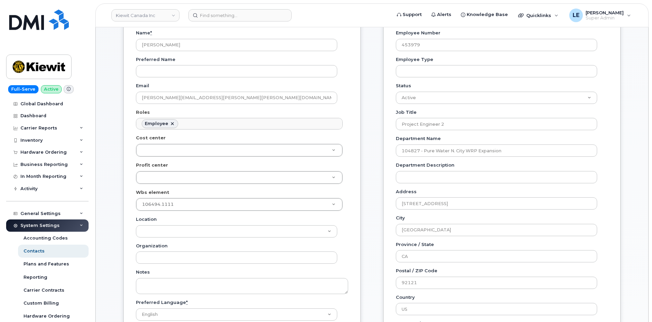
scroll to position [136, 0]
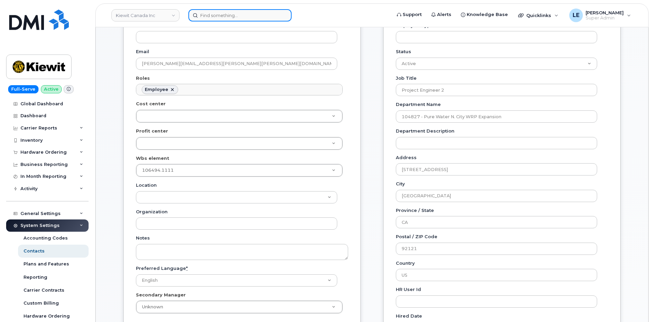
click at [218, 20] on input at bounding box center [239, 15] width 103 height 12
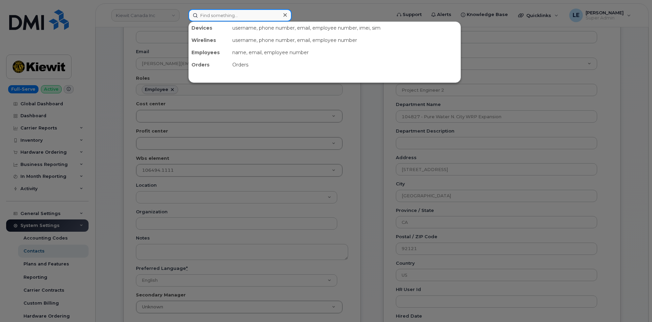
paste input "[PERSON_NAME][EMAIL_ADDRESS][PERSON_NAME][PERSON_NAME][DOMAIN_NAME]"
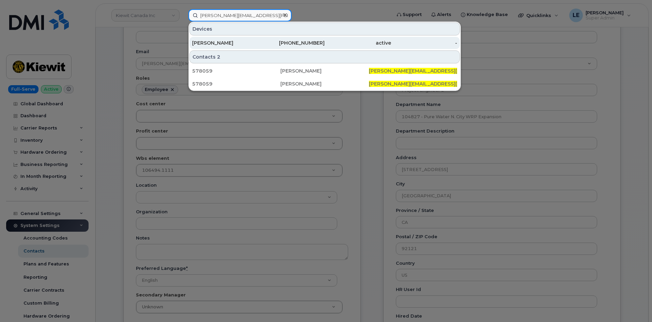
type input "[PERSON_NAME][EMAIL_ADDRESS][PERSON_NAME][PERSON_NAME][DOMAIN_NAME]"
click at [231, 45] on div "[PERSON_NAME]" at bounding box center [225, 42] width 66 height 7
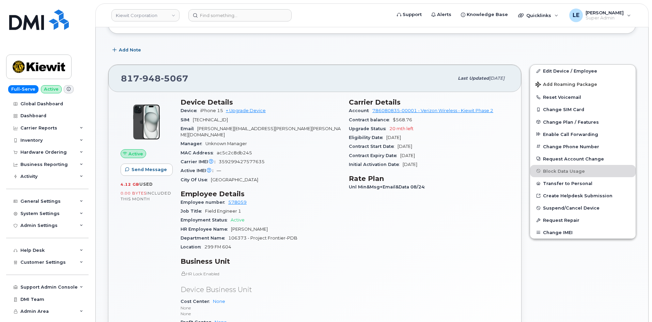
scroll to position [34, 0]
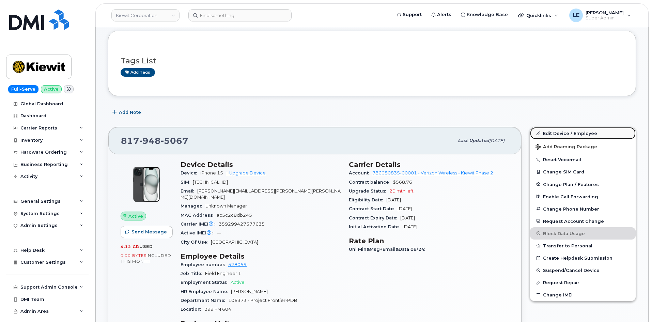
click at [547, 129] on link "Edit Device / Employee" at bounding box center [583, 133] width 106 height 12
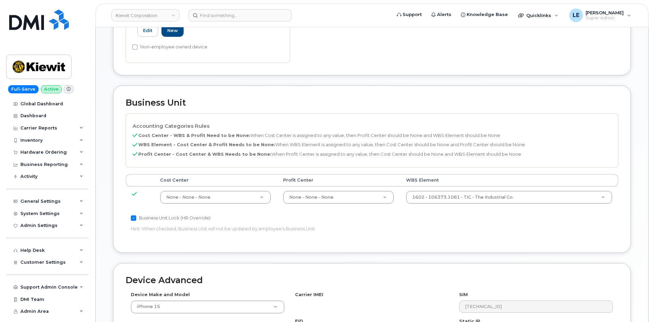
scroll to position [272, 0]
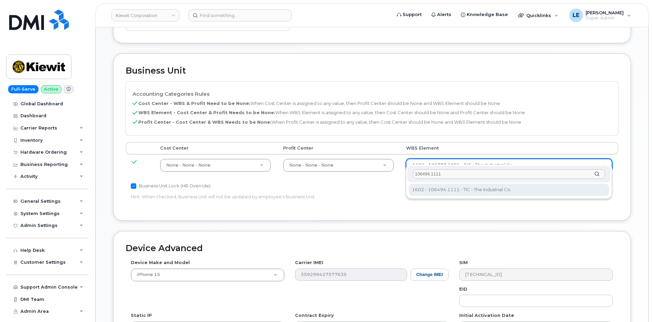
type input "106494.1111"
type input "35946483"
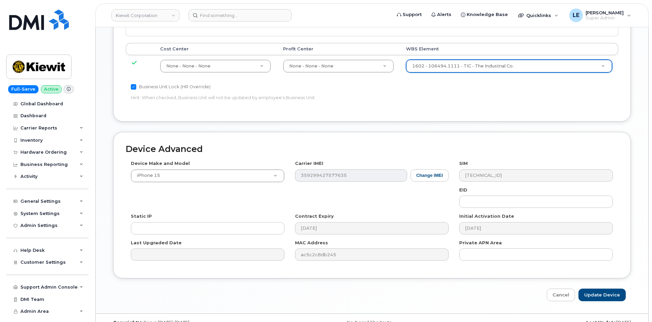
scroll to position [378, 0]
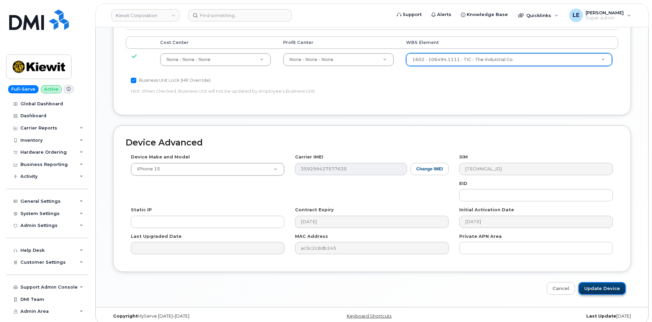
click at [592, 282] on input "Update Device" at bounding box center [601, 288] width 47 height 13
type input "Saving..."
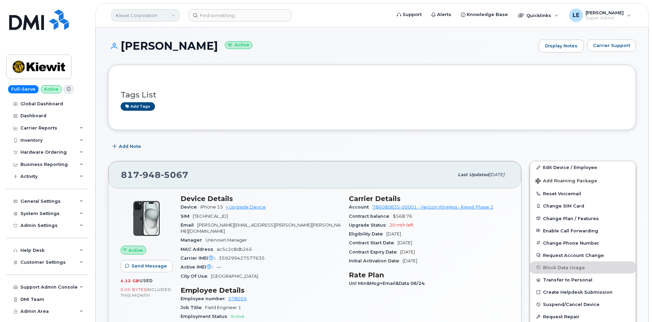
click at [168, 19] on link "Kiewit Corporation" at bounding box center [145, 15] width 68 height 12
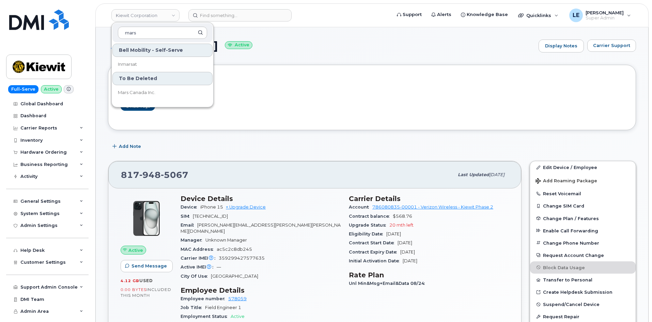
type input "mars"
click at [163, 93] on link "Mars Canada Inc." at bounding box center [162, 93] width 100 height 14
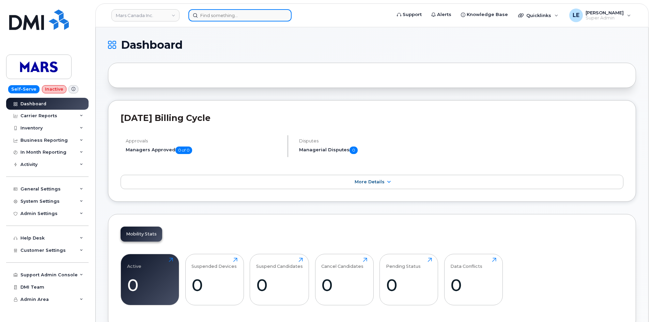
click at [218, 14] on input at bounding box center [239, 15] width 103 height 12
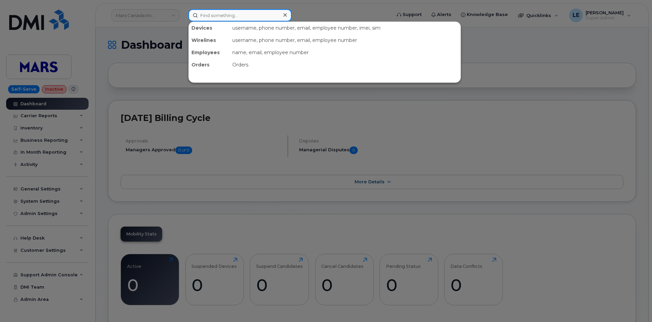
paste input "5144411580"
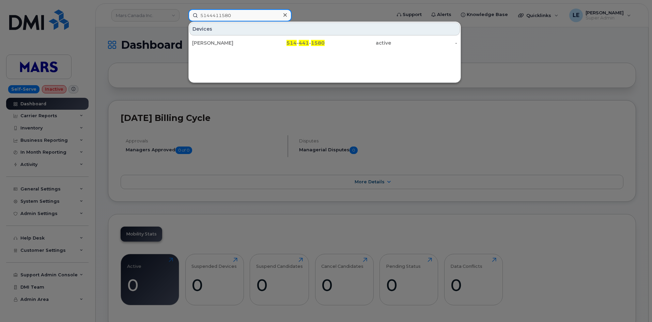
type input "5144411580"
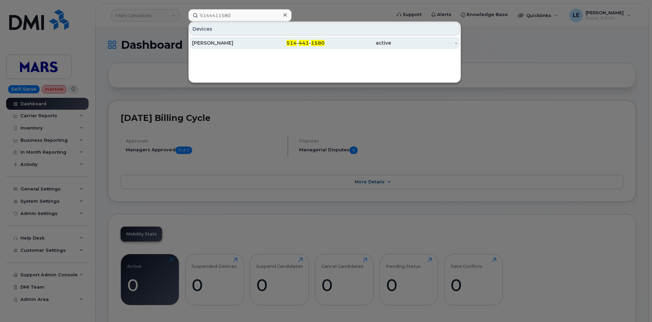
click at [234, 37] on div "[PERSON_NAME]" at bounding box center [225, 43] width 66 height 12
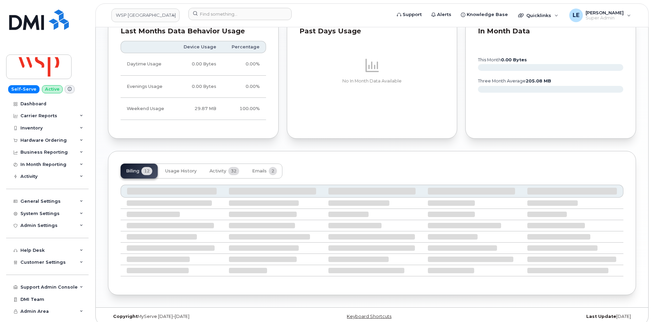
scroll to position [557, 0]
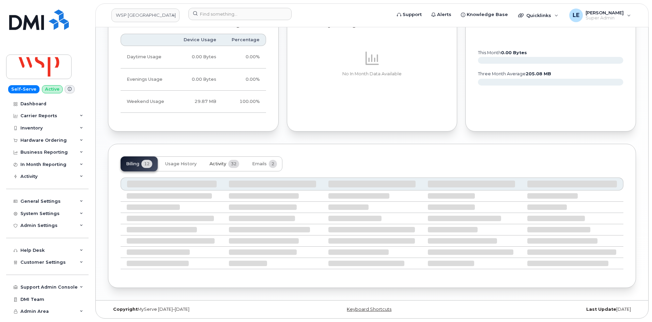
click at [222, 164] on span "Activity" at bounding box center [217, 163] width 17 height 5
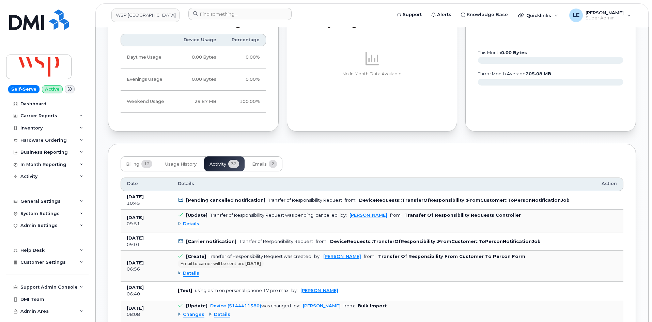
scroll to position [551, 0]
click at [260, 165] on span "Emails" at bounding box center [259, 163] width 15 height 5
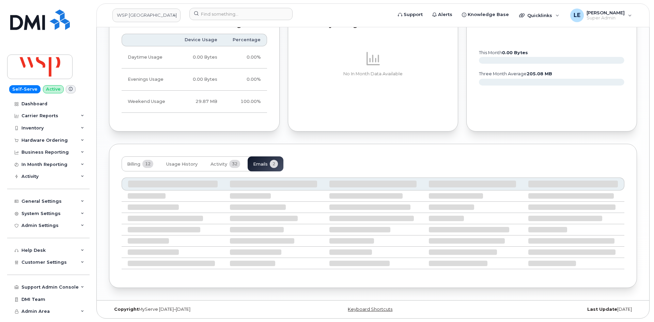
scroll to position [496, 0]
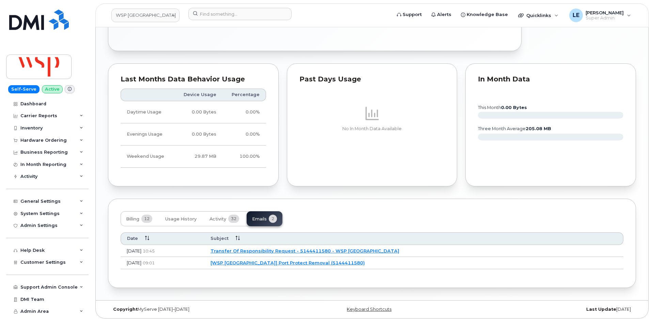
click at [309, 251] on link "Transfer Of Responsibility Request - 5144411580 - WSP Canada" at bounding box center [304, 250] width 189 height 5
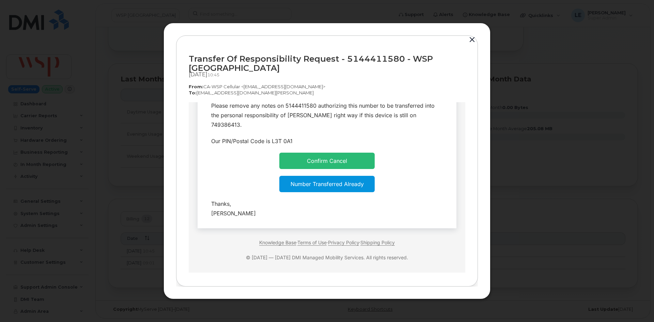
scroll to position [0, 0]
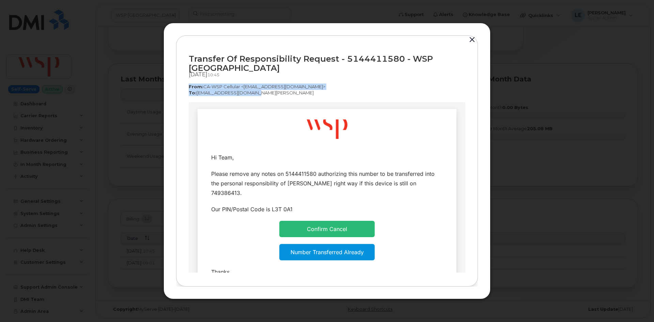
drag, startPoint x: 179, startPoint y: 77, endPoint x: 293, endPoint y: 89, distance: 115.4
click at [293, 89] on div "Transfer Of Responsibility Request - 5144411580 - WSP Canada Sep 22, 2025  10:4…" at bounding box center [327, 160] width 302 height 251
copy div "From:  CA-WSP Cellular <noreply@myserve.ca> To:  bsgest2@rci.rogers.com"
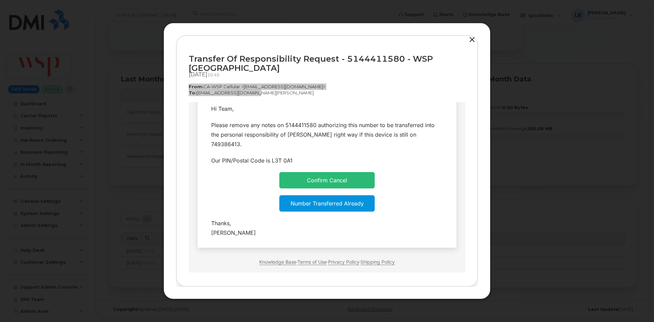
scroll to position [75, 0]
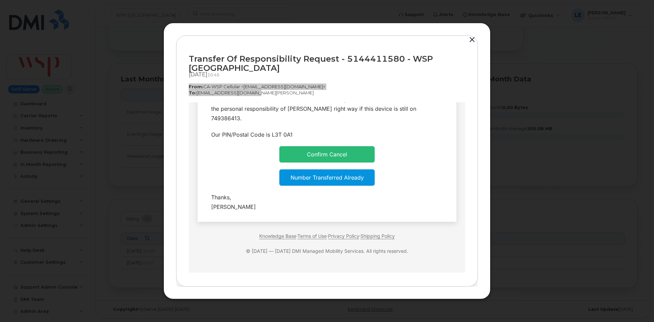
drag, startPoint x: 241, startPoint y: 123, endPoint x: 363, endPoint y: 215, distance: 153.3
click at [363, 215] on td "Hi Team, Thanks," at bounding box center [326, 127] width 259 height 187
copy td
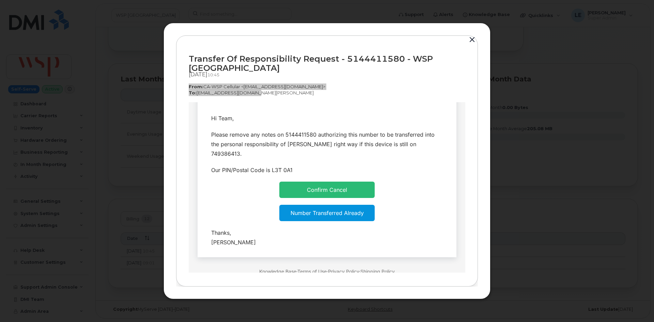
scroll to position [0, 0]
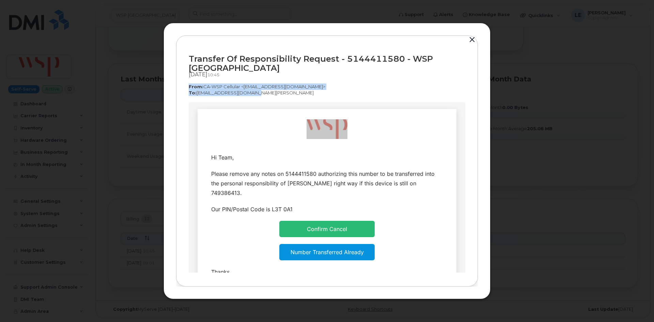
click at [469, 45] on button "button" at bounding box center [472, 40] width 10 height 10
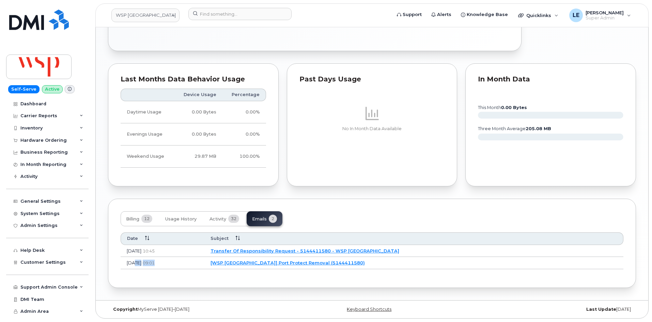
drag, startPoint x: 180, startPoint y: 266, endPoint x: 134, endPoint y: 263, distance: 46.4
click at [134, 263] on td "Sep 22, 2025 09:01" at bounding box center [163, 263] width 84 height 12
drag, startPoint x: 187, startPoint y: 252, endPoint x: 419, endPoint y: 251, distance: 232.5
click at [419, 251] on tr "Sep 22, 2025 10:45 Transfer Of Responsibility Request - 5144411580 - WSP Canada" at bounding box center [372, 251] width 502 height 12
click at [418, 249] on td "Transfer Of Responsibility Request - 5144411580 - WSP Canada" at bounding box center [413, 251] width 419 height 12
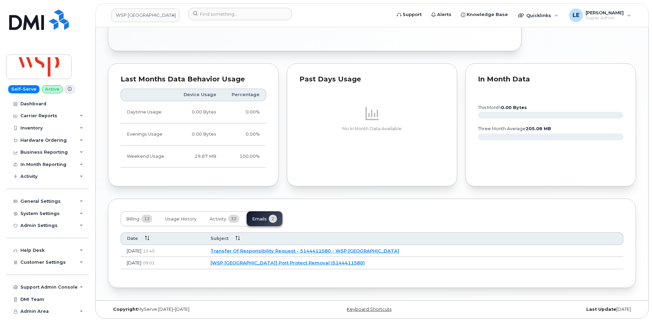
click at [365, 263] on link "[WSP Canada] Port Protect Removal (5144411580)" at bounding box center [287, 262] width 154 height 5
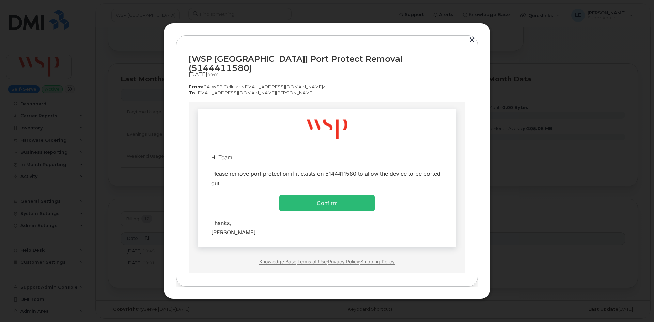
click at [471, 45] on button "button" at bounding box center [472, 40] width 10 height 10
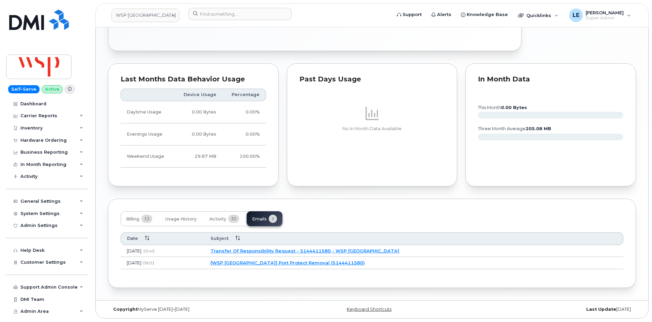
click at [384, 251] on link "Transfer Of Responsibility Request - 5144411580 - WSP Canada" at bounding box center [304, 250] width 189 height 5
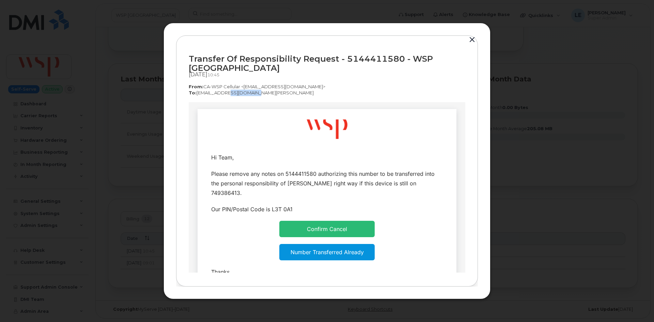
drag, startPoint x: 253, startPoint y: 90, endPoint x: 224, endPoint y: 90, distance: 28.9
click at [224, 90] on p "To:  bsgest2@rci.rogers.com" at bounding box center [327, 93] width 276 height 6
drag, startPoint x: 141, startPoint y: 124, endPoint x: 137, endPoint y: 126, distance: 4.6
click at [137, 126] on div at bounding box center [327, 161] width 654 height 322
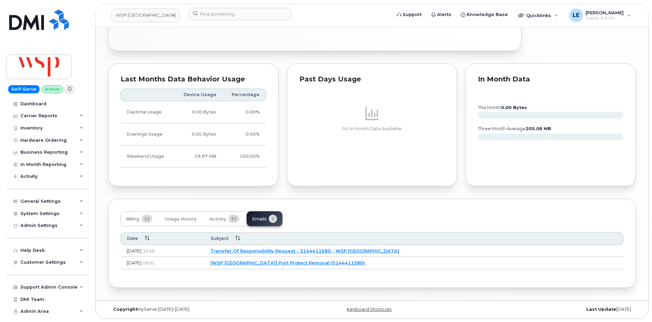
click at [283, 261] on link "[WSP Canada] Port Protect Removal (5144411580)" at bounding box center [287, 262] width 154 height 5
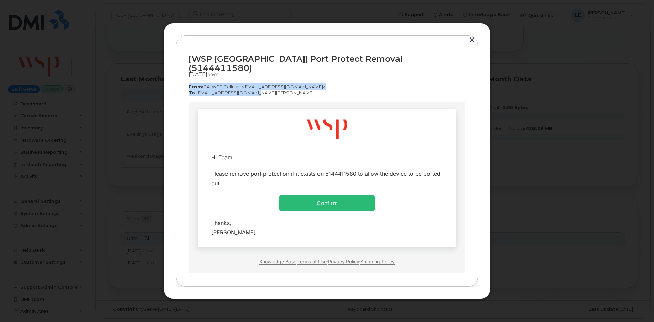
drag, startPoint x: 187, startPoint y: 80, endPoint x: 303, endPoint y: 93, distance: 116.8
click at [303, 93] on div "[WSP Canada] Port Protect Removal (5144411580) Sep 22, 2025  09:01 From:  CA-WS…" at bounding box center [327, 160] width 302 height 251
copy div "From:  CA-WSP Cellular <noreply@myserve.ca> To:  bsgest2@rci.rogers.com"
drag, startPoint x: 204, startPoint y: 155, endPoint x: 203, endPoint y: 151, distance: 4.2
click at [205, 155] on td "Hi Team," at bounding box center [327, 157] width 249 height 16
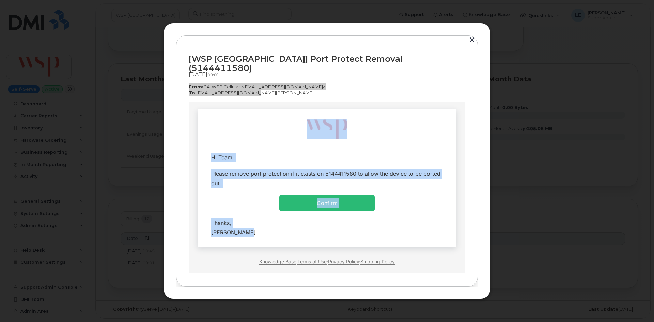
drag, startPoint x: 206, startPoint y: 121, endPoint x: 348, endPoint y: 232, distance: 180.5
click at [348, 232] on td "Hi Team, Confirm" at bounding box center [326, 178] width 259 height 138
copy td "Hi Team, Please remove port protection if it exists on 5144411580 to allow the …"
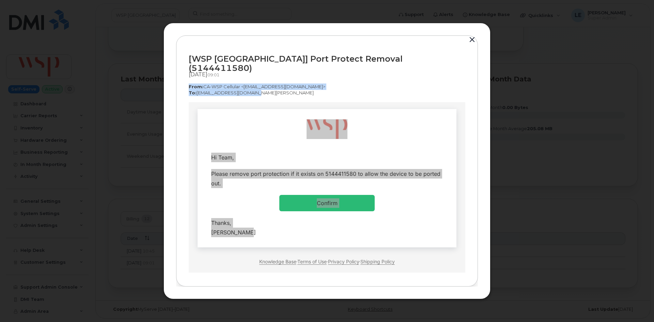
click at [470, 42] on button "button" at bounding box center [472, 40] width 10 height 10
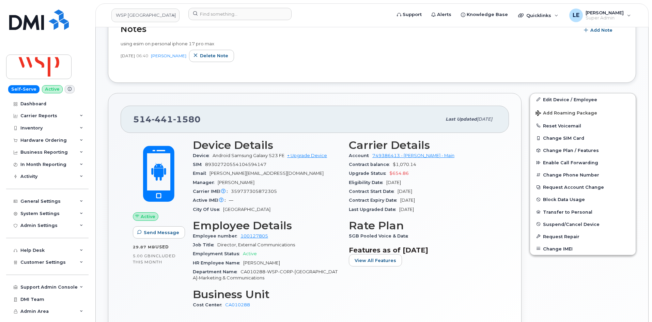
scroll to position [53, 0]
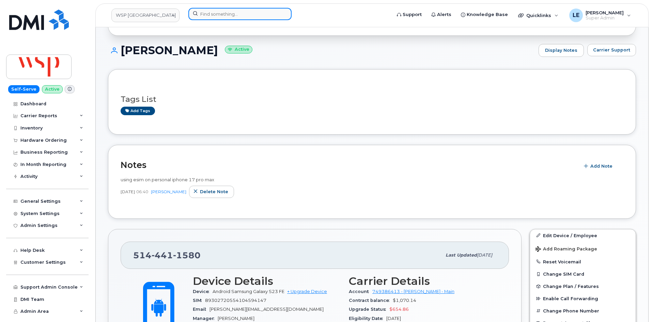
click at [230, 12] on input at bounding box center [239, 14] width 103 height 12
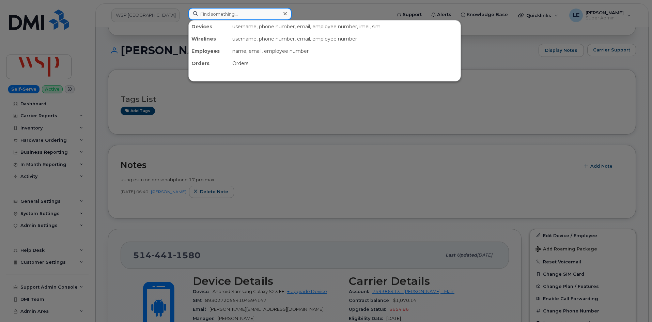
paste input "+1 (803) 605-8535"
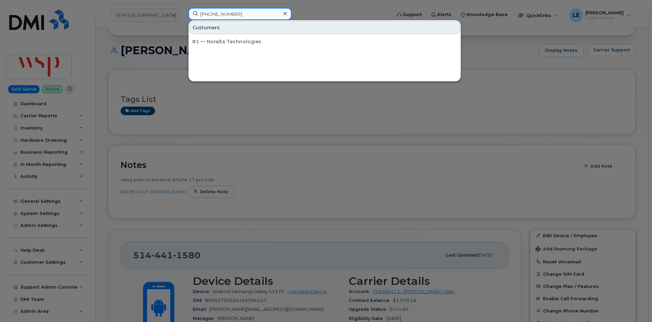
click at [207, 16] on input "+1 (803) 605-8535" at bounding box center [239, 14] width 103 height 12
click at [213, 17] on input "(803) 605-8535" at bounding box center [239, 14] width 103 height 12
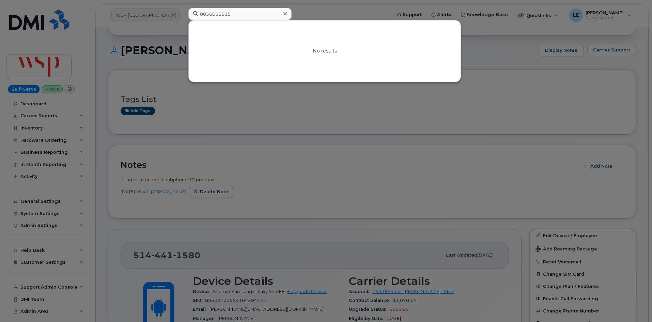
click at [284, 138] on div at bounding box center [326, 161] width 652 height 322
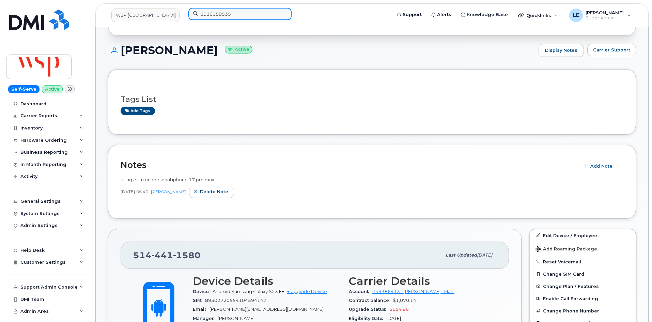
click at [250, 14] on input "8036058535" at bounding box center [239, 14] width 103 height 12
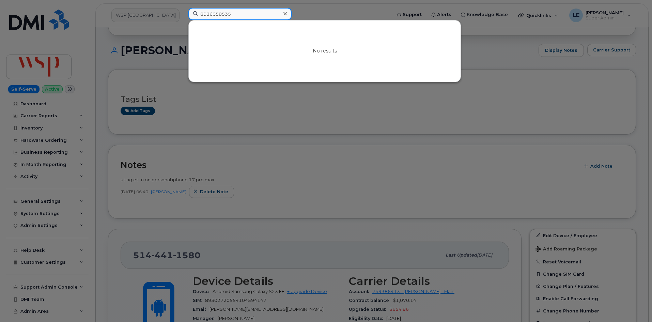
click at [250, 14] on input "8036058535" at bounding box center [239, 14] width 103 height 12
paste input "2365011422"
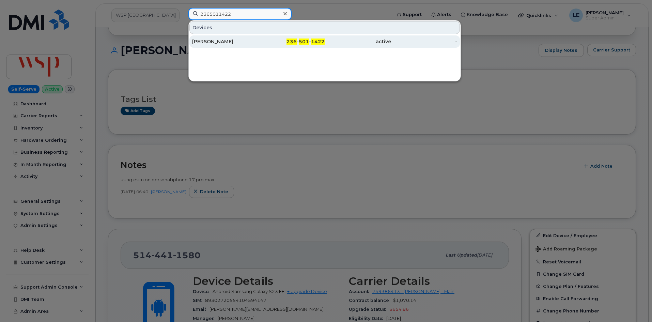
type input "2365011422"
click at [247, 42] on div "[PERSON_NAME]" at bounding box center [225, 41] width 66 height 7
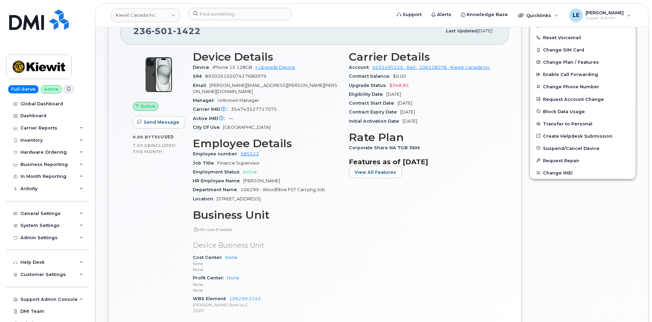
scroll to position [170, 0]
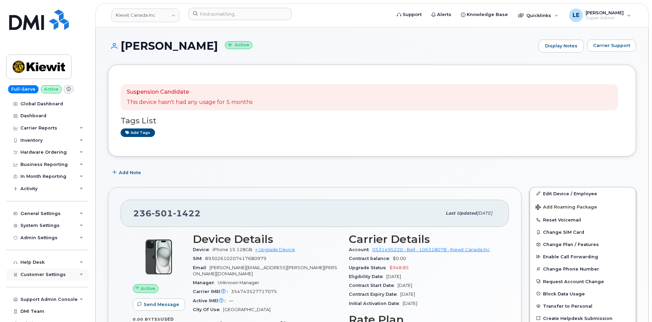
click at [46, 273] on span "Customer Settings" at bounding box center [42, 274] width 45 height 5
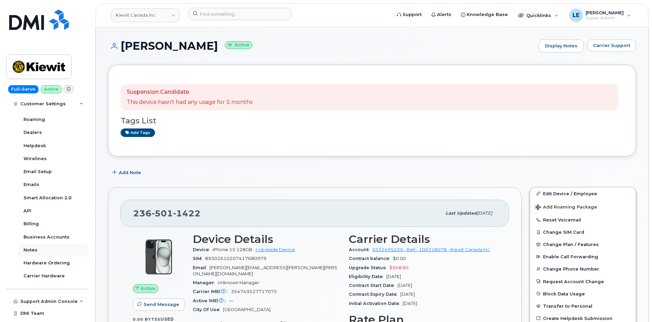
scroll to position [203, 0]
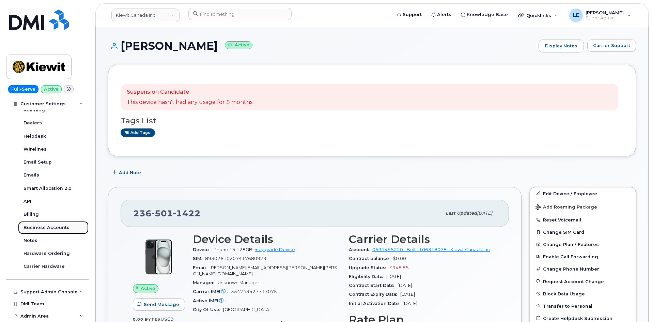
click at [52, 229] on div "Business Accounts" at bounding box center [46, 227] width 46 height 6
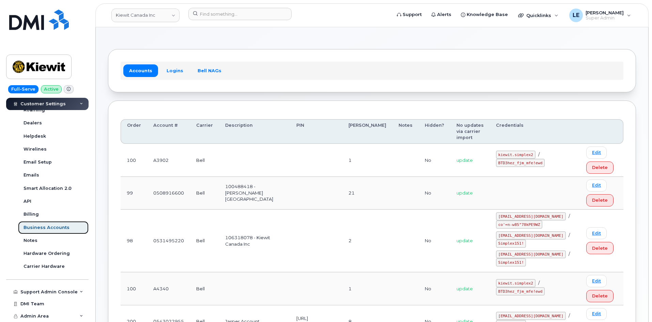
scroll to position [68, 0]
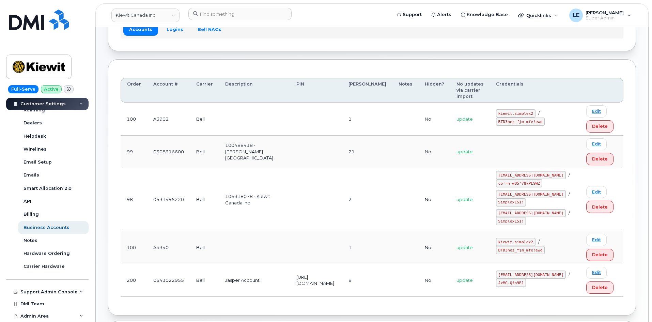
click at [171, 27] on header "[PERSON_NAME] Canada Inc Support Alerts Knowledge Base Quicklinks Suspend / Can…" at bounding box center [371, 15] width 553 height 24
click at [170, 30] on link "Logins" at bounding box center [175, 29] width 28 height 12
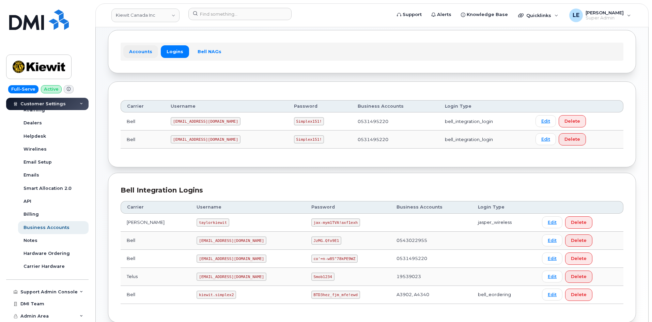
scroll to position [34, 0]
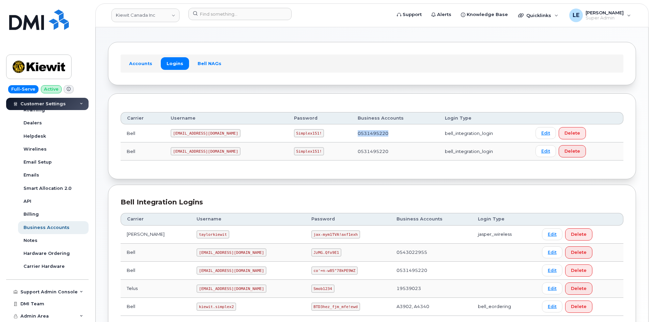
drag, startPoint x: 330, startPoint y: 133, endPoint x: 374, endPoint y: 135, distance: 44.3
click at [374, 135] on tr "Bell [EMAIL_ADDRESS][DOMAIN_NAME] Simplex151! 0531495220 bell_integration_login…" at bounding box center [372, 133] width 502 height 18
click at [374, 135] on td "0531495220" at bounding box center [394, 133] width 87 height 18
click at [373, 133] on td "0531495220" at bounding box center [394, 133] width 87 height 18
click at [174, 134] on code "[EMAIL_ADDRESS][DOMAIN_NAME]" at bounding box center [206, 133] width 70 height 8
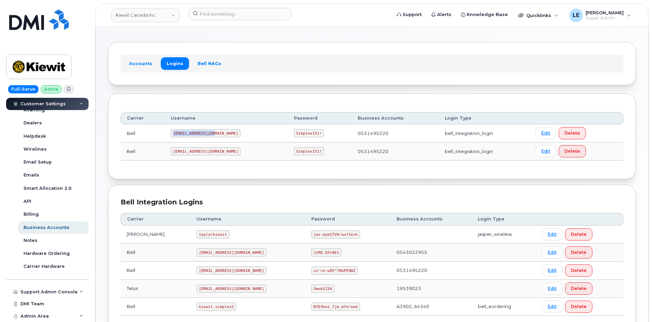
drag, startPoint x: 175, startPoint y: 133, endPoint x: 214, endPoint y: 135, distance: 39.2
click at [214, 135] on code "[EMAIL_ADDRESS][DOMAIN_NAME]" at bounding box center [206, 133] width 70 height 8
copy code "[EMAIL_ADDRESS][DOMAIN_NAME]"
drag, startPoint x: 273, startPoint y: 134, endPoint x: 297, endPoint y: 134, distance: 23.8
click at [297, 134] on code "Simplex151!" at bounding box center [309, 133] width 30 height 8
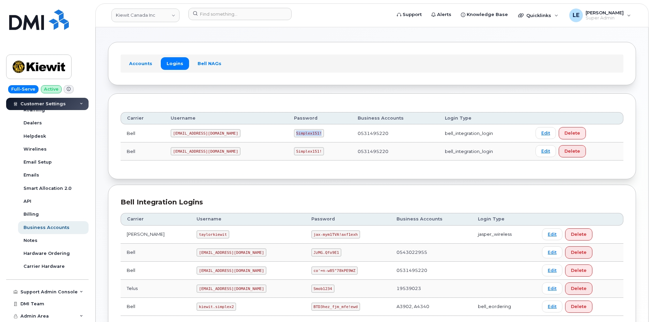
copy code "Simplex151!"
click at [175, 134] on code "[EMAIL_ADDRESS][DOMAIN_NAME]" at bounding box center [206, 133] width 70 height 8
drag, startPoint x: 175, startPoint y: 133, endPoint x: 213, endPoint y: 134, distance: 37.8
click at [214, 134] on code "[EMAIL_ADDRESS][DOMAIN_NAME]" at bounding box center [206, 133] width 70 height 8
copy code "[EMAIL_ADDRESS][DOMAIN_NAME]"
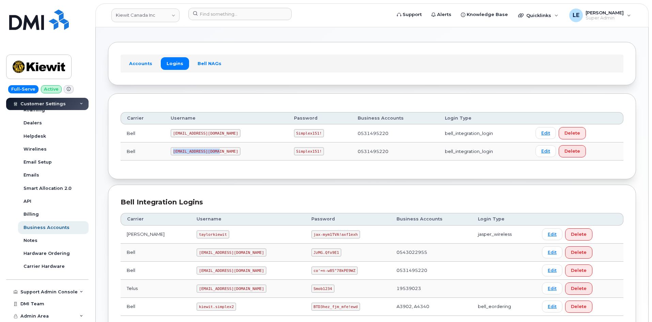
drag, startPoint x: 174, startPoint y: 152, endPoint x: 217, endPoint y: 153, distance: 42.9
click at [217, 153] on code "[EMAIL_ADDRESS][DOMAIN_NAME]" at bounding box center [206, 151] width 70 height 8
copy code "[EMAIL_ADDRESS][DOMAIN_NAME]"
click at [250, 209] on div "Carrier Username Password Business Accounts Login Type [PERSON_NAME] taylorkiew…" at bounding box center [372, 264] width 502 height 115
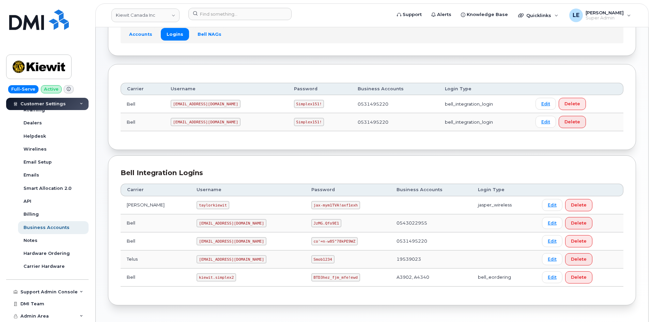
scroll to position [68, 0]
